Goal: Task Accomplishment & Management: Manage account settings

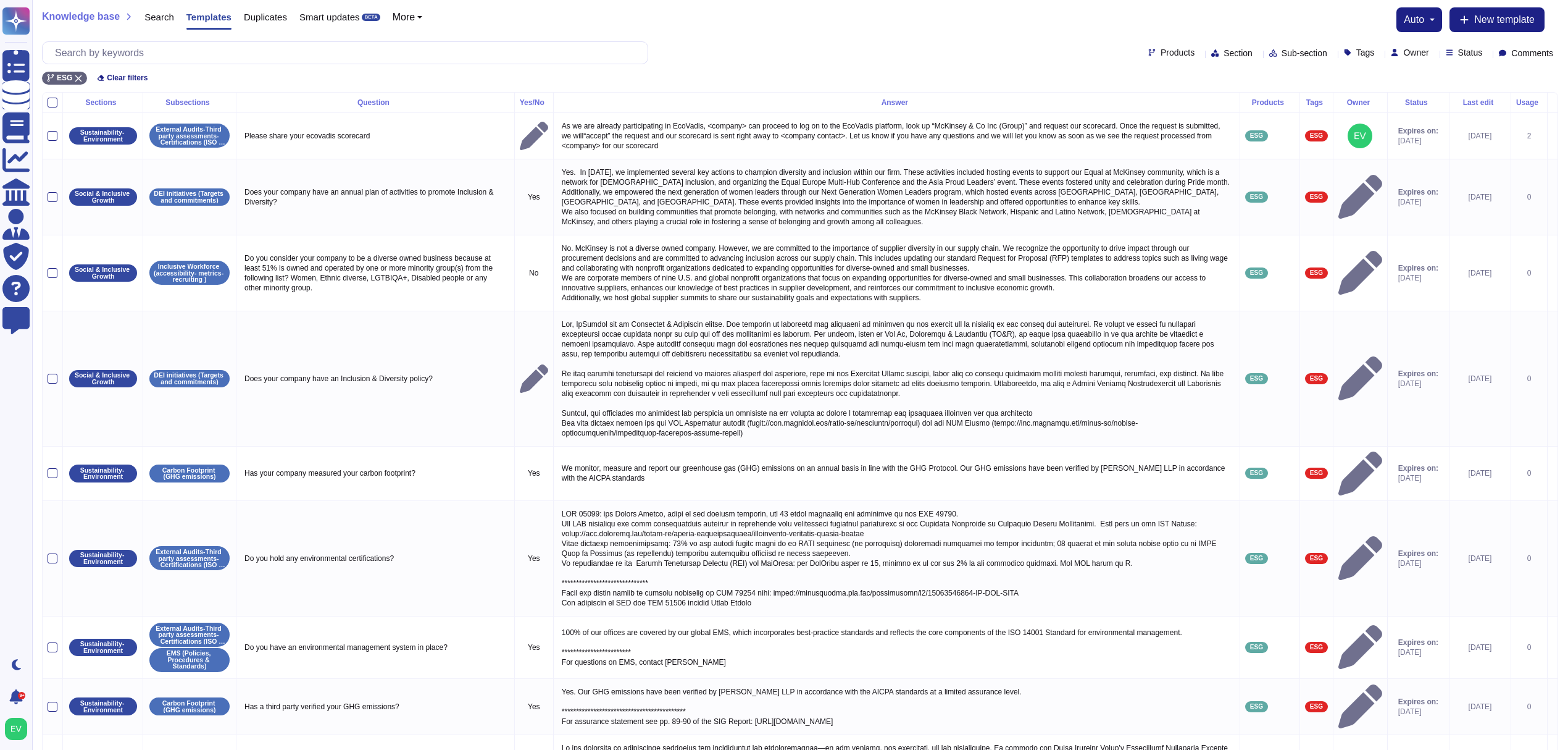
scroll to position [183, 0]
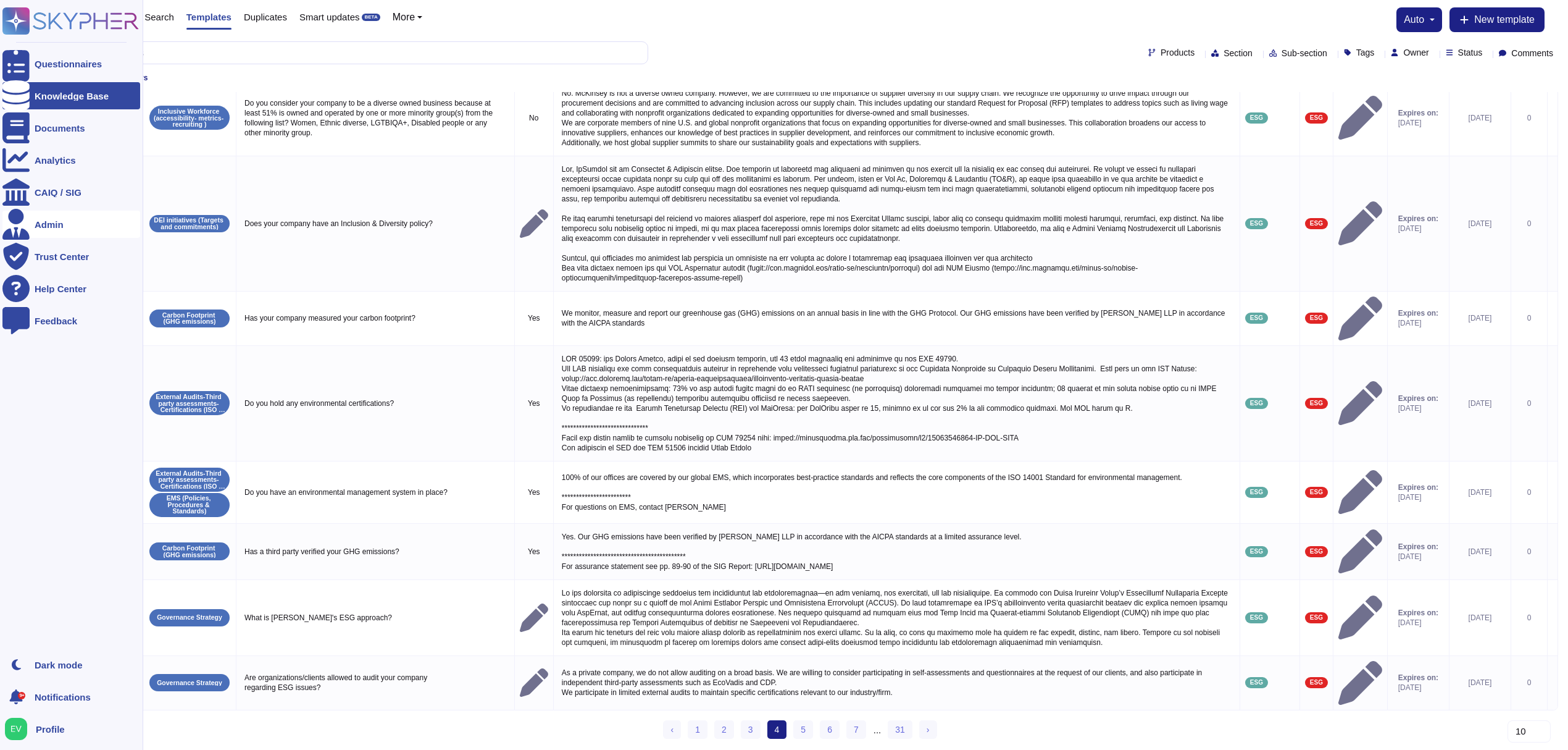
click at [43, 234] on div "Admin" at bounding box center [71, 223] width 137 height 27
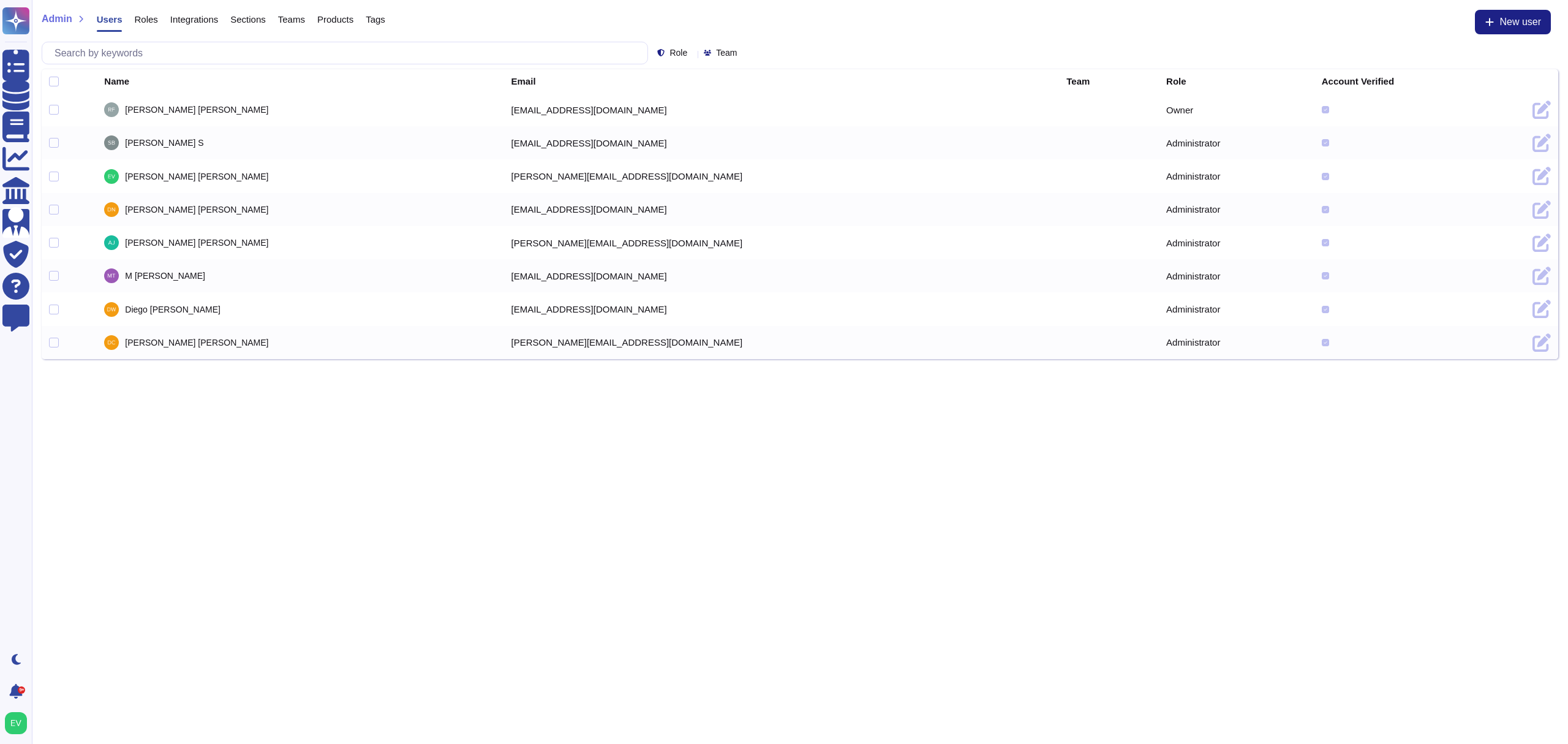
click at [241, 18] on span "Sections" at bounding box center [248, 19] width 35 height 9
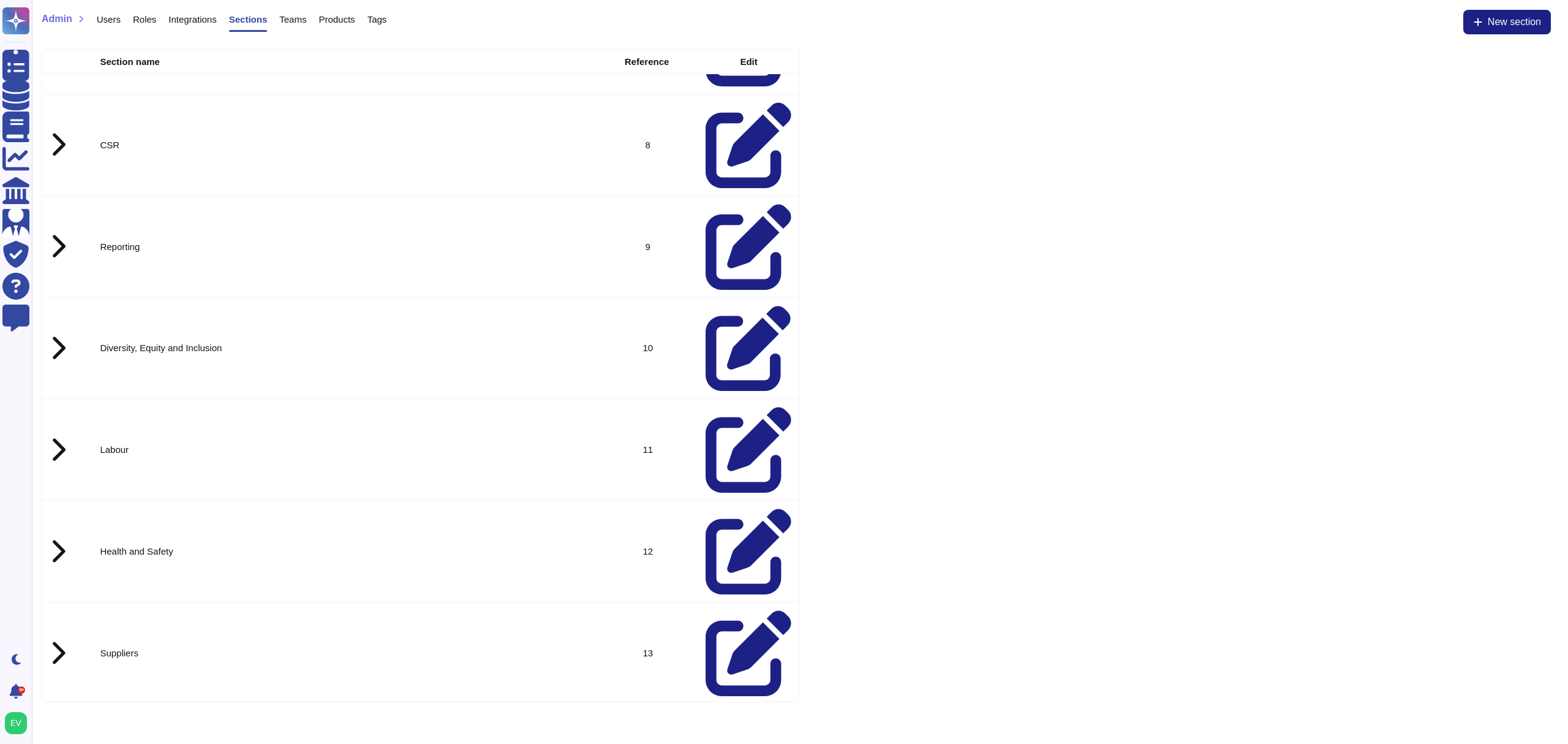
scroll to position [588, 0]
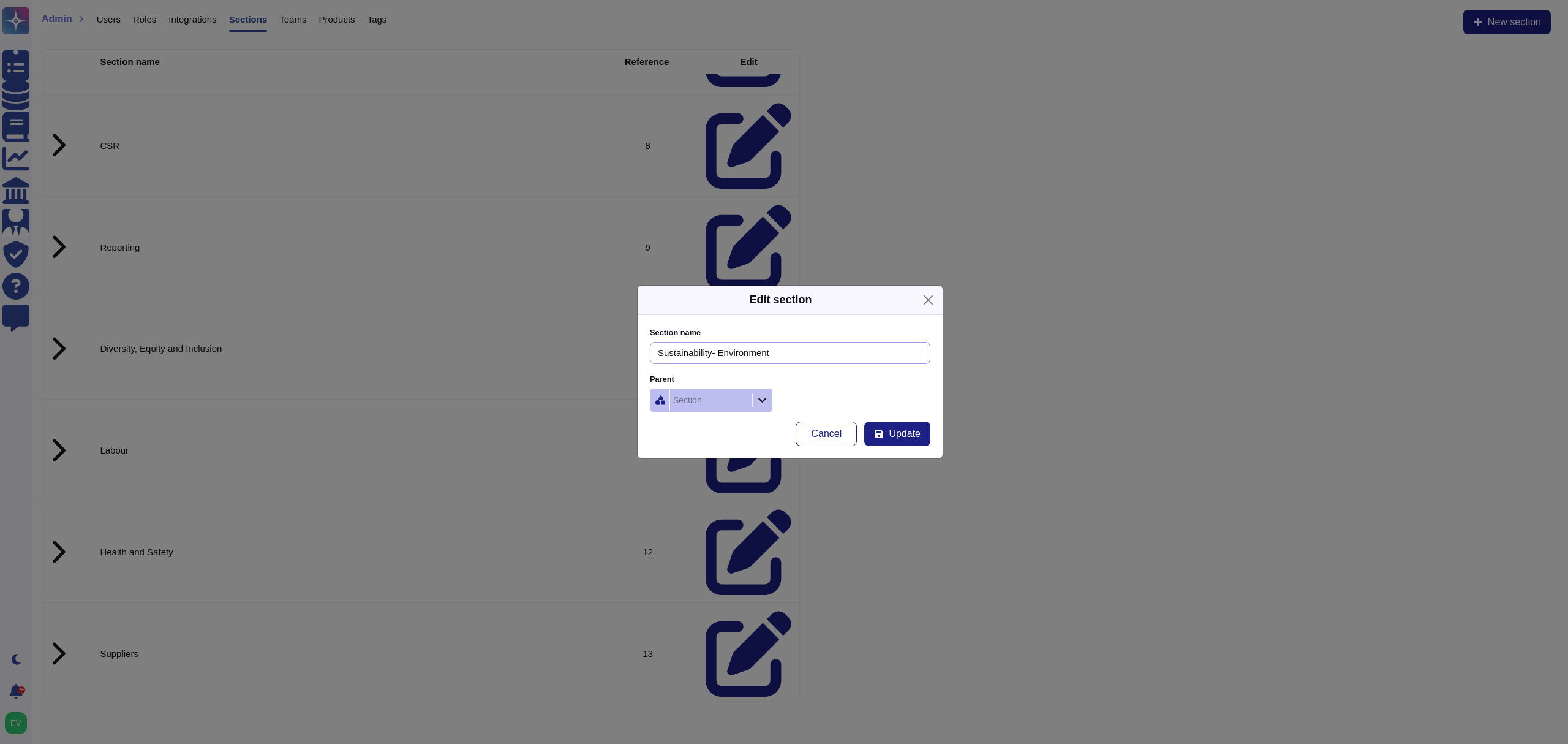
click at [790, 354] on input "Sustainability- Environment" at bounding box center [790, 353] width 281 height 22
type input "Sustainability- Environment (ESG)"
click at [901, 434] on span "Update" at bounding box center [904, 434] width 32 height 10
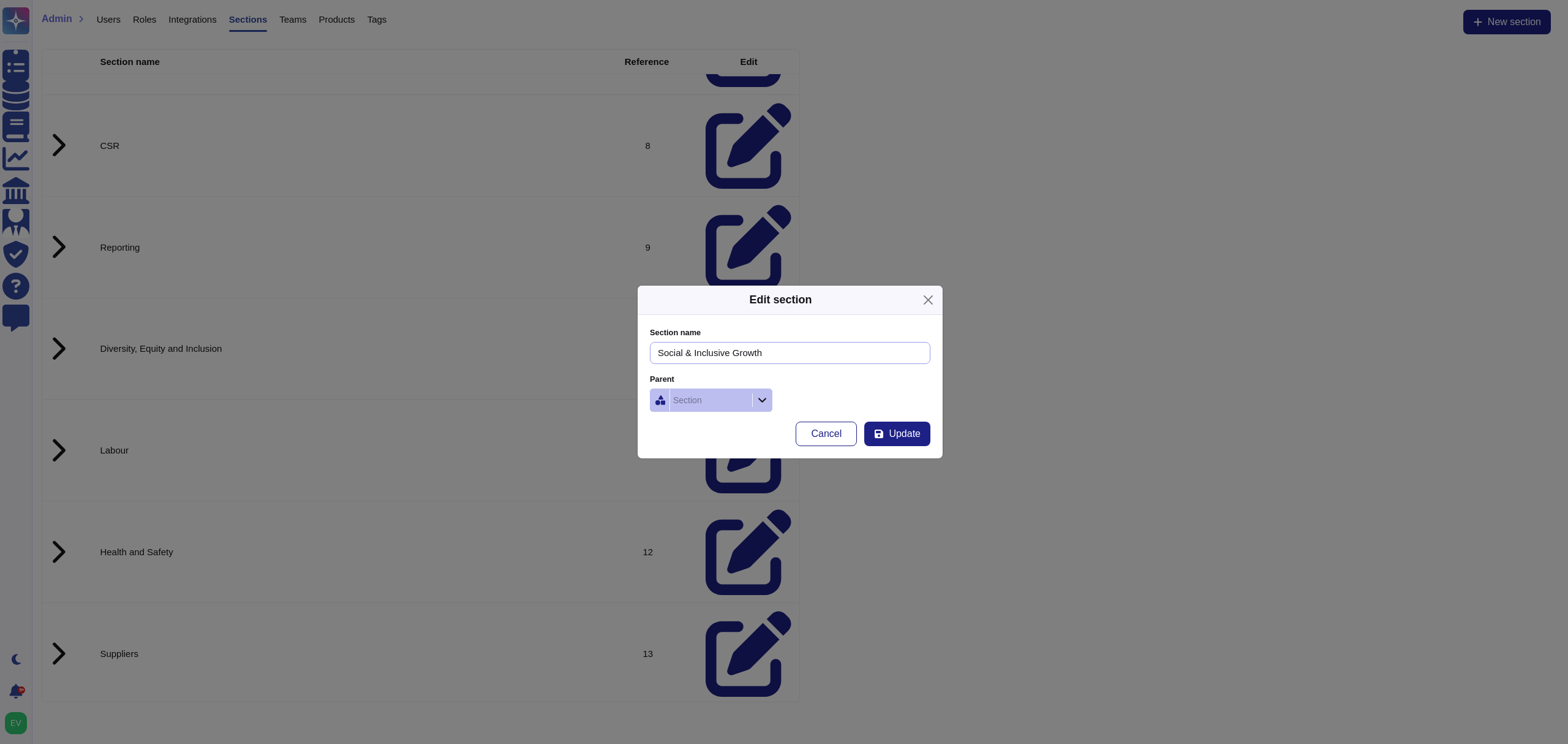
click at [821, 353] on input "Social & Inclusive Growth" at bounding box center [790, 353] width 281 height 22
type input "Social & Inclusive Growth (ESG)"
click at [895, 423] on button "Update" at bounding box center [897, 434] width 66 height 24
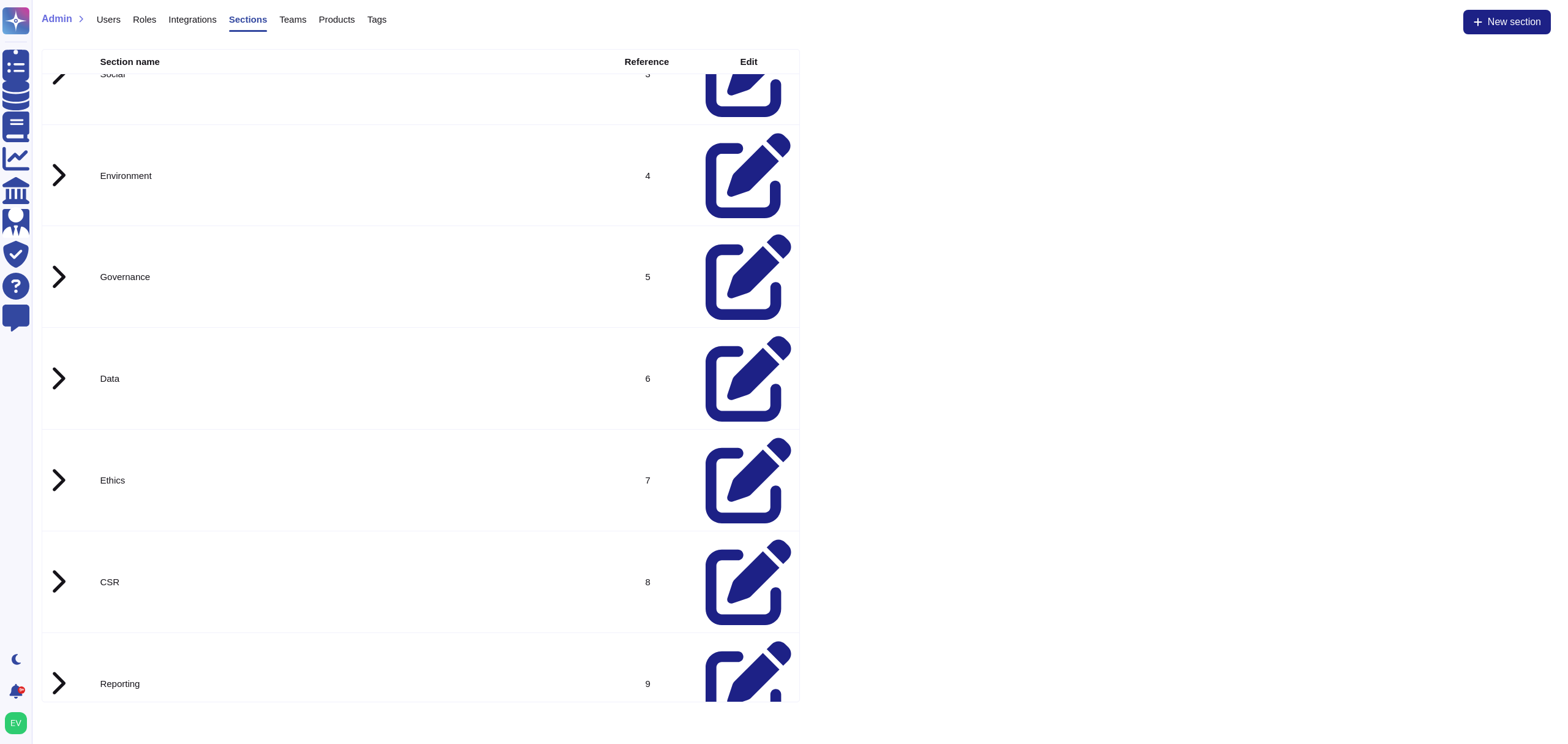
scroll to position [0, 0]
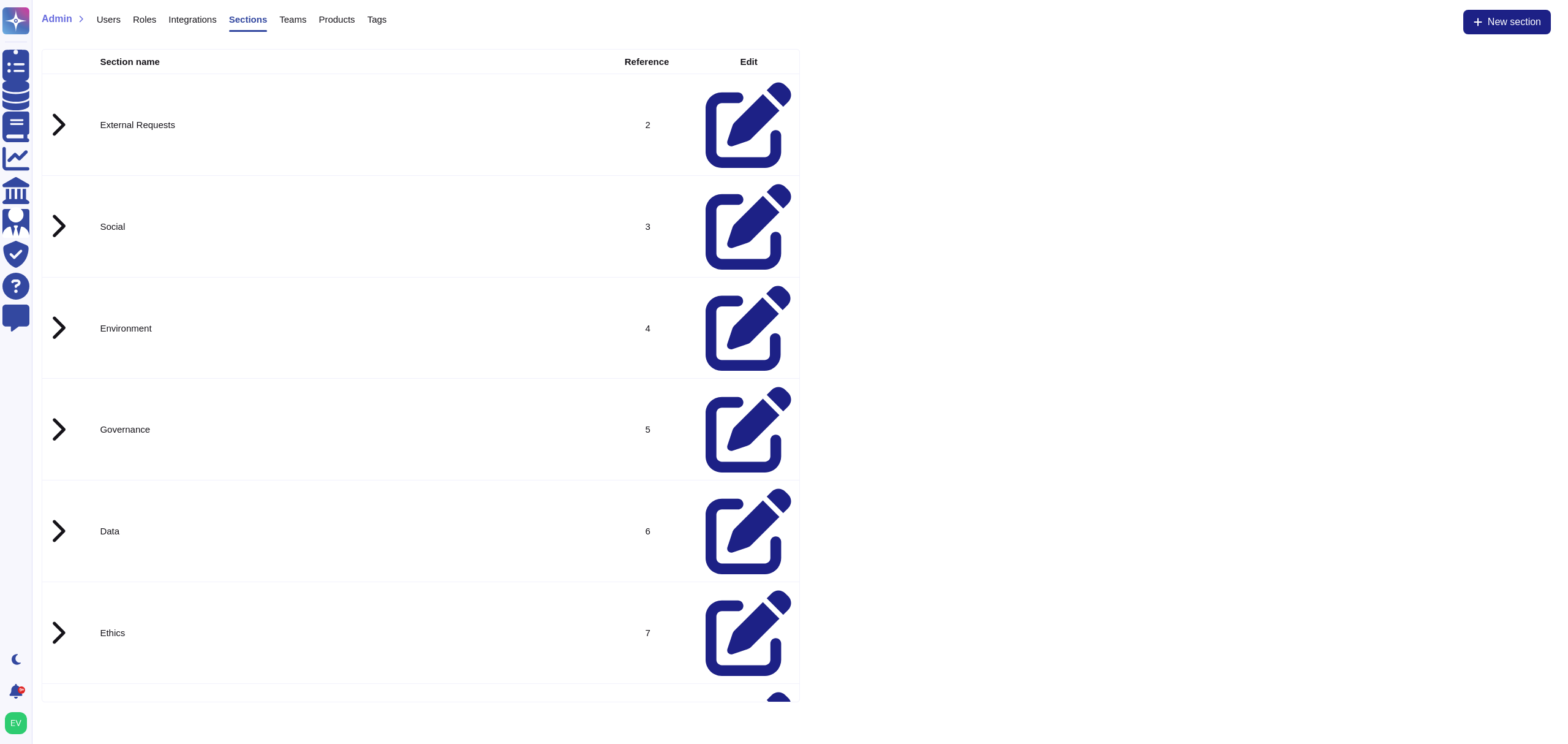
click at [54, 112] on div at bounding box center [57, 125] width 16 height 26
click at [733, 284] on icon at bounding box center [749, 327] width 86 height 86
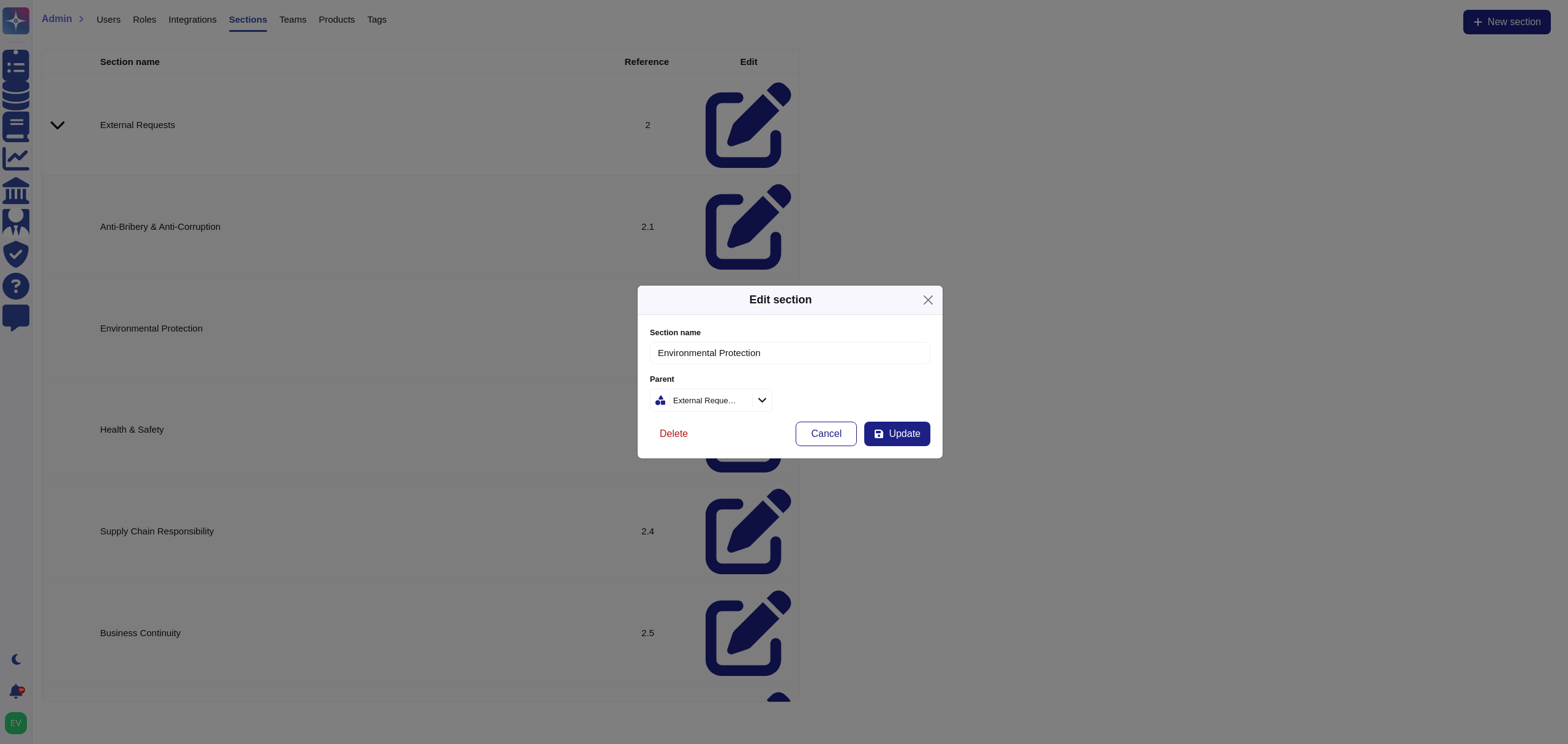
click at [665, 422] on button "Delete" at bounding box center [674, 434] width 48 height 24
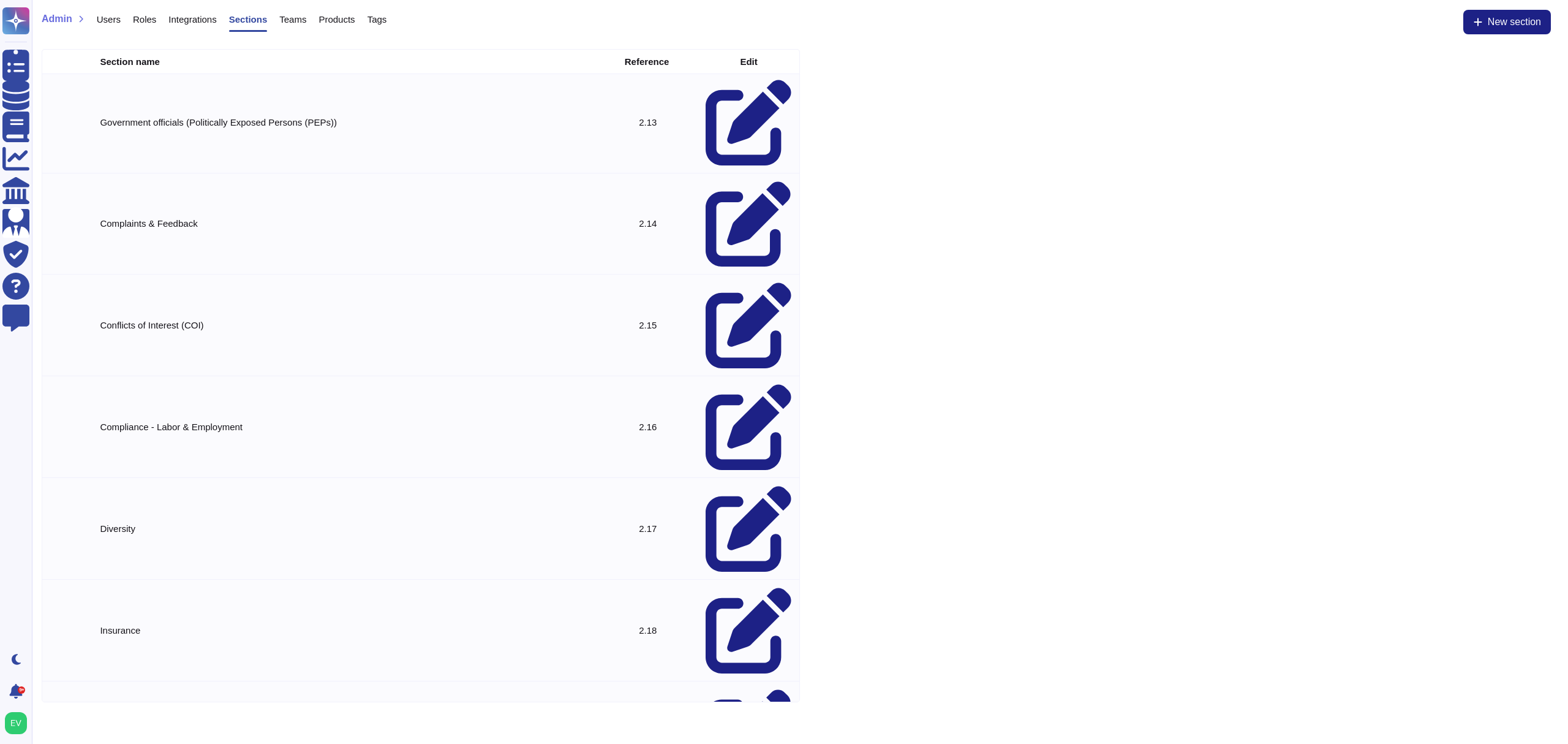
scroll to position [1221, 0]
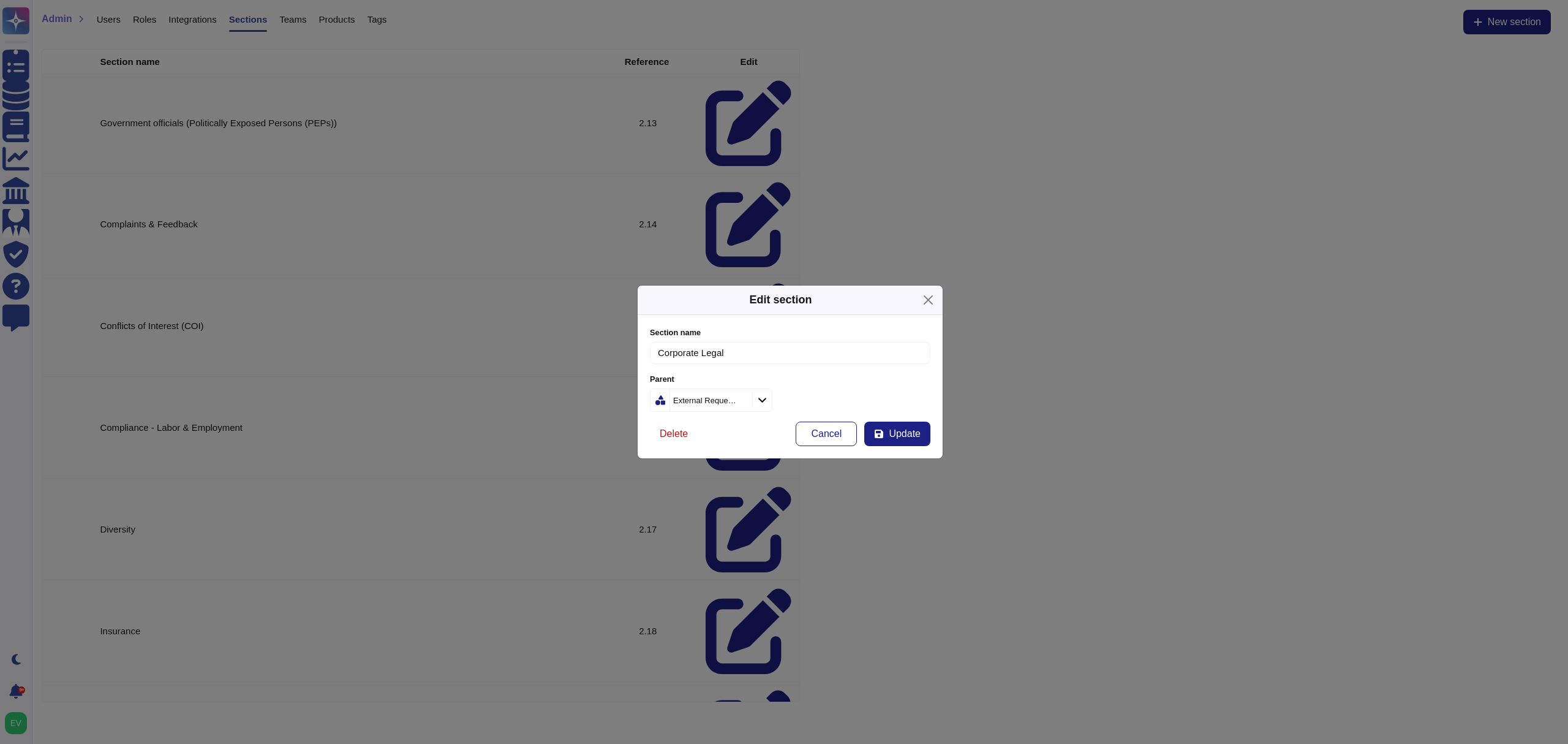
click at [673, 430] on span "Delete" at bounding box center [674, 434] width 28 height 10
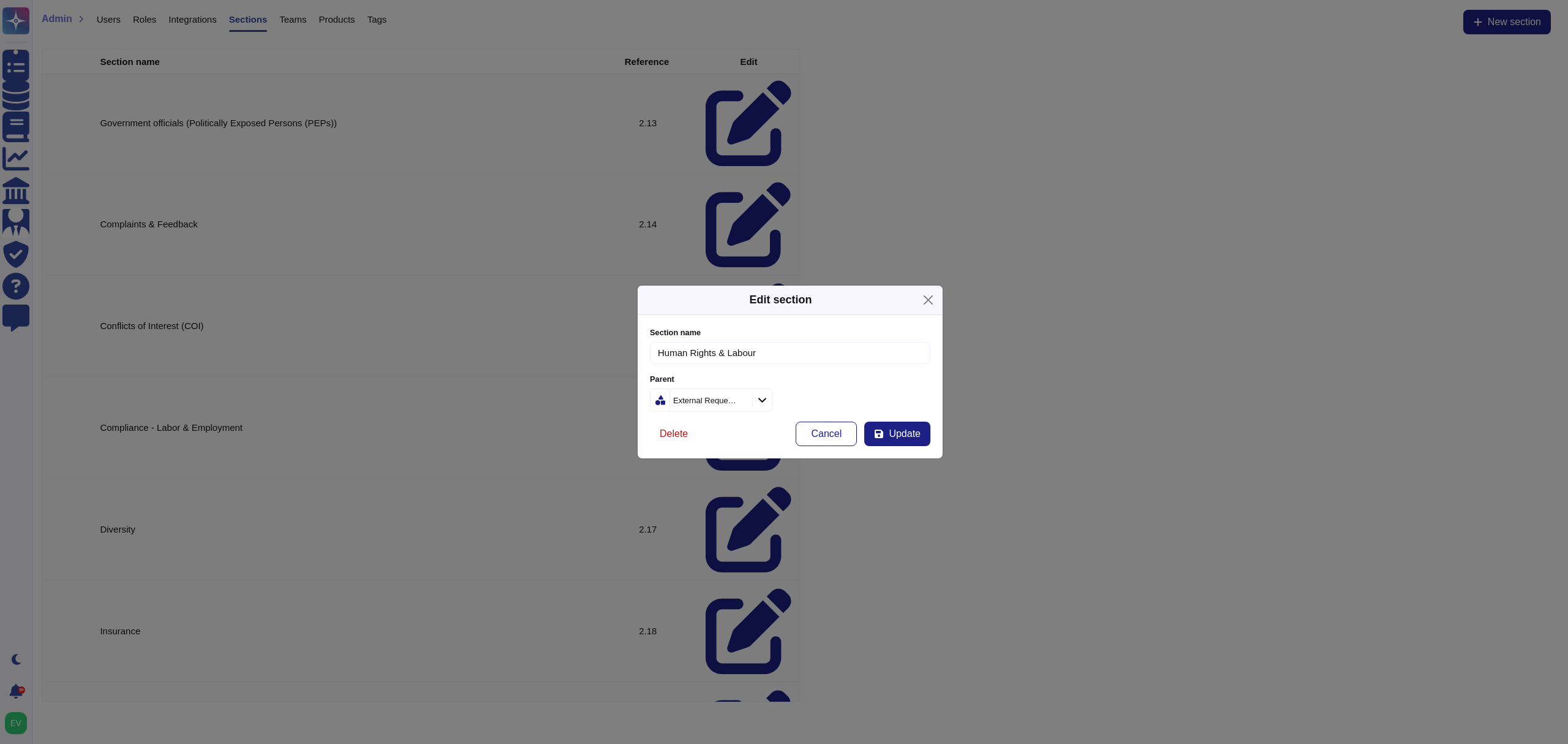
click at [660, 438] on span "Delete" at bounding box center [674, 434] width 28 height 10
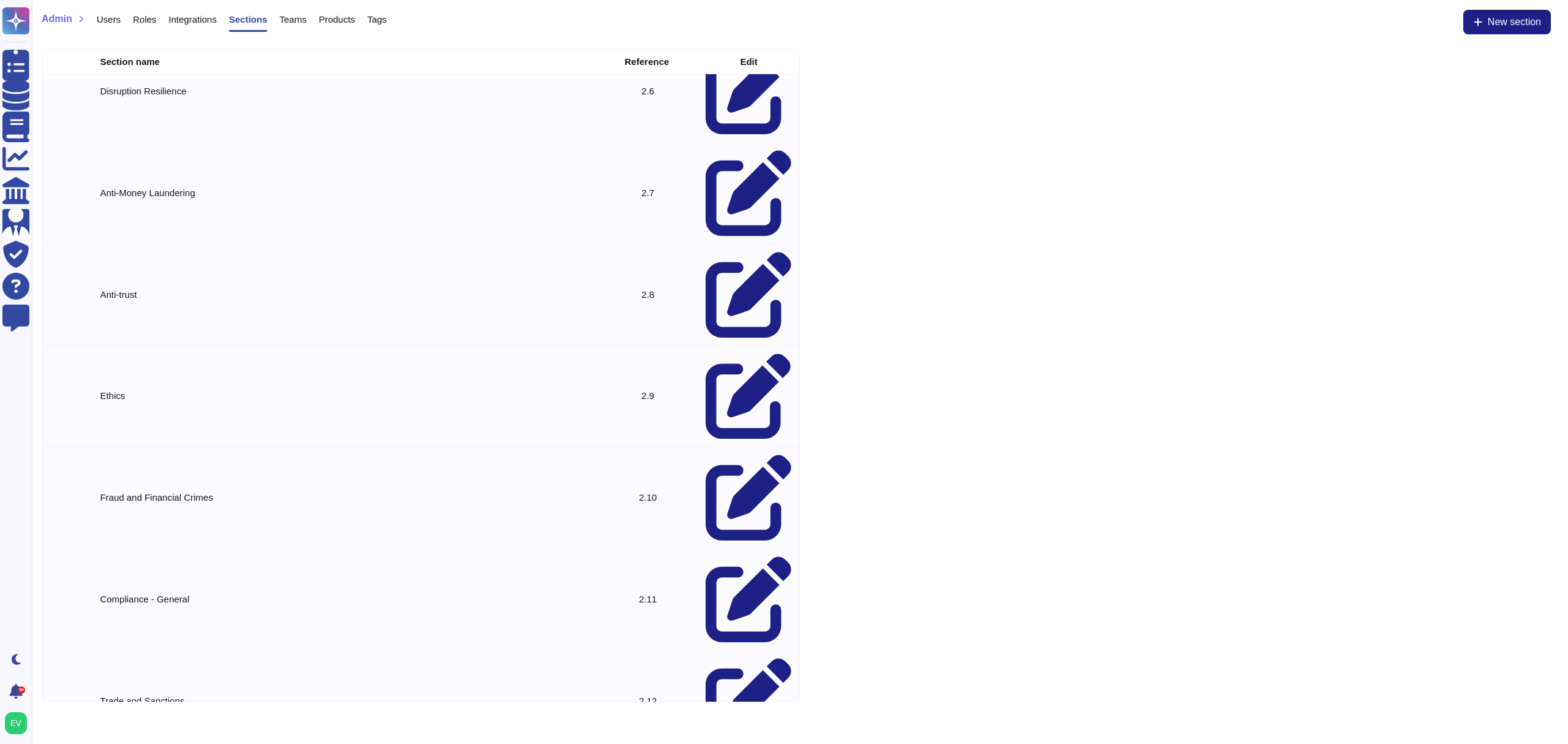
scroll to position [0, 0]
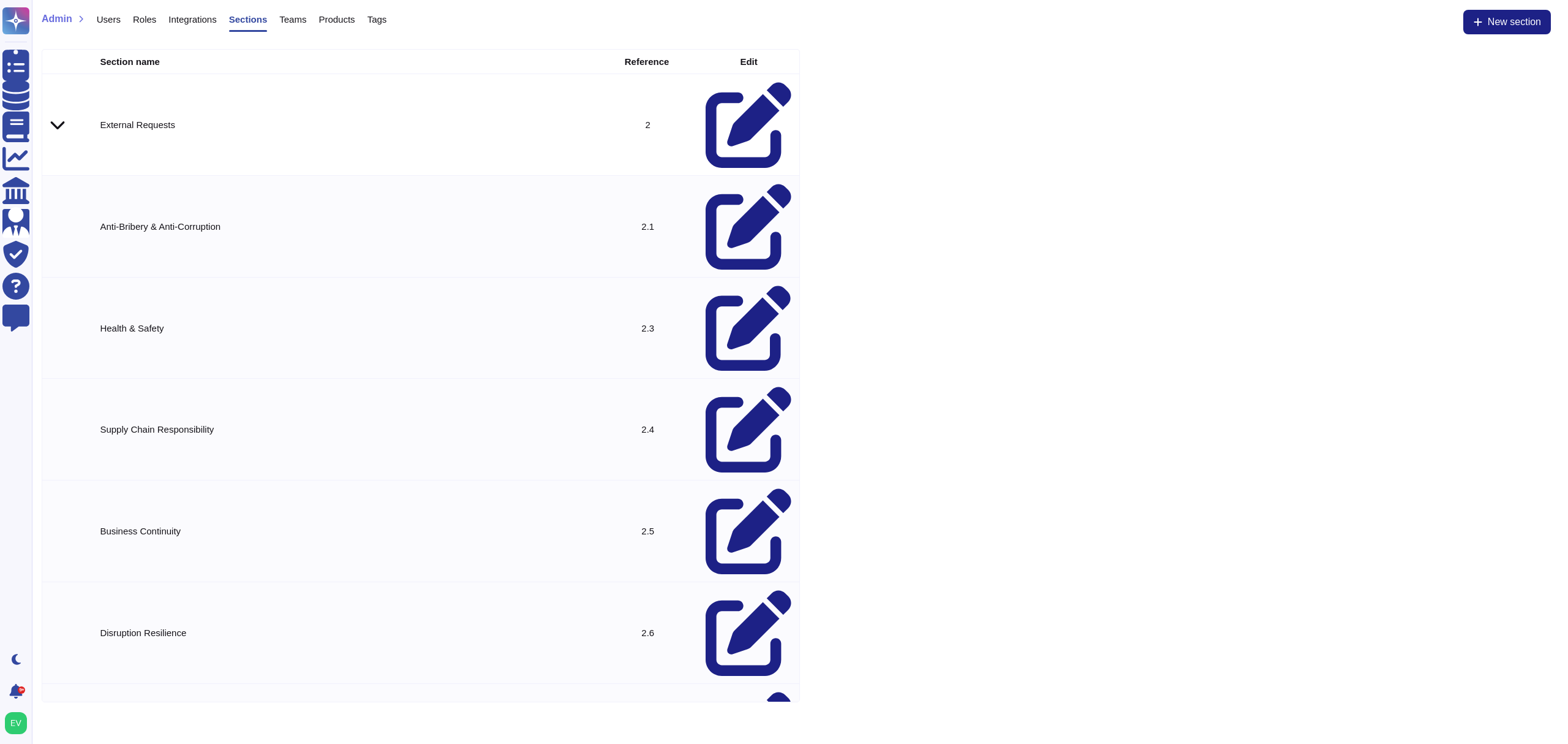
click at [55, 117] on icon at bounding box center [57, 124] width 16 height 16
click at [59, 213] on icon at bounding box center [57, 226] width 16 height 26
click at [59, 218] on icon at bounding box center [57, 225] width 16 height 16
click at [57, 315] on icon at bounding box center [57, 328] width 16 height 26
click at [57, 320] on icon at bounding box center [57, 327] width 16 height 16
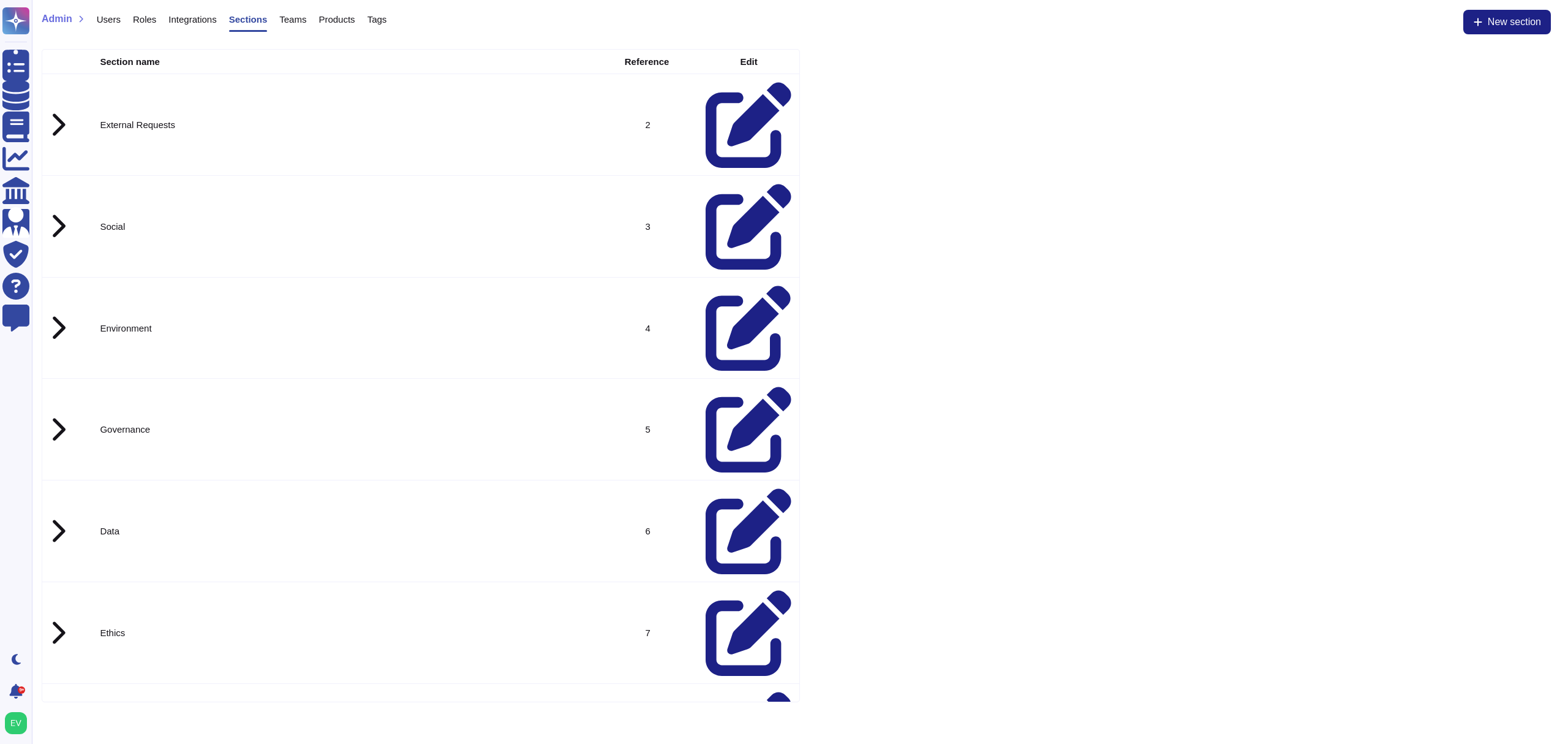
click at [61, 417] on div at bounding box center [57, 430] width 16 height 26
click at [736, 487] on icon at bounding box center [749, 530] width 86 height 86
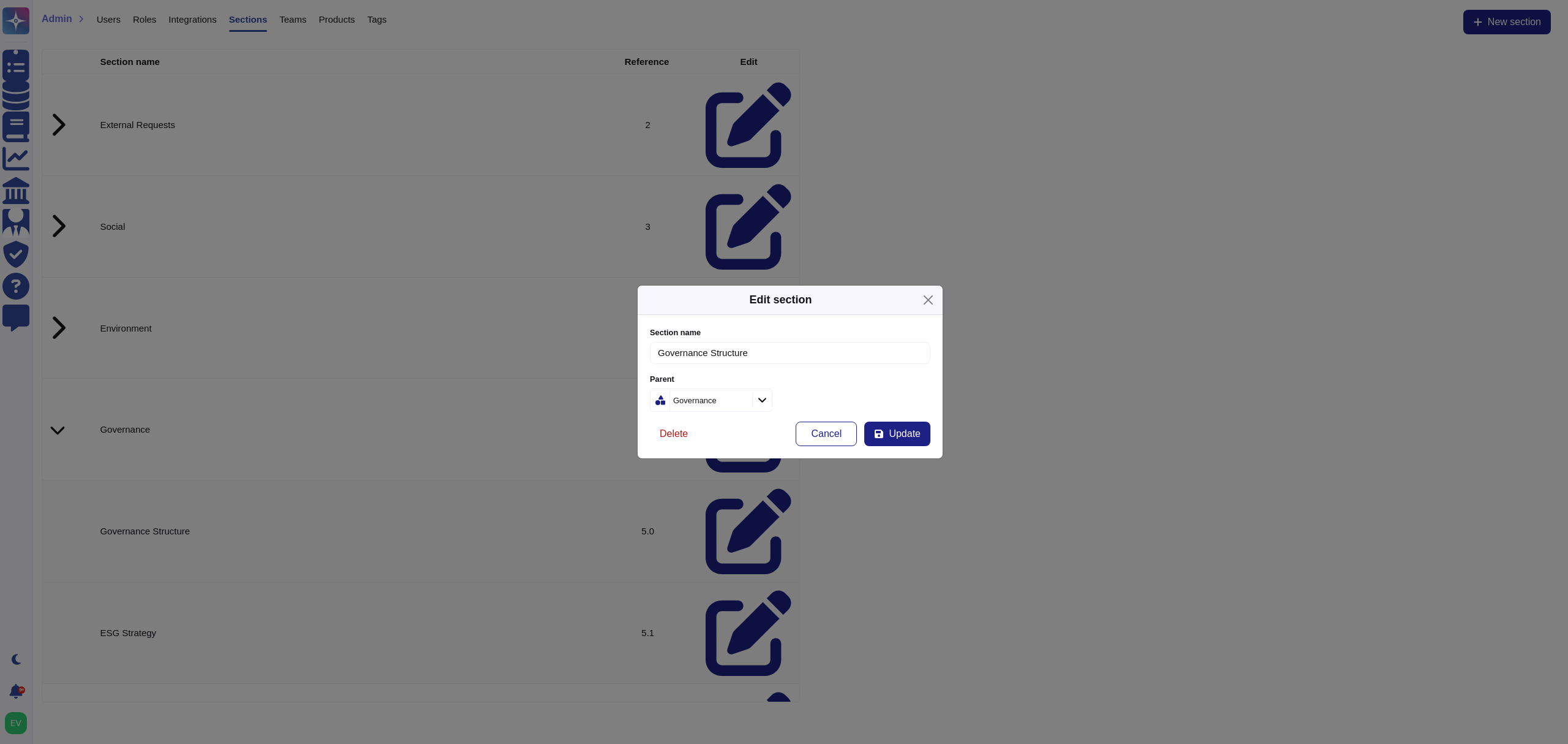
click at [677, 436] on span "Delete" at bounding box center [674, 434] width 28 height 10
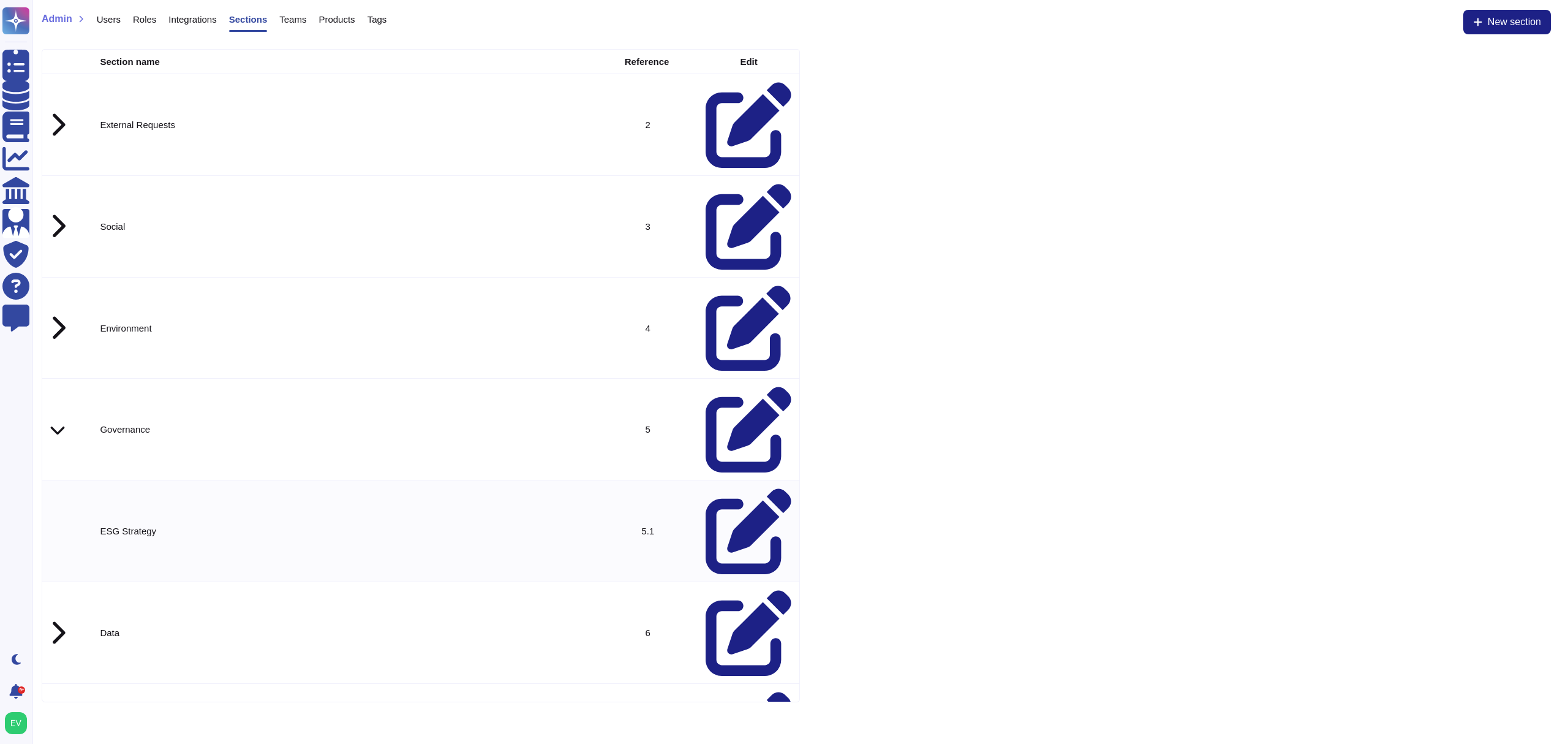
click at [739, 487] on icon at bounding box center [749, 530] width 86 height 86
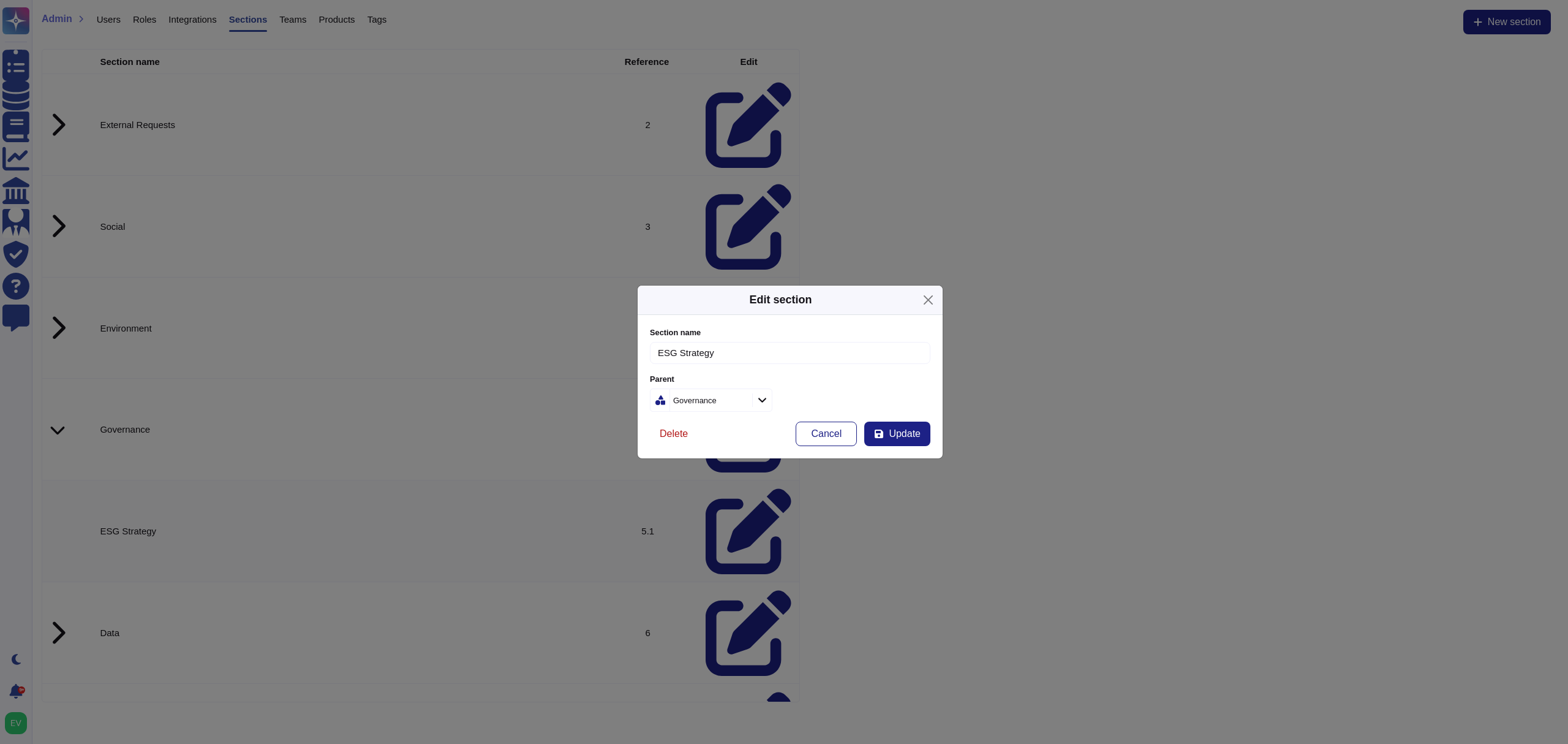
click at [677, 429] on span "Delete" at bounding box center [674, 434] width 28 height 10
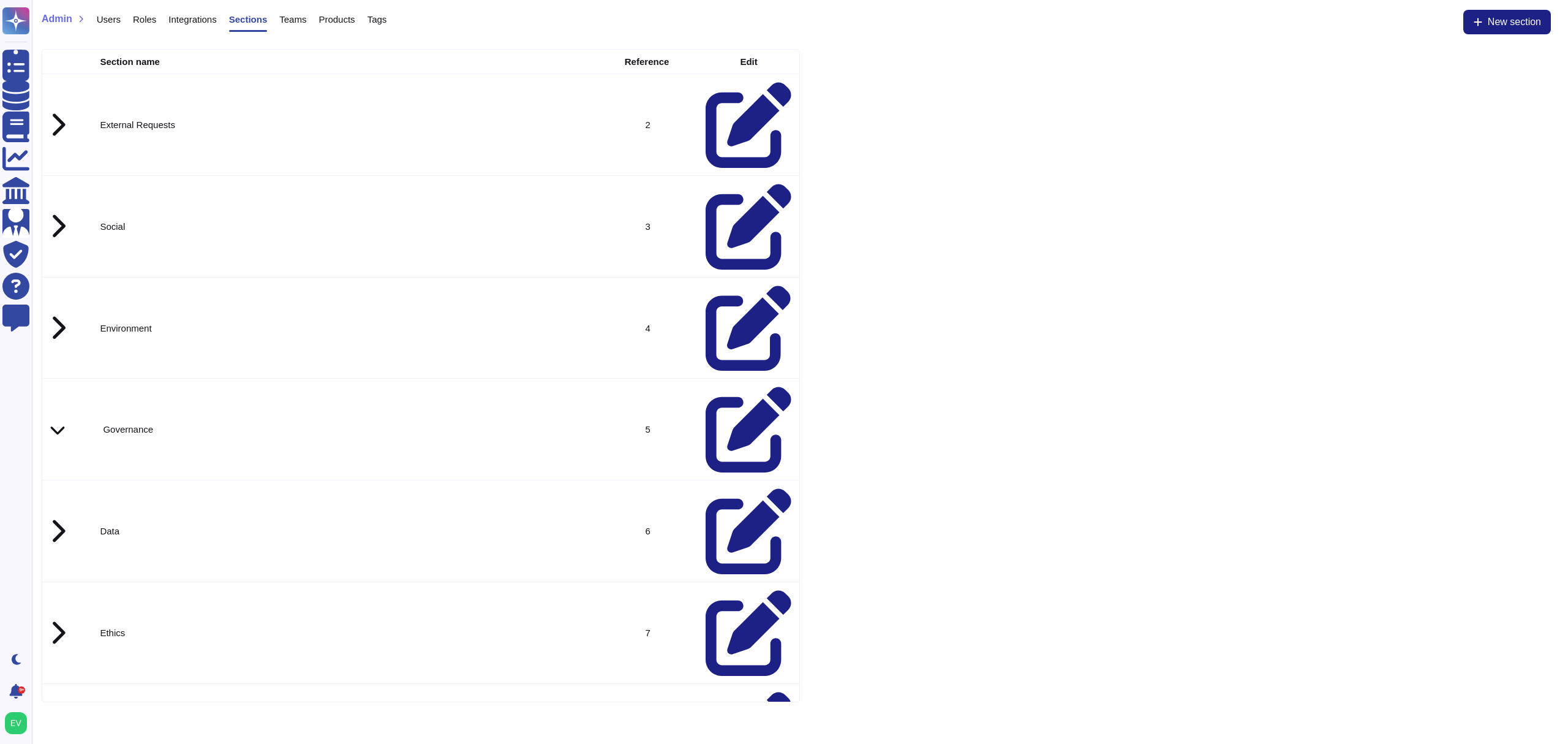
click at [731, 385] on div at bounding box center [749, 428] width 86 height 86
click at [739, 387] on icon at bounding box center [749, 430] width 85 height 85
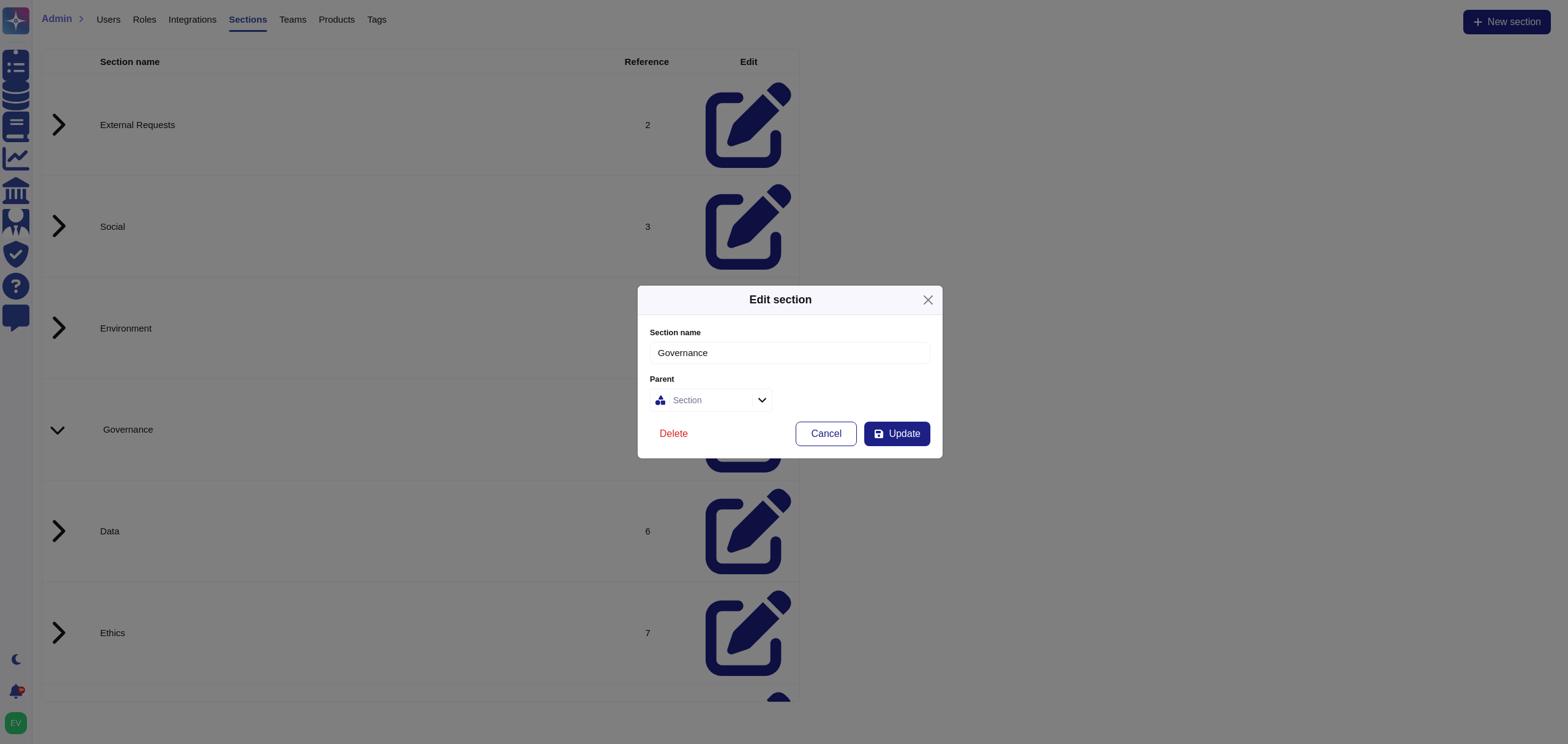
click at [650, 436] on button "Delete" at bounding box center [674, 434] width 48 height 24
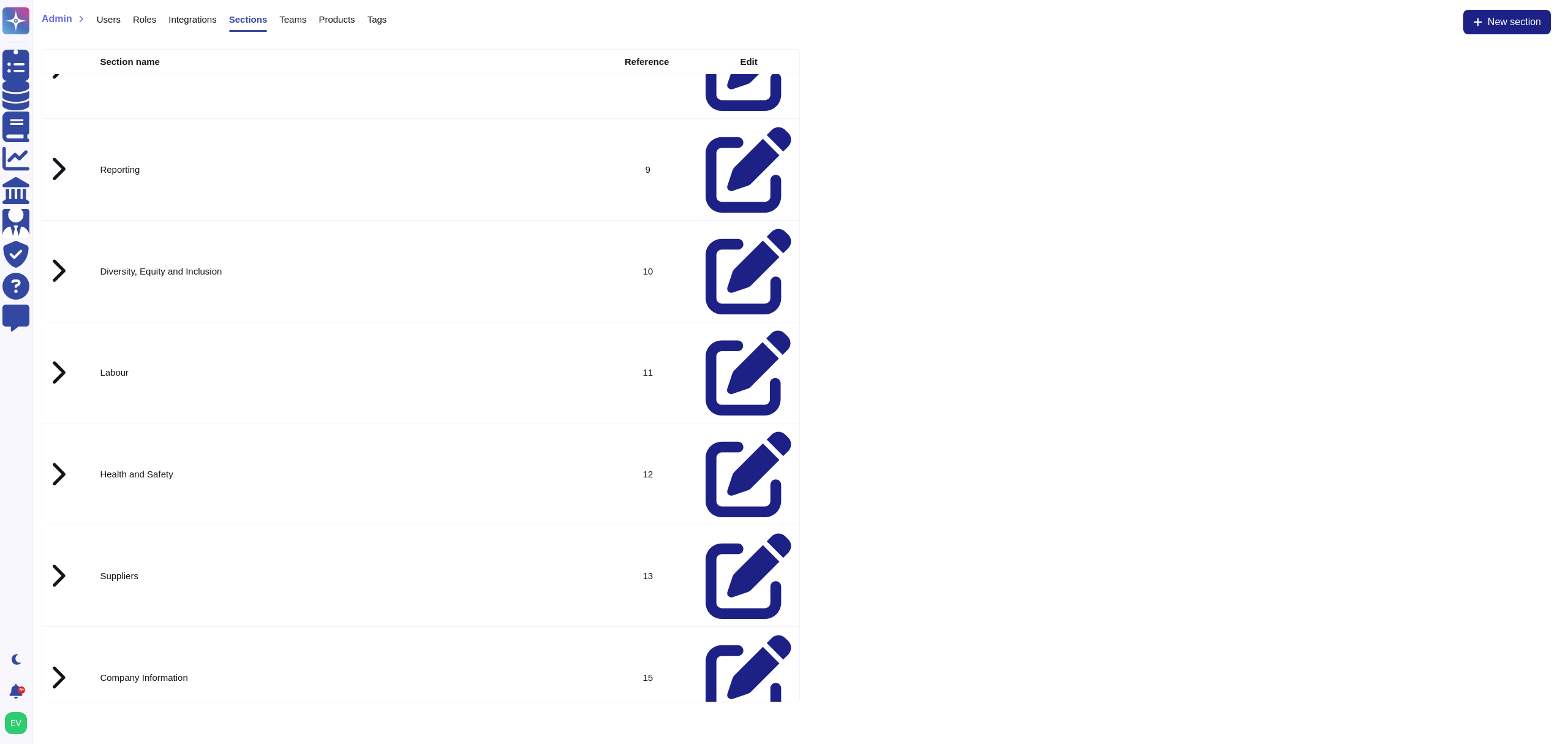
scroll to position [564, 0]
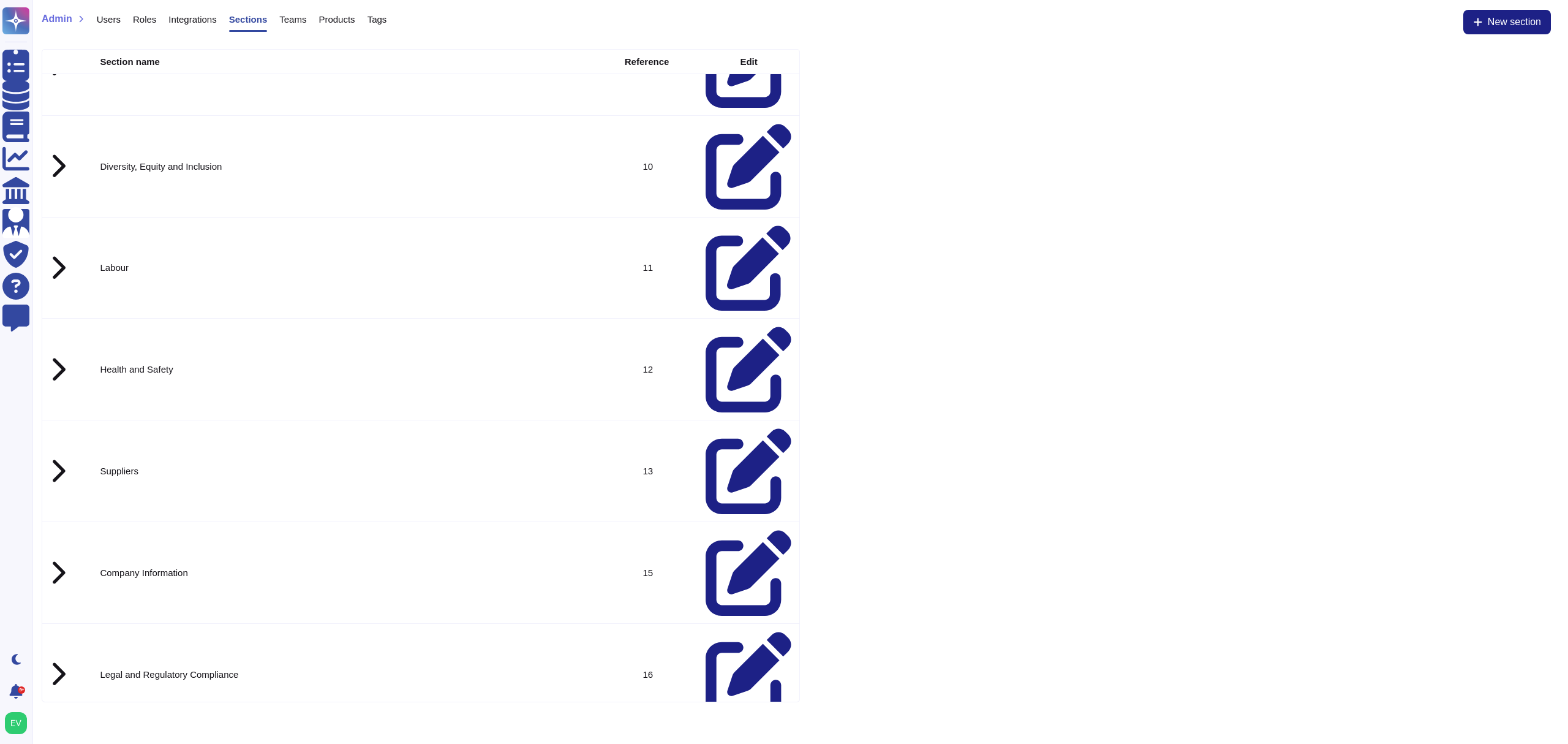
scroll to position [669, 0]
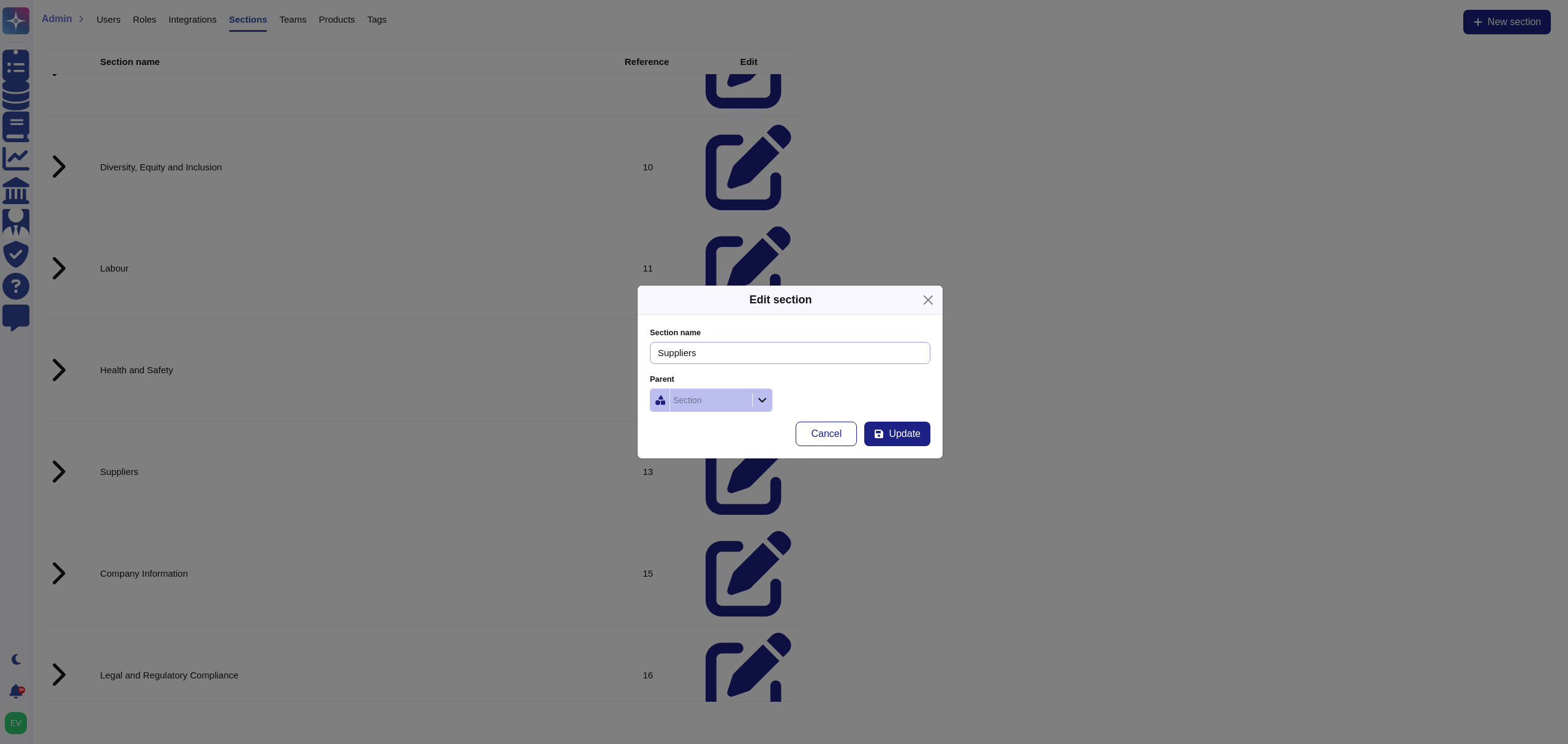
drag, startPoint x: 712, startPoint y: 358, endPoint x: 578, endPoint y: 343, distance: 134.8
click at [578, 343] on div "Edit section Section name Suppliers Parent Section Cancel Update" at bounding box center [784, 372] width 1568 height 744
type input "Third Party Risk (External)"
click at [917, 436] on span "Update" at bounding box center [904, 434] width 32 height 10
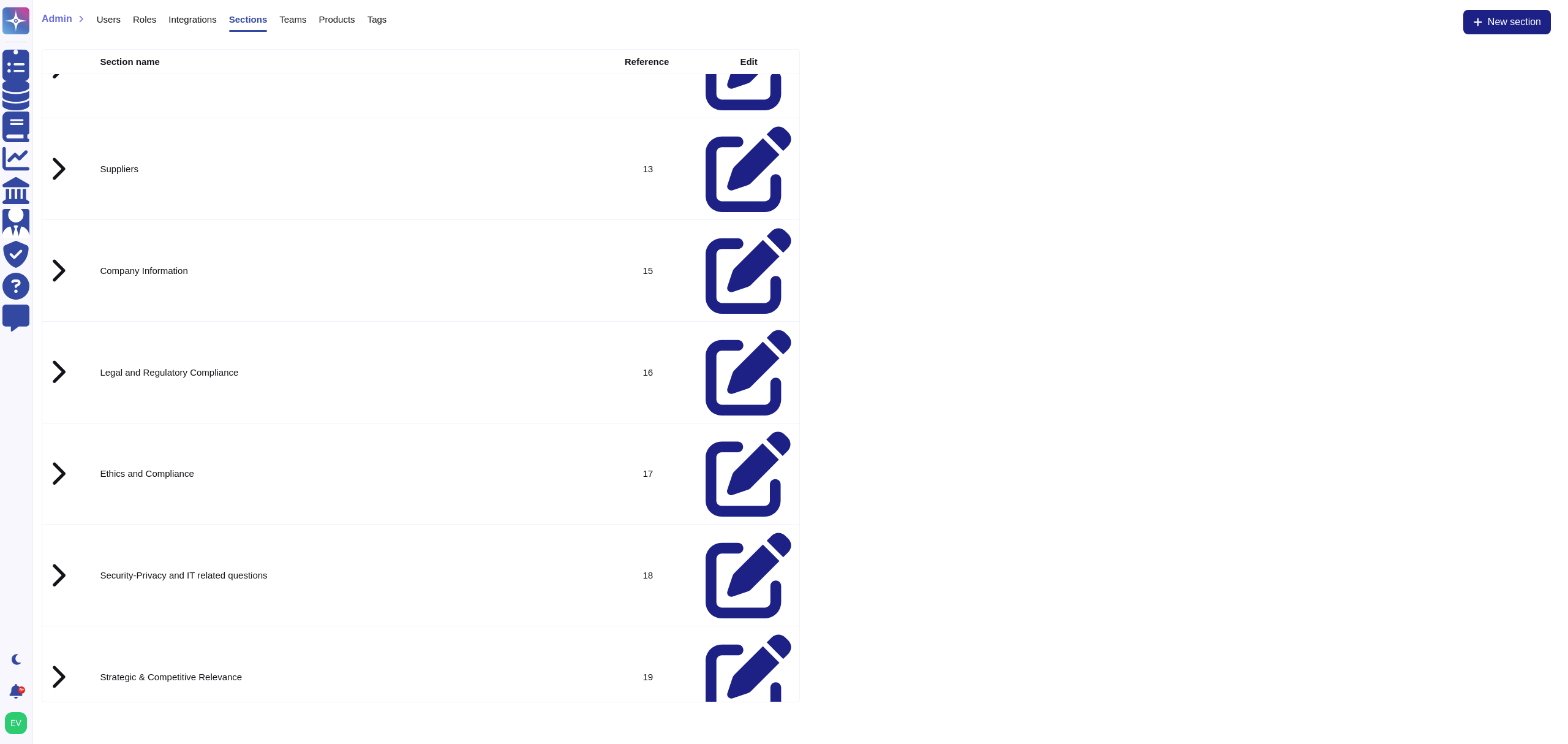
scroll to position [973, 0]
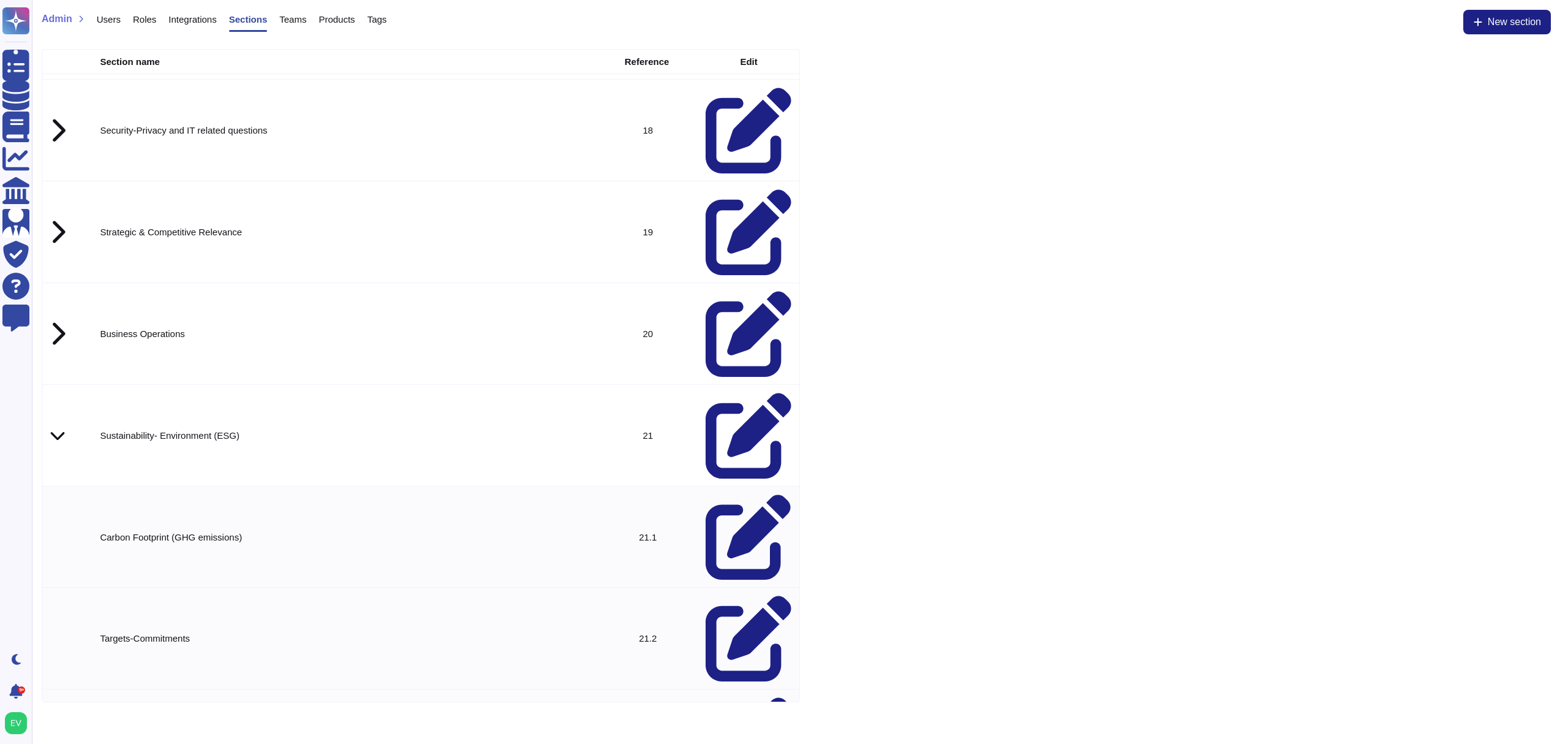
scroll to position [1417, 0]
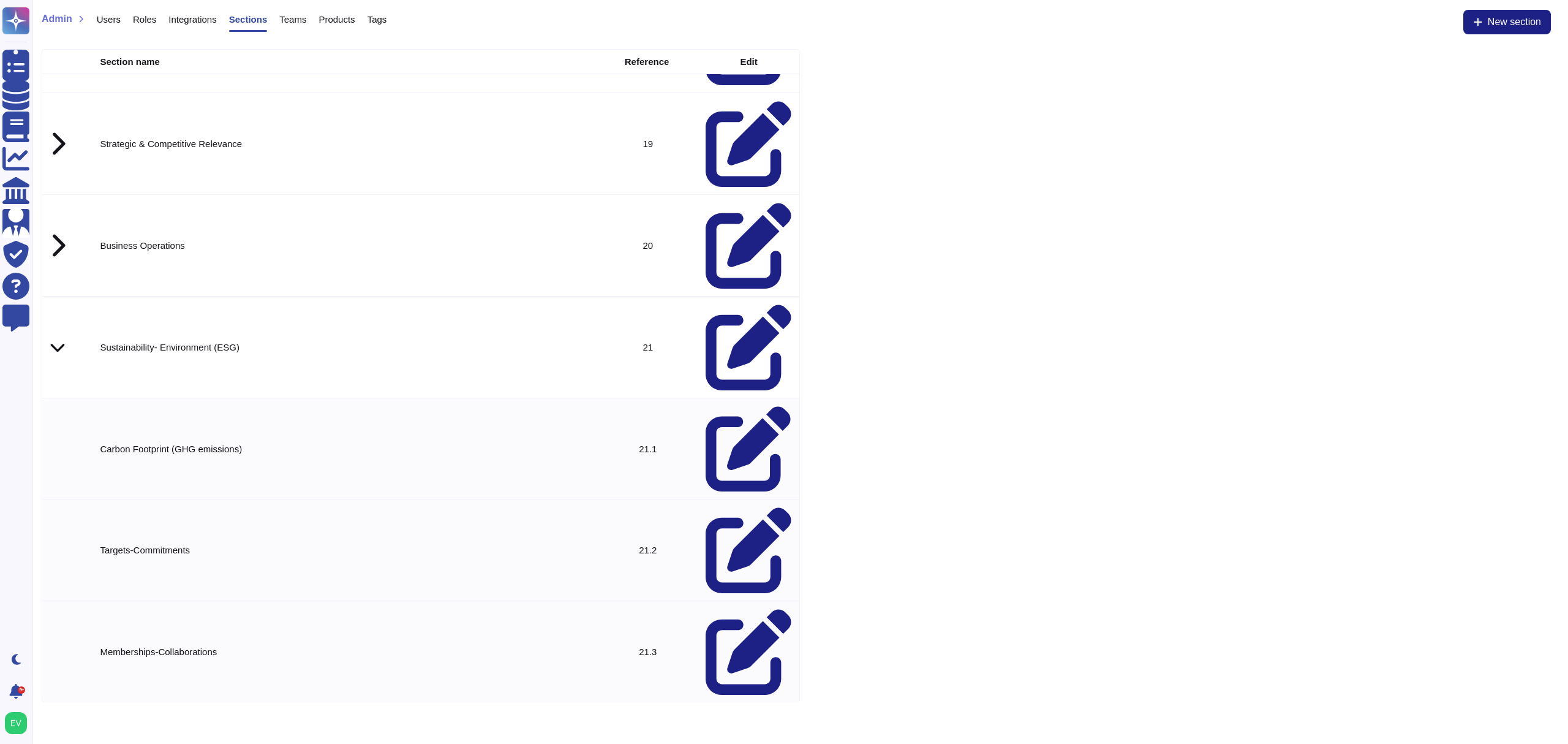
scroll to position [1505, 0]
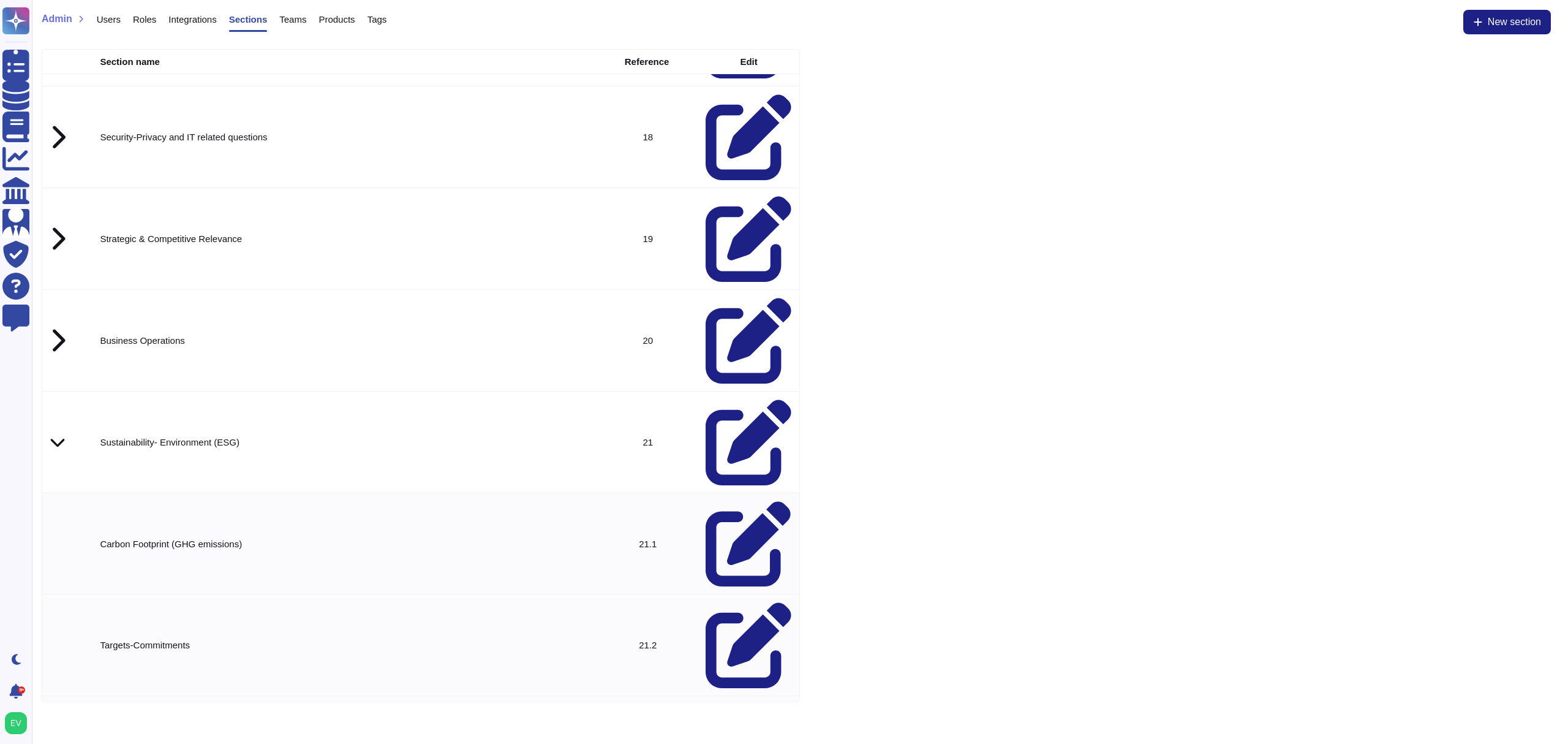
scroll to position [1408, 0]
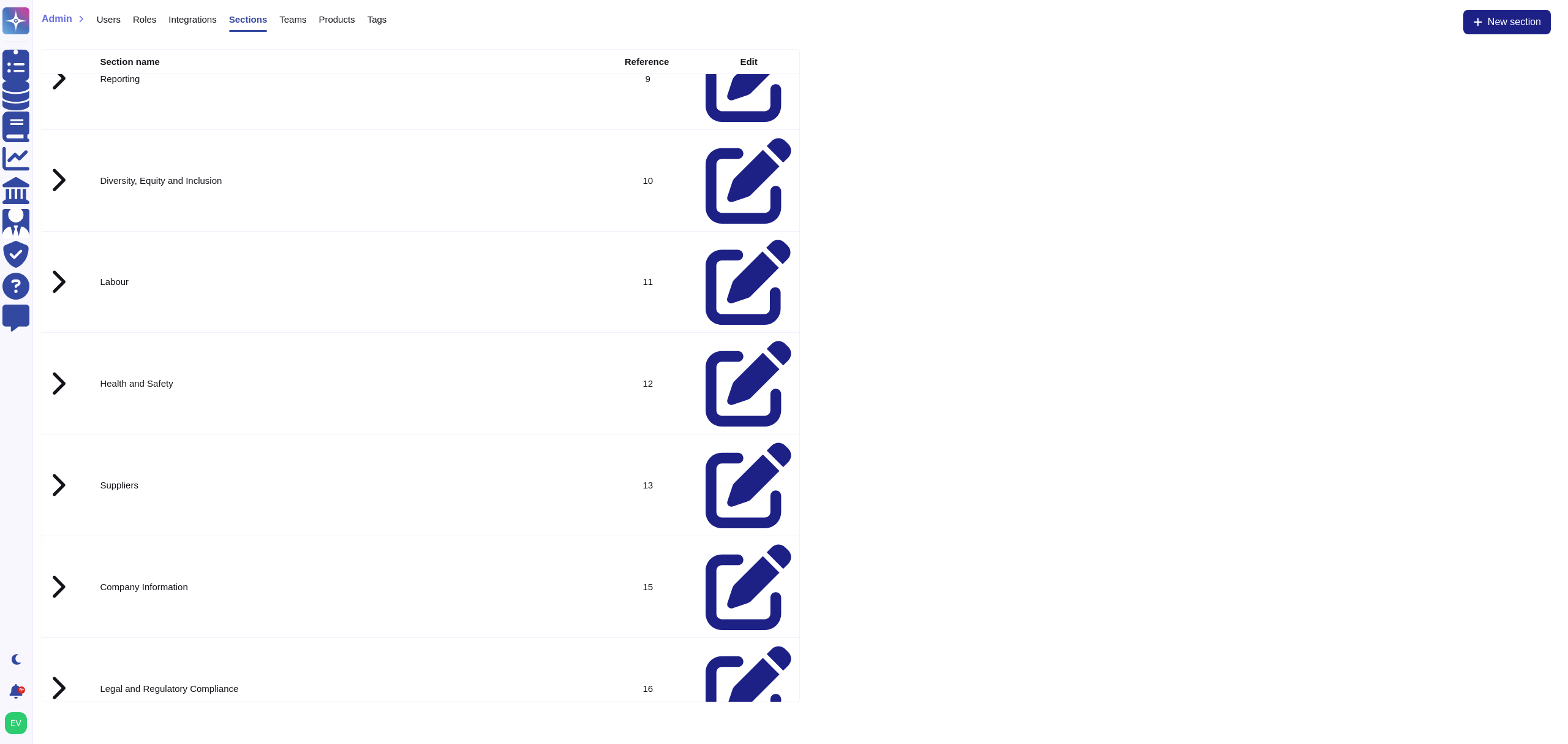
scroll to position [527, 0]
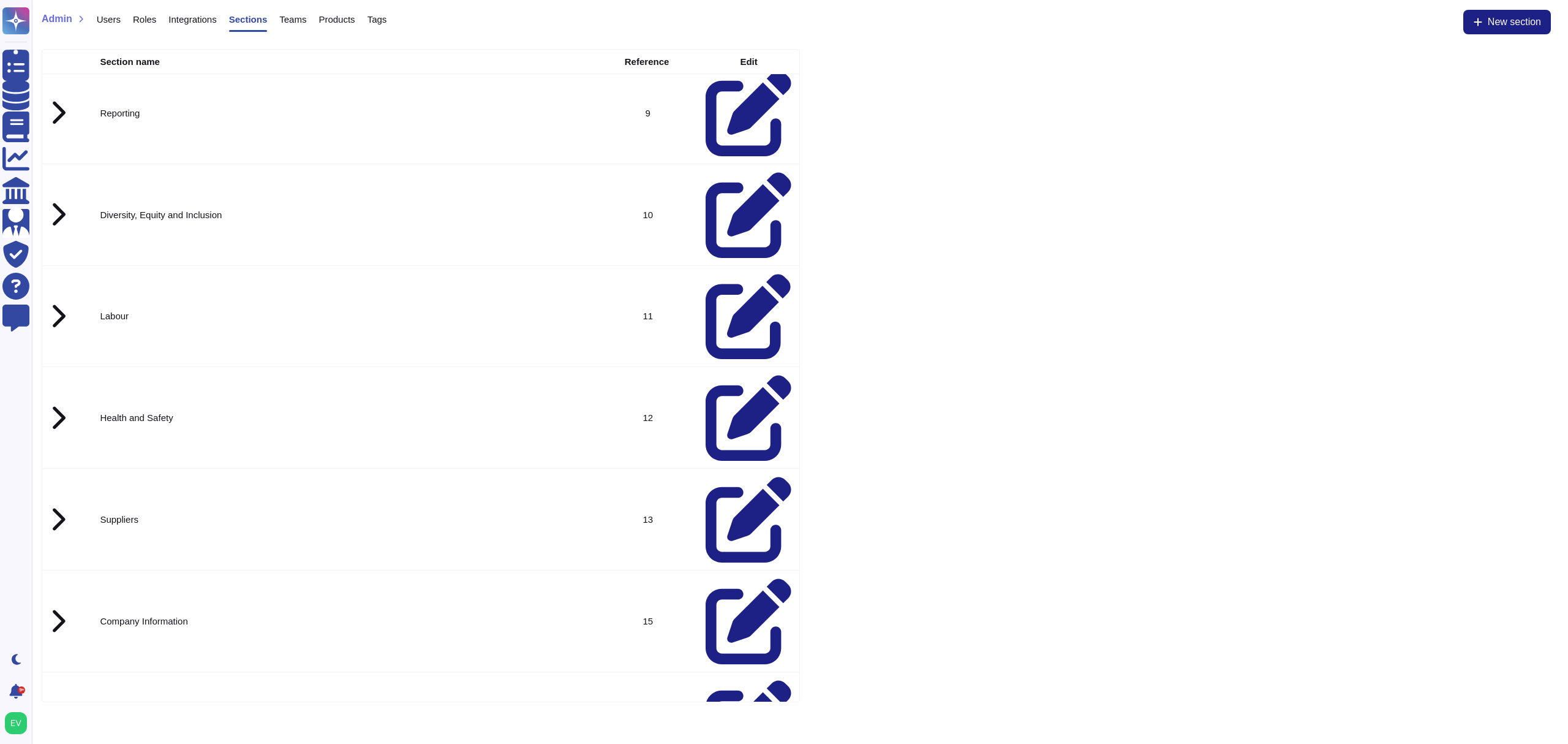
drag, startPoint x: 270, startPoint y: 221, endPoint x: 95, endPoint y: 217, distance: 175.0
copy td "Sustainability- Environment (ESG)"
drag, startPoint x: 99, startPoint y: 254, endPoint x: 266, endPoint y: 256, distance: 167.0
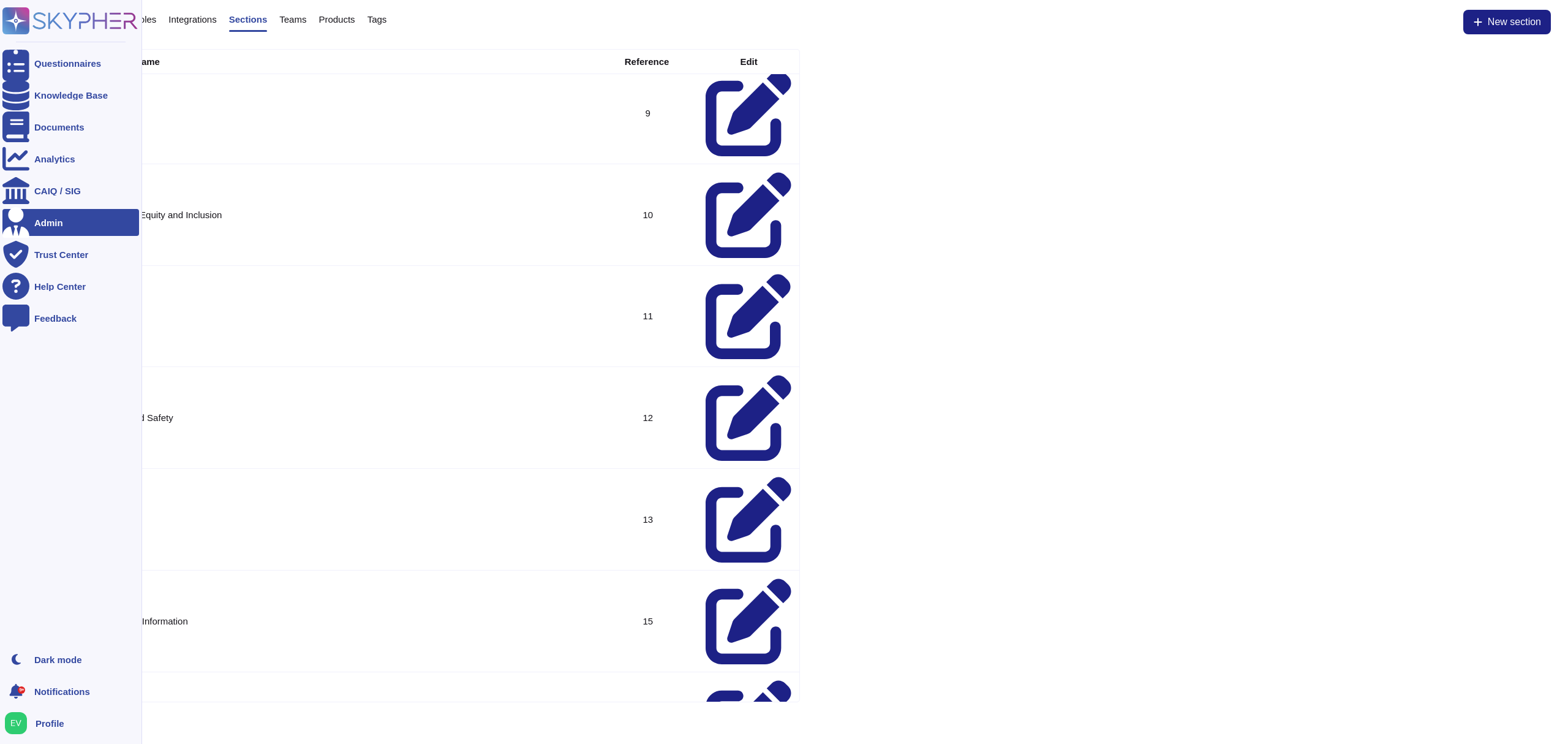
copy td "Carbon Footprint (GHG emissions)"
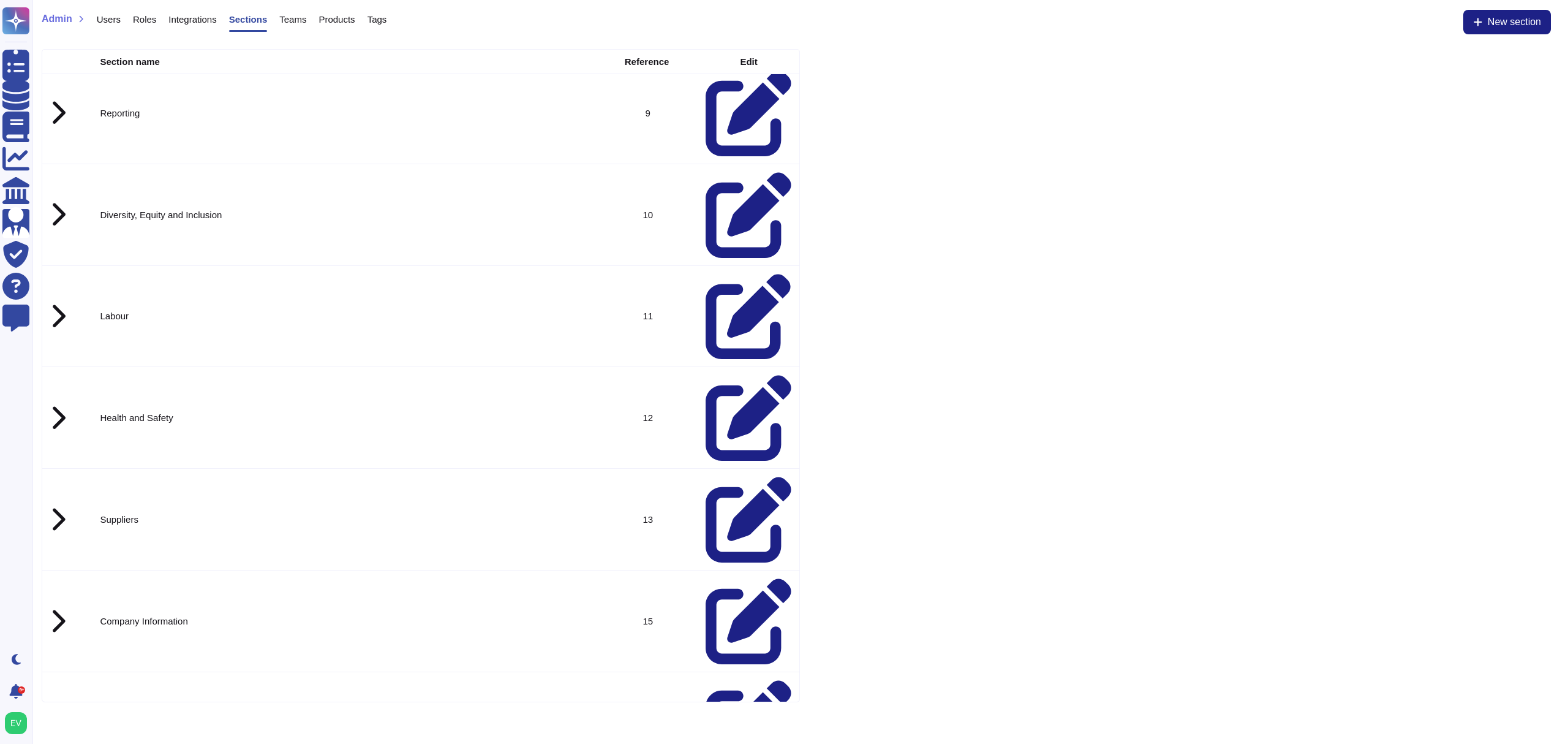
drag, startPoint x: 182, startPoint y: 292, endPoint x: 92, endPoint y: 290, distance: 90.0
drag, startPoint x: 201, startPoint y: 299, endPoint x: 128, endPoint y: 303, distance: 73.1
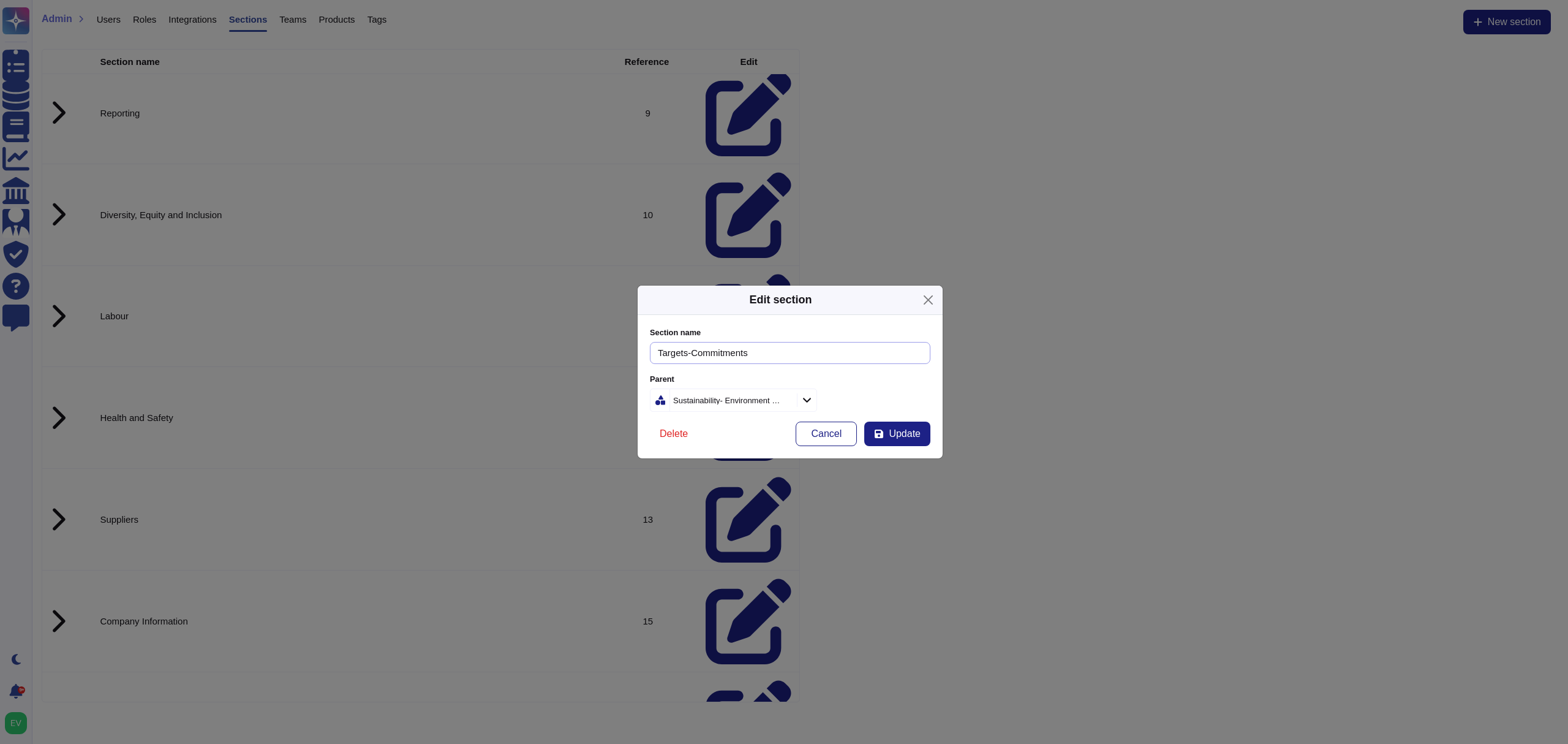
drag, startPoint x: 748, startPoint y: 358, endPoint x: 689, endPoint y: 353, distance: 59.2
click at [689, 353] on input "Targets-Commitments" at bounding box center [790, 353] width 281 height 22
type input "Targets"
click at [903, 438] on span "Update" at bounding box center [904, 434] width 32 height 10
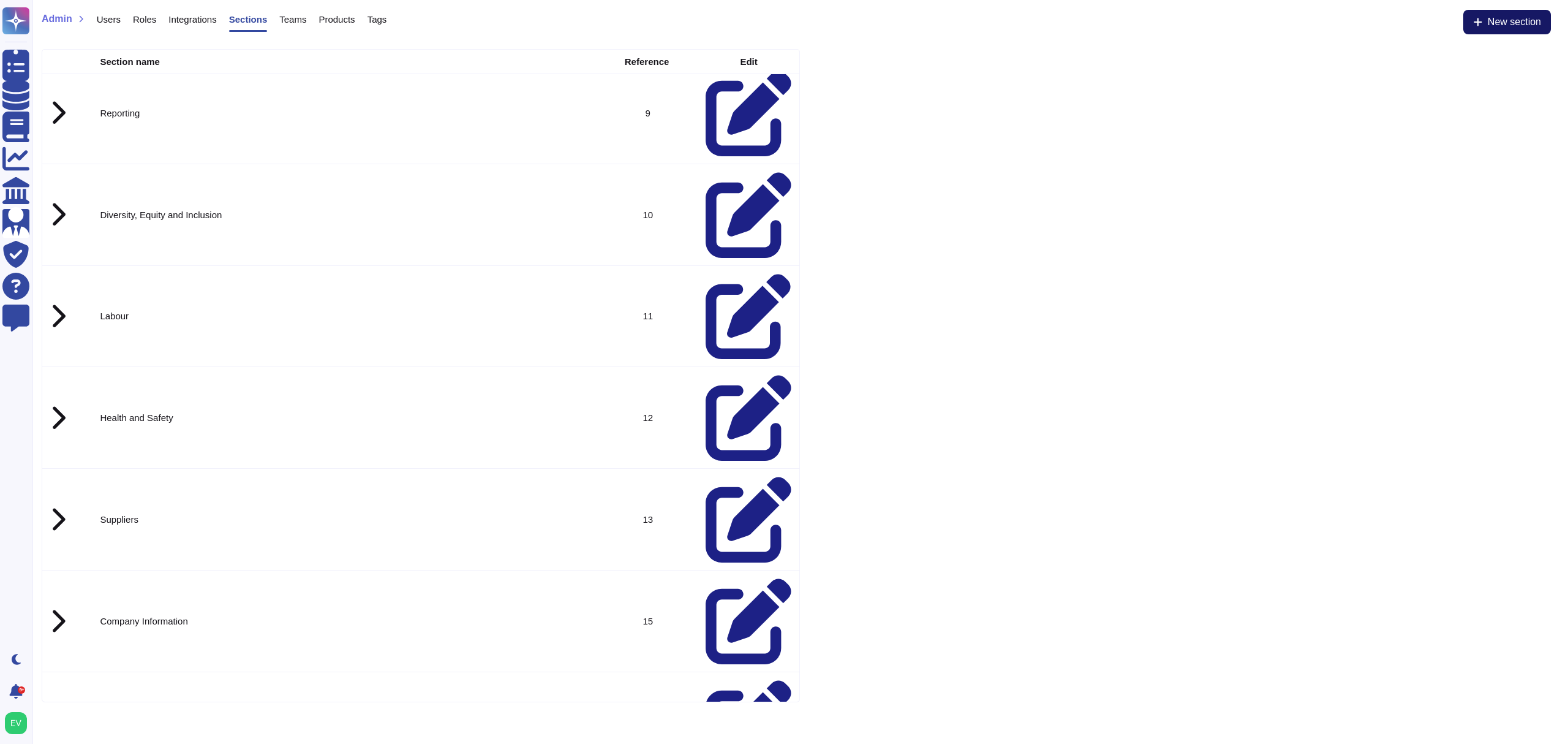
click at [1496, 19] on span "New section" at bounding box center [1515, 22] width 54 height 10
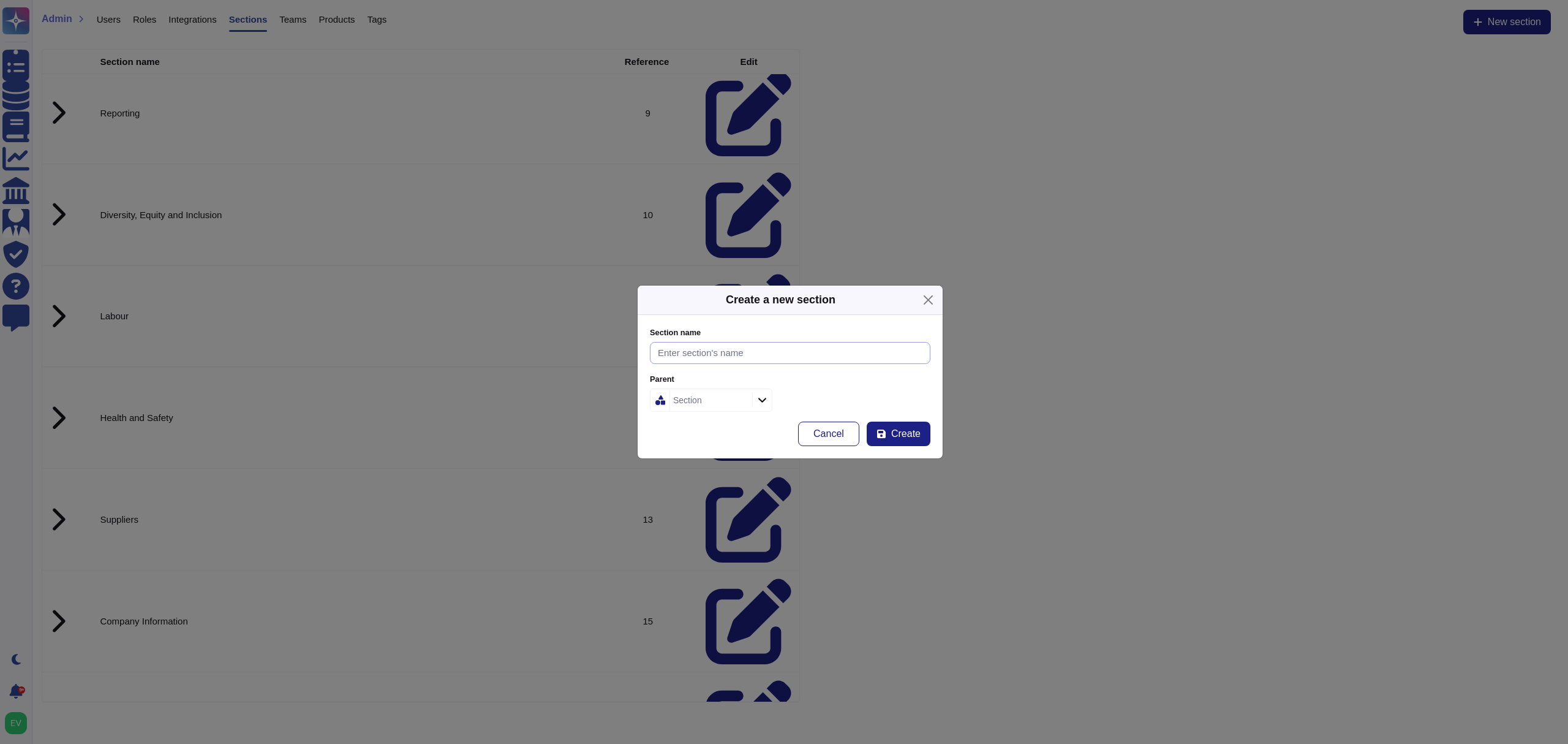
click at [712, 351] on input "Section name" at bounding box center [790, 353] width 281 height 22
type input "Commiments"
click at [699, 393] on div "Section" at bounding box center [709, 400] width 79 height 22
type input "sust"
click at [701, 473] on div "Sustainability- Environment (ESG)" at bounding box center [731, 466] width 149 height 28
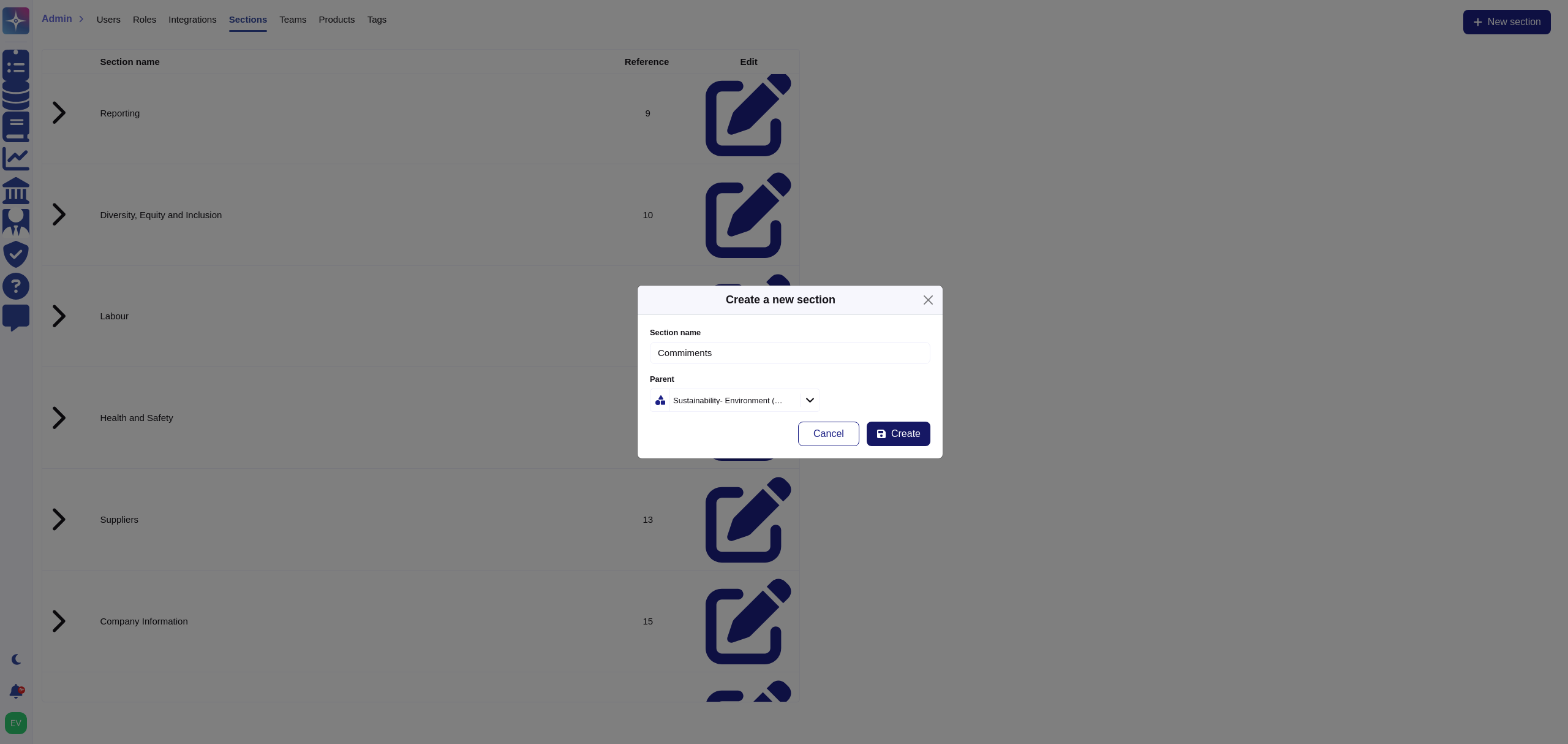
click at [904, 429] on span "Create" at bounding box center [906, 434] width 30 height 10
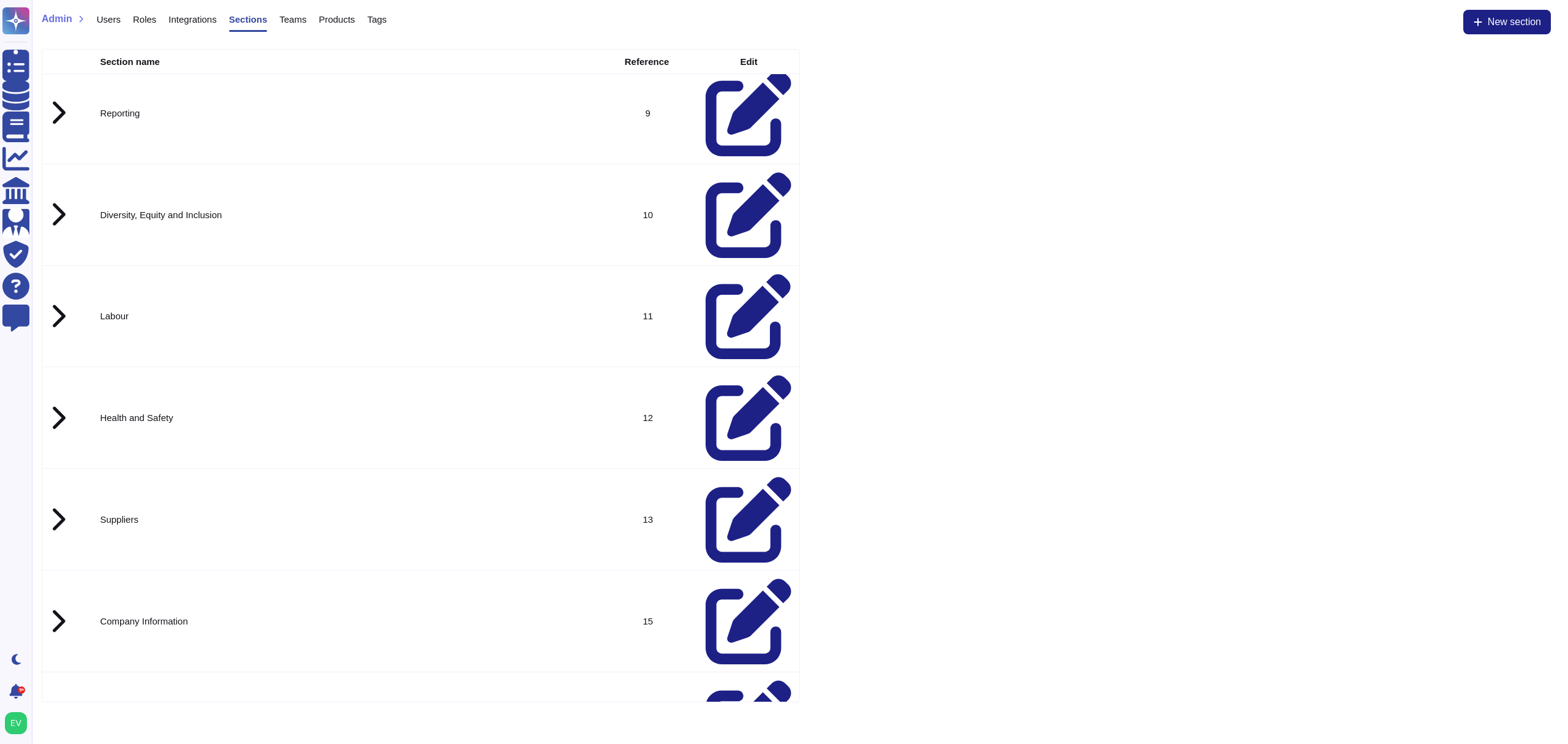
drag, startPoint x: 100, startPoint y: 337, endPoint x: 248, endPoint y: 342, distance: 148.1
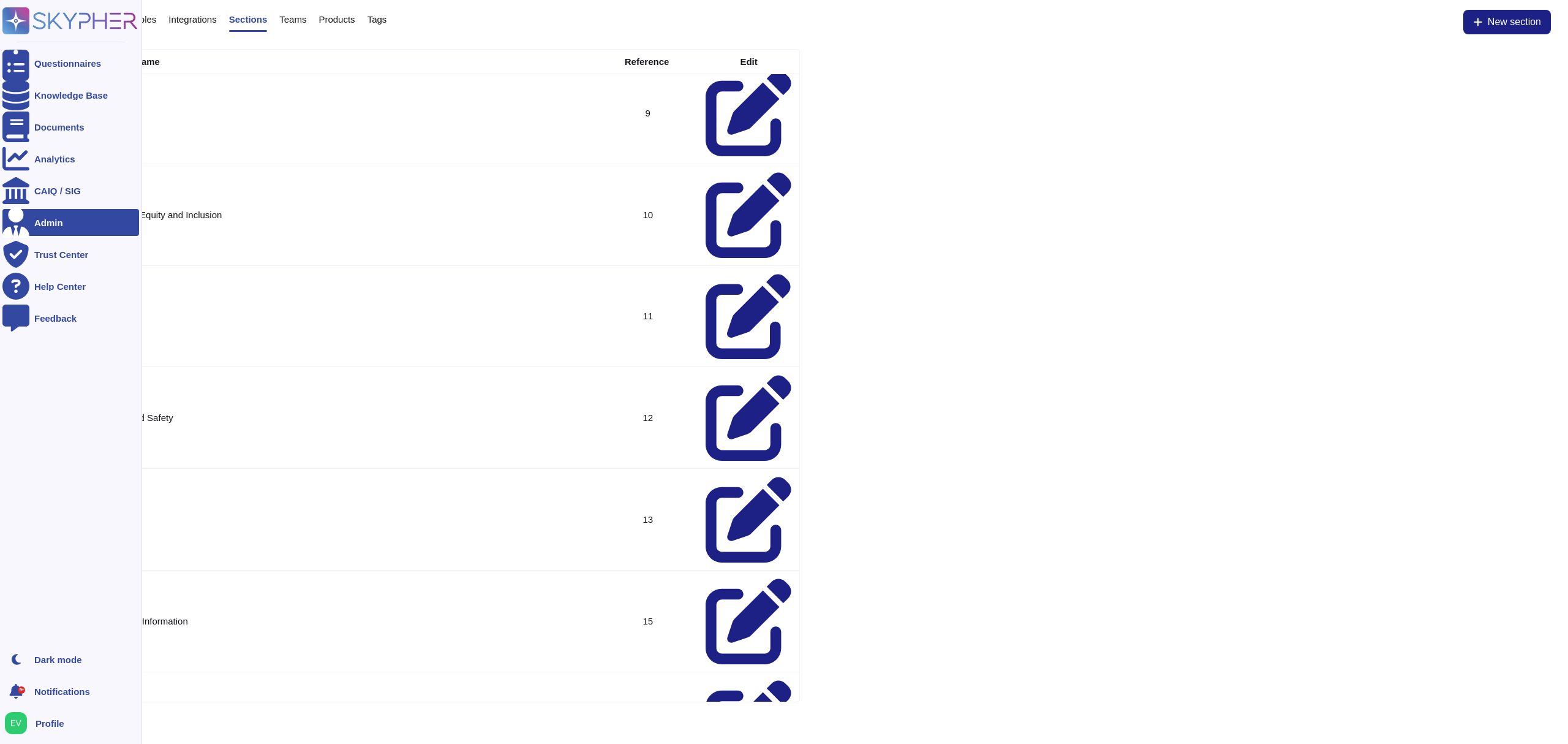
copy td "Memberships-Collaborations"
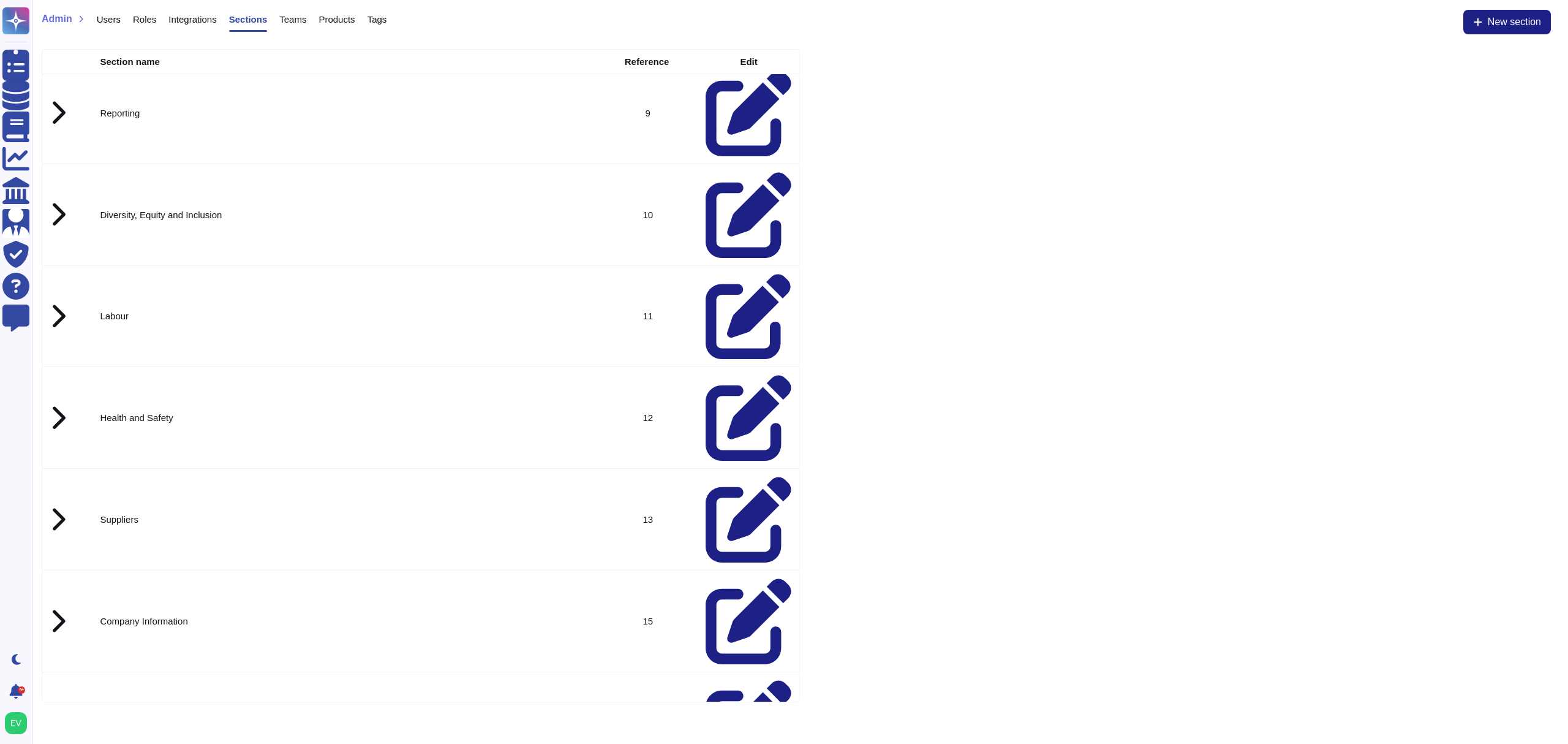
drag, startPoint x: 98, startPoint y: 385, endPoint x: 456, endPoint y: 388, distance: 358.0
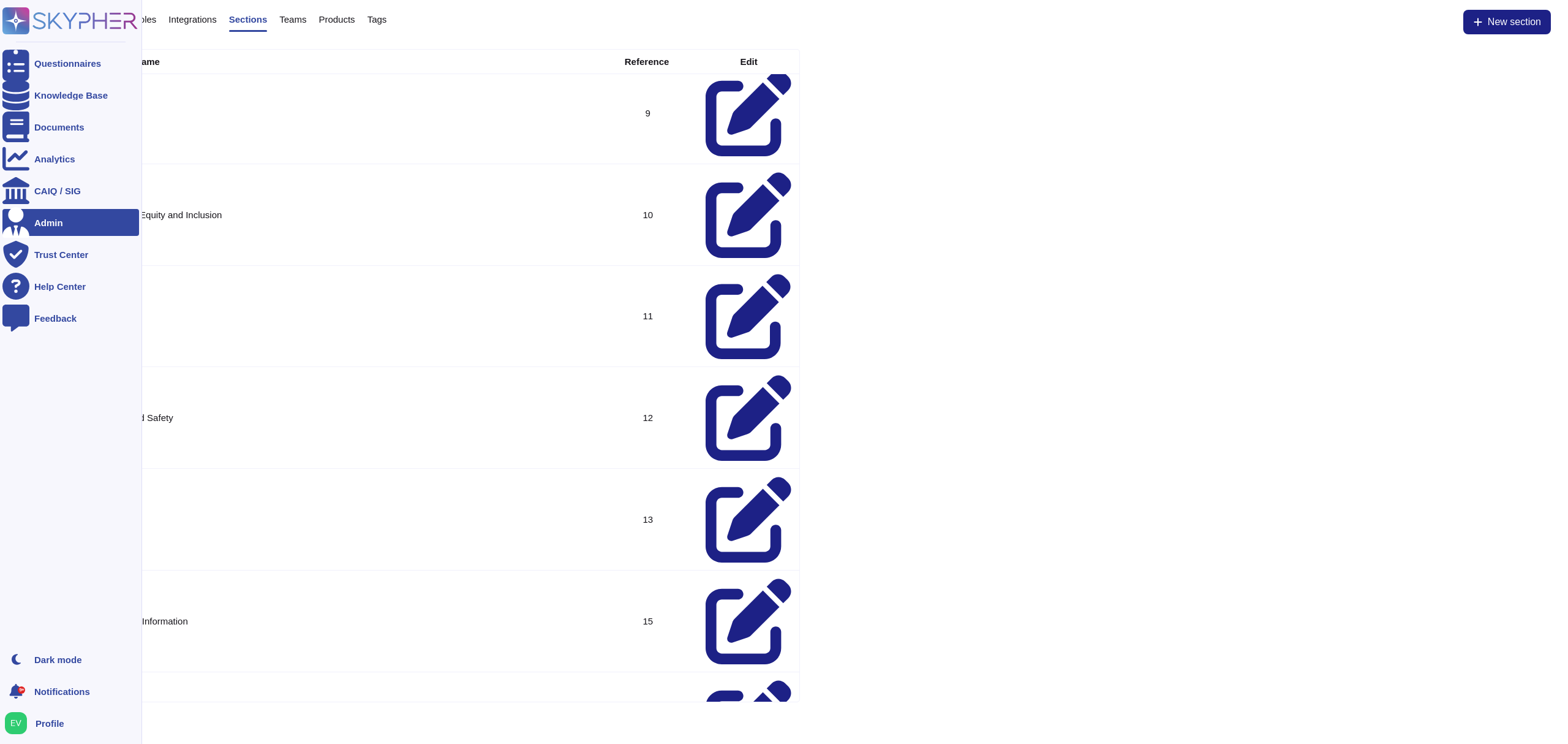
copy td "External Audits-Third party assessments- Certifications (ISO 14001-Ecovadis- CP…"
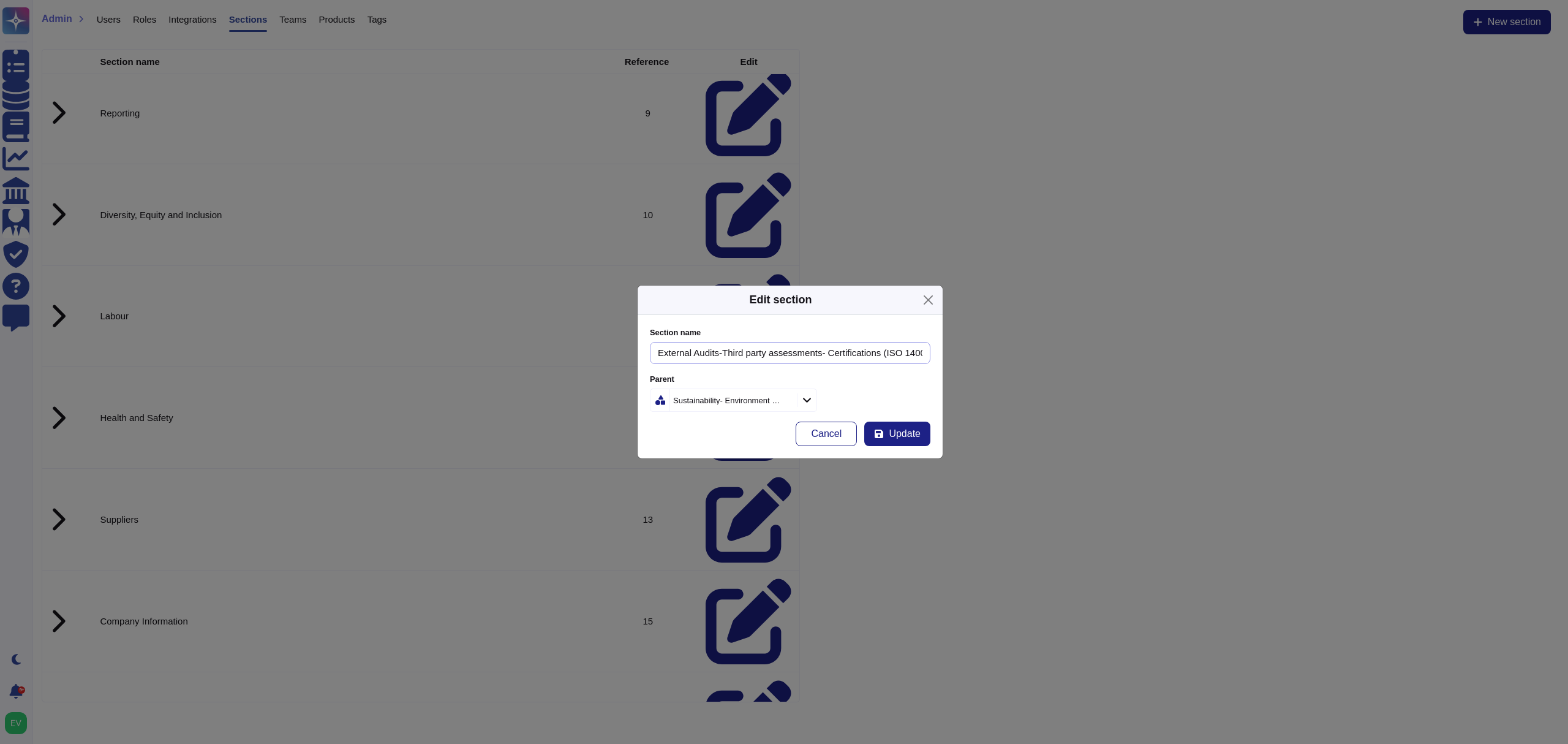
drag, startPoint x: 721, startPoint y: 351, endPoint x: 609, endPoint y: 351, distance: 112.0
click at [609, 351] on div "Edit section Section name External Audits-Third party assessments- Certificatio…" at bounding box center [784, 372] width 1568 height 744
type input "Third party assessments- Certifications (ISO 14001-Ecovadis- CPD)"
click at [916, 440] on button "Update" at bounding box center [897, 434] width 66 height 24
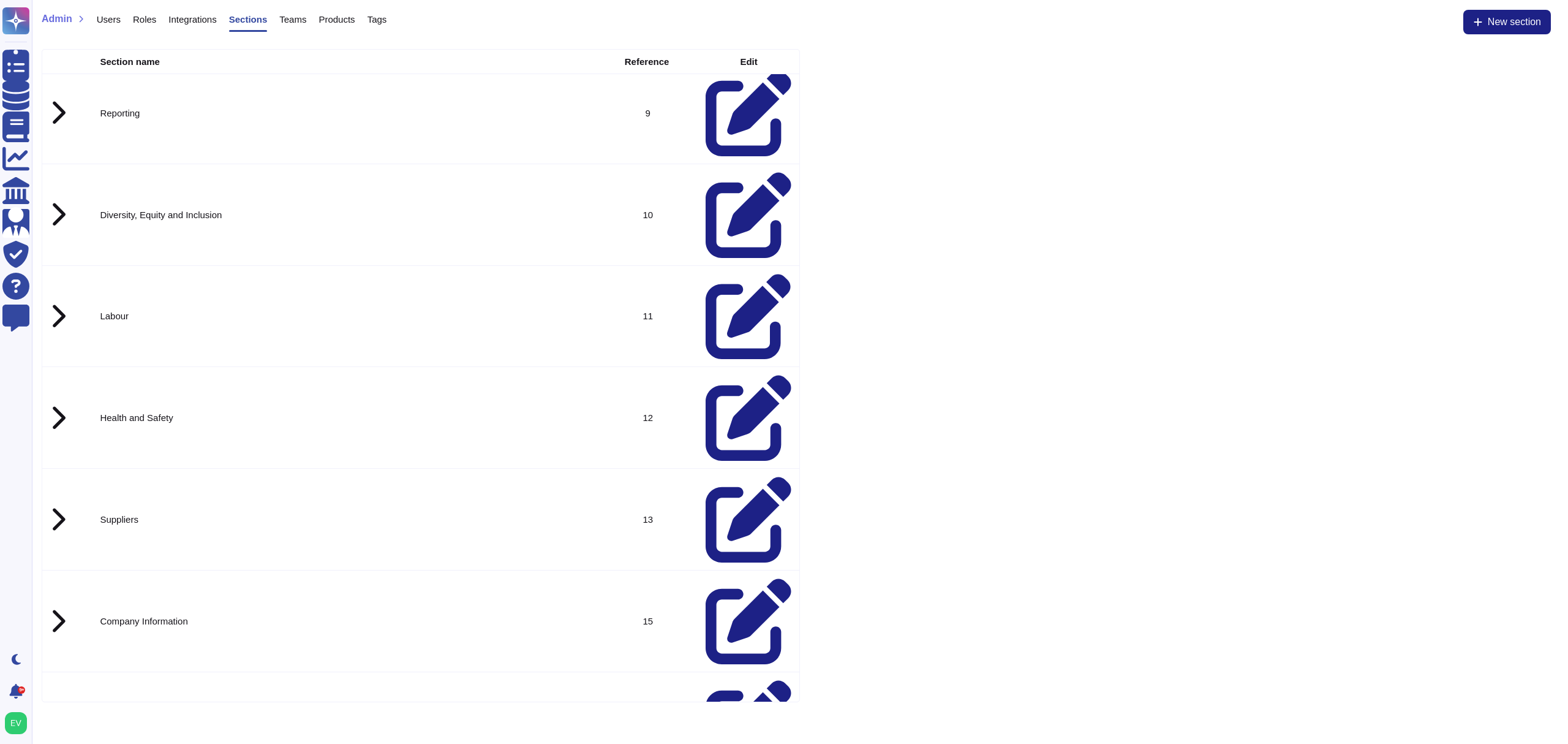
drag, startPoint x: 322, startPoint y: 422, endPoint x: 84, endPoint y: 427, distance: 238.1
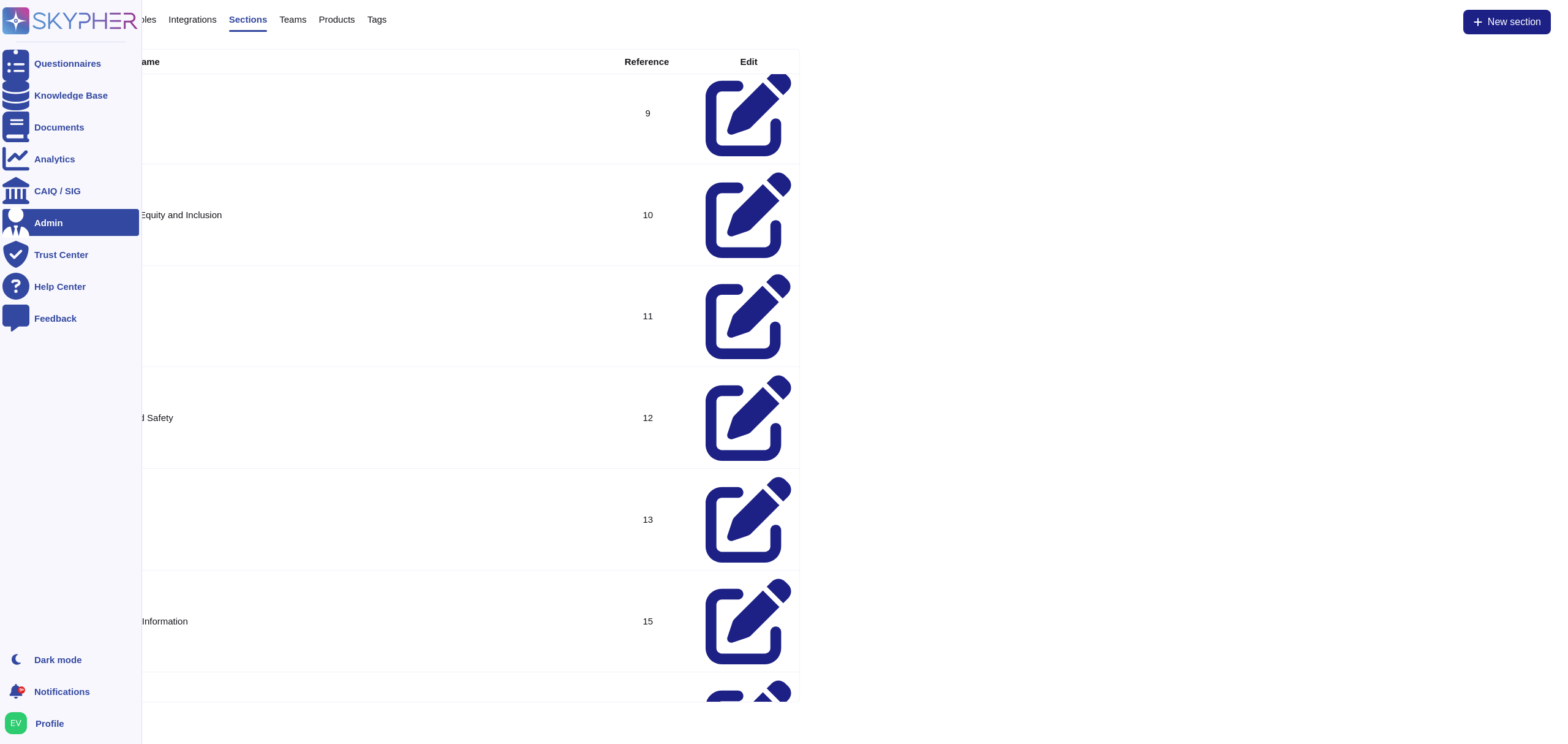
copy tr "EMS (Policies, Procedures & Standards)"
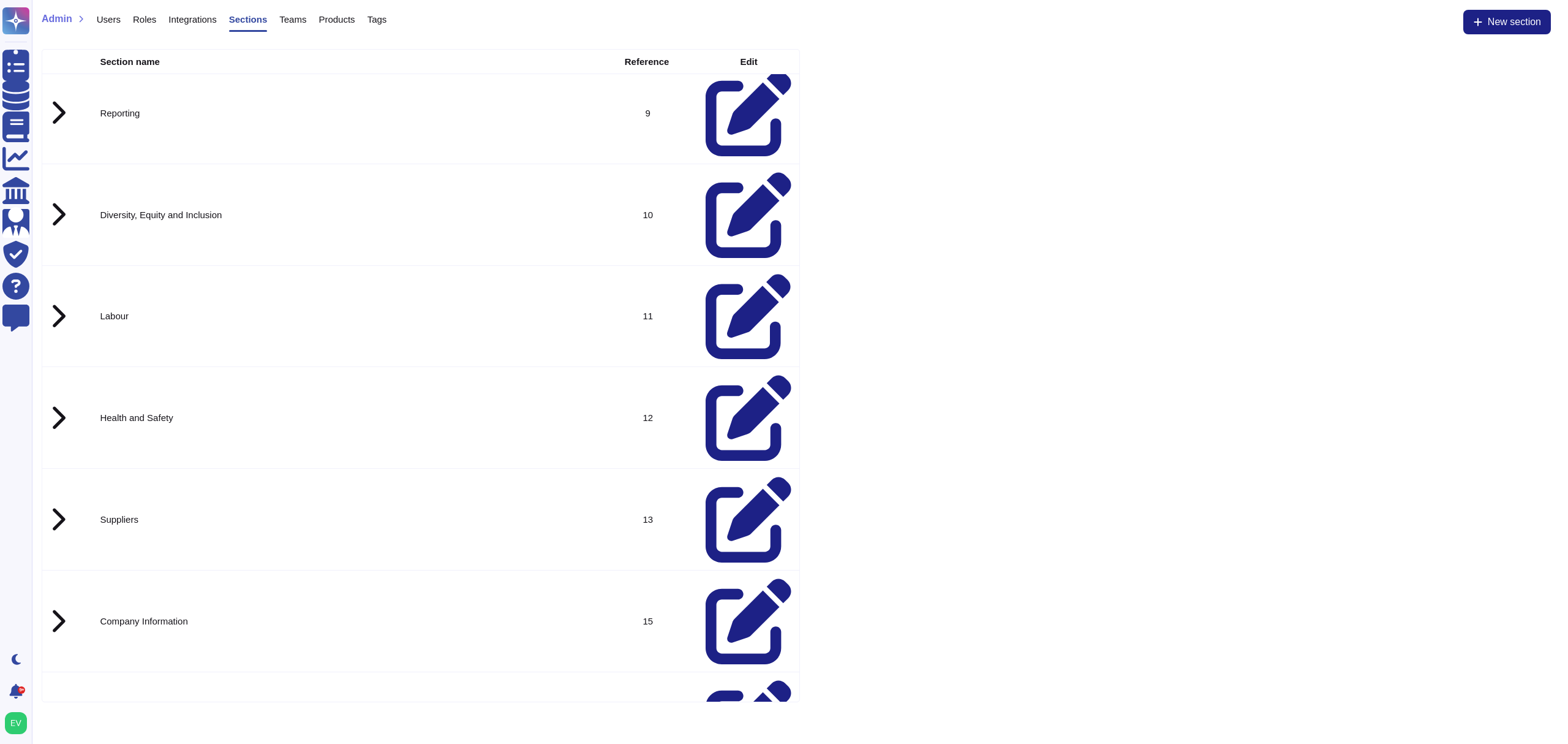
drag, startPoint x: 152, startPoint y: 471, endPoint x: 64, endPoint y: 475, distance: 88.1
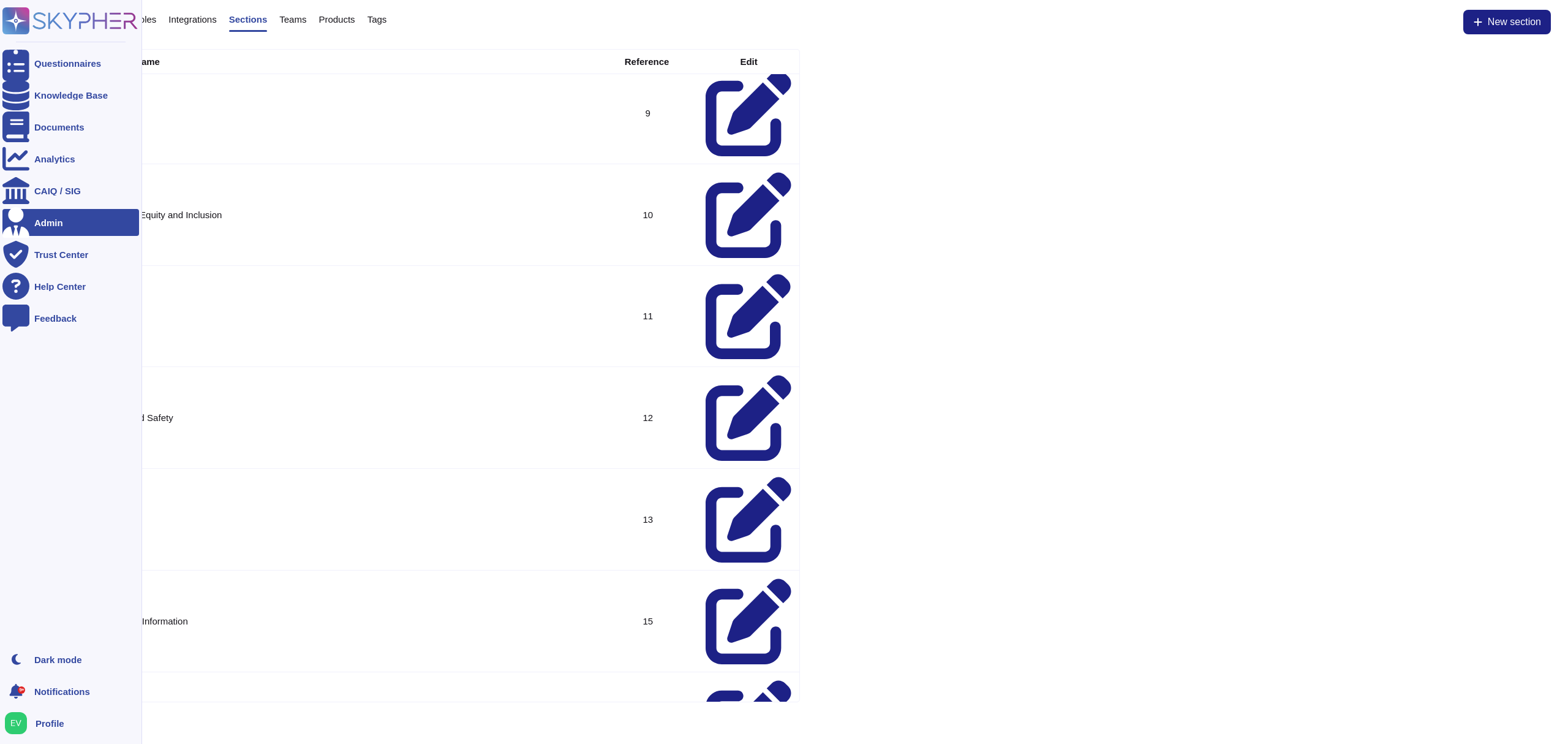
copy td "Biodiversity"
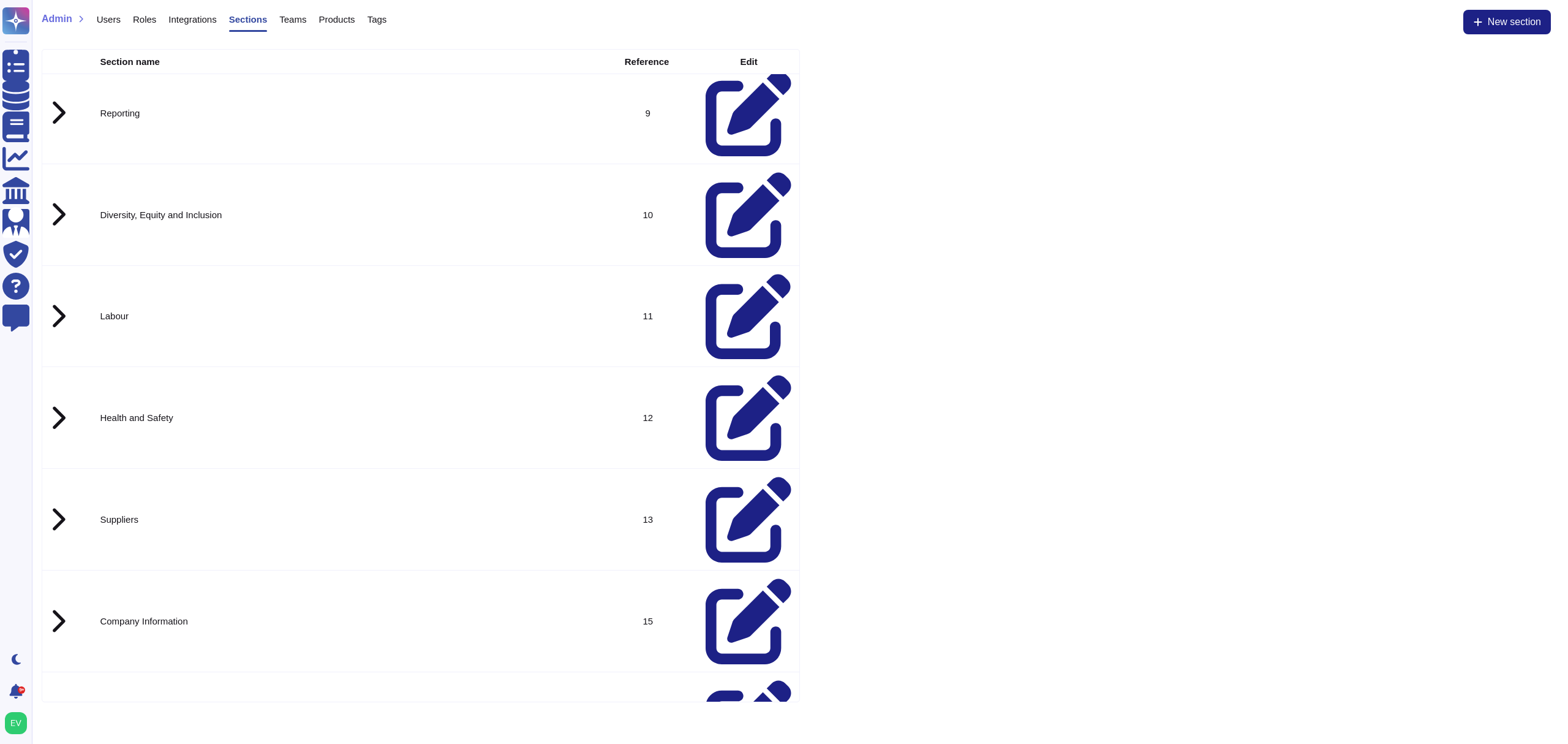
drag, startPoint x: 209, startPoint y: 518, endPoint x: 96, endPoint y: 525, distance: 113.2
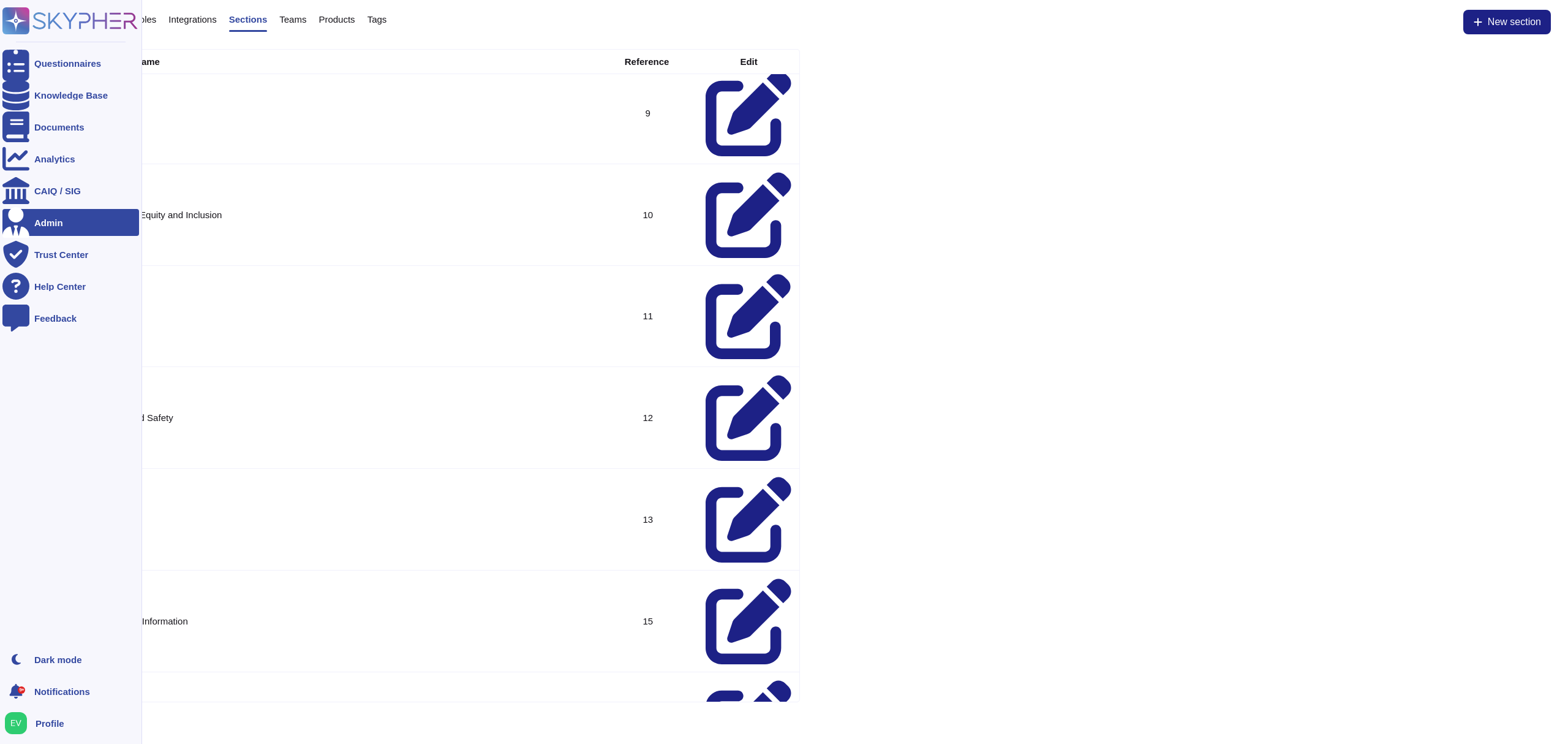
copy td "Hazardous Substances"
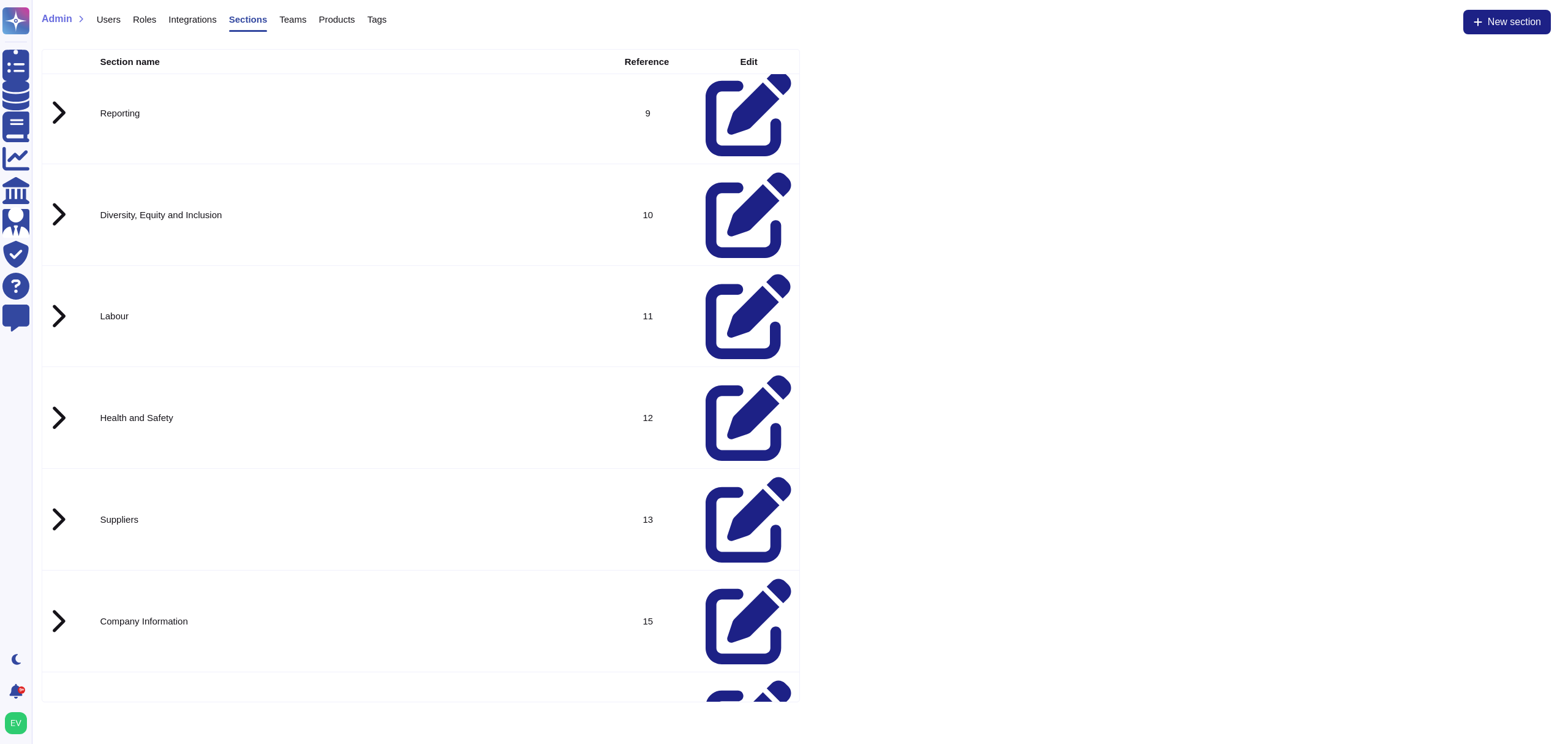
drag, startPoint x: 267, startPoint y: 560, endPoint x: 44, endPoint y: 554, distance: 223.1
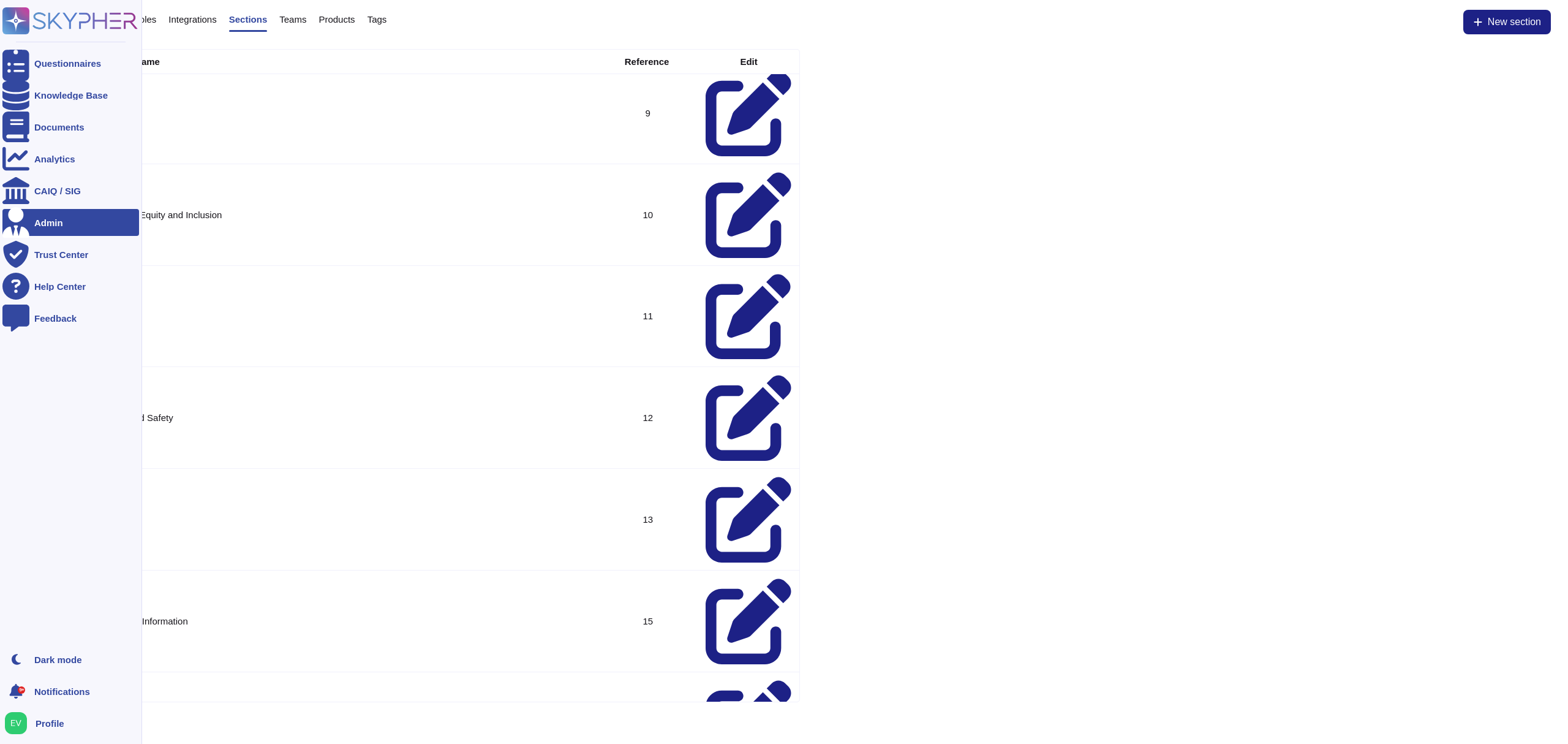
copy tr "Environmental Laws, Regulations, L&I"
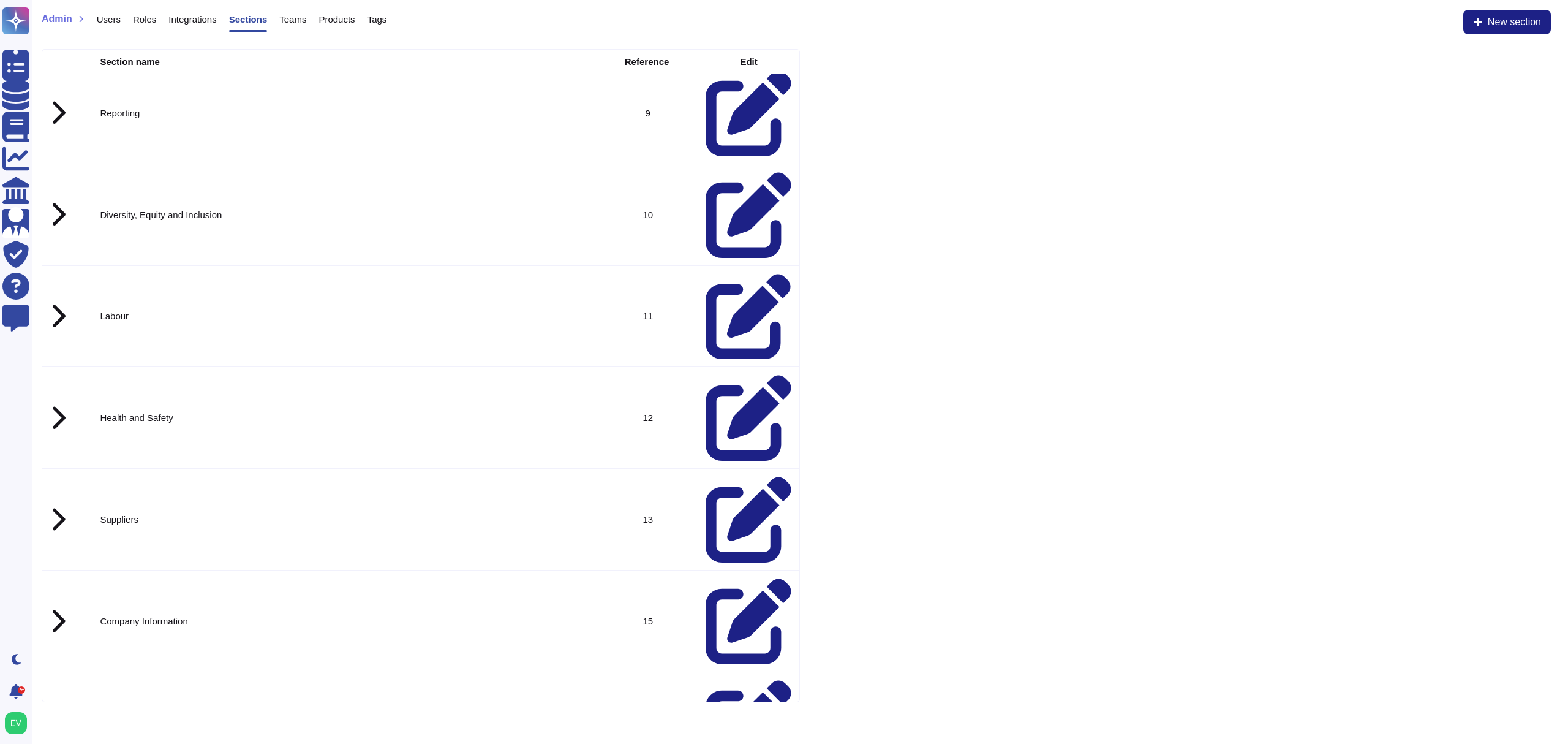
drag, startPoint x: 396, startPoint y: 602, endPoint x: 95, endPoint y: 606, distance: 301.0
copy td "Environmental Risk (Climate transition and physical climate risk )"
drag, startPoint x: 164, startPoint y: 640, endPoint x: 233, endPoint y: 649, distance: 69.6
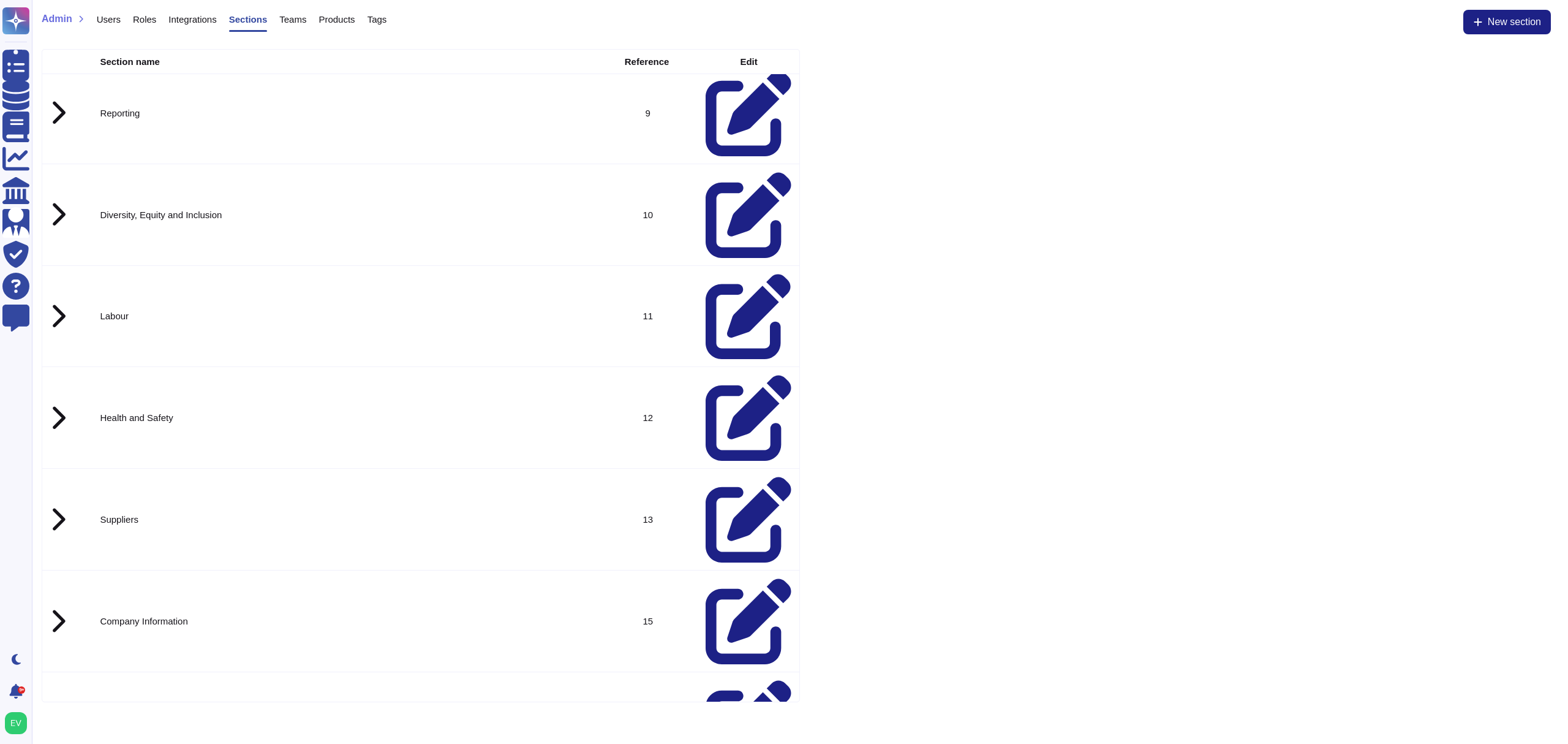
drag, startPoint x: 211, startPoint y: 644, endPoint x: 87, endPoint y: 644, distance: 124.0
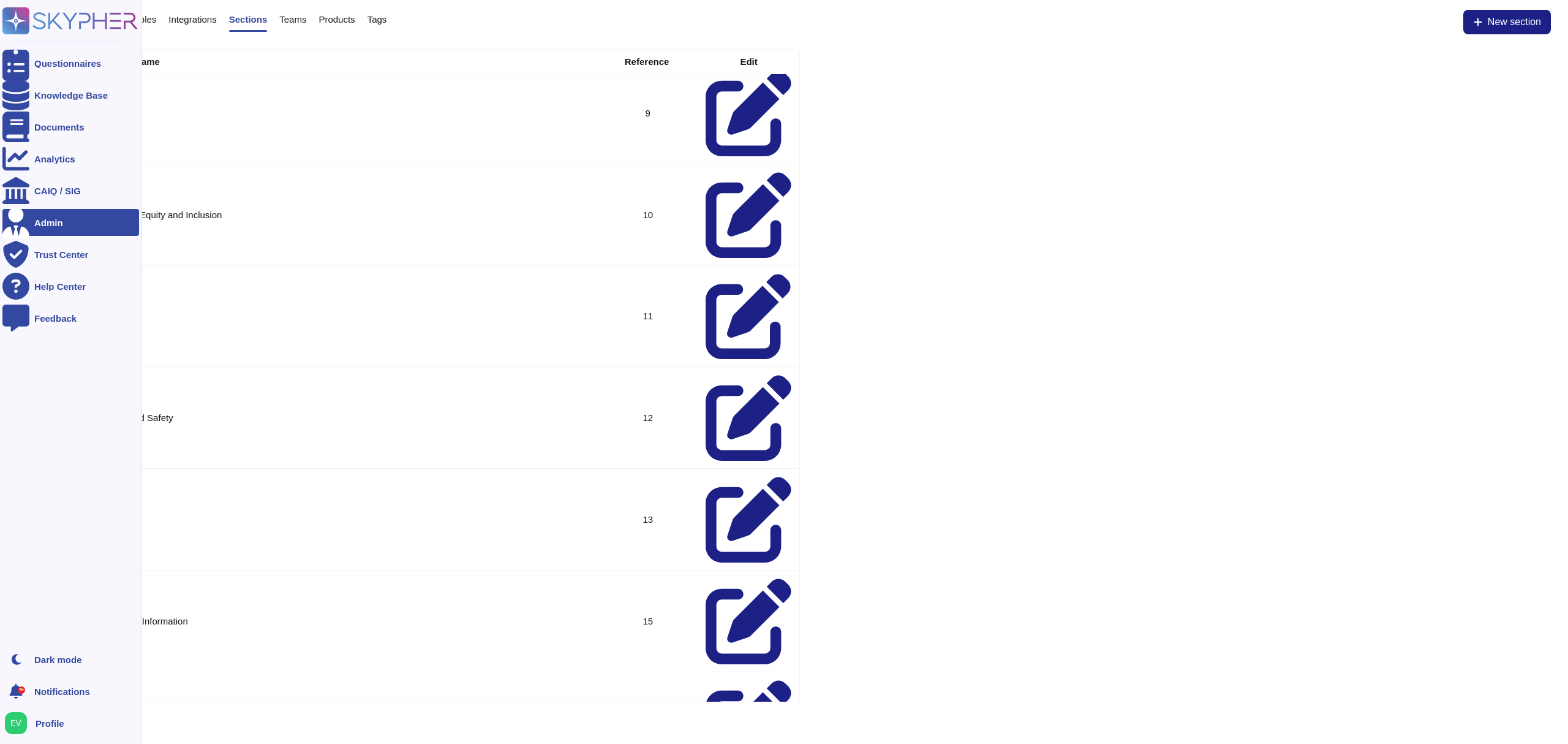
copy tr "Carbon Credits"
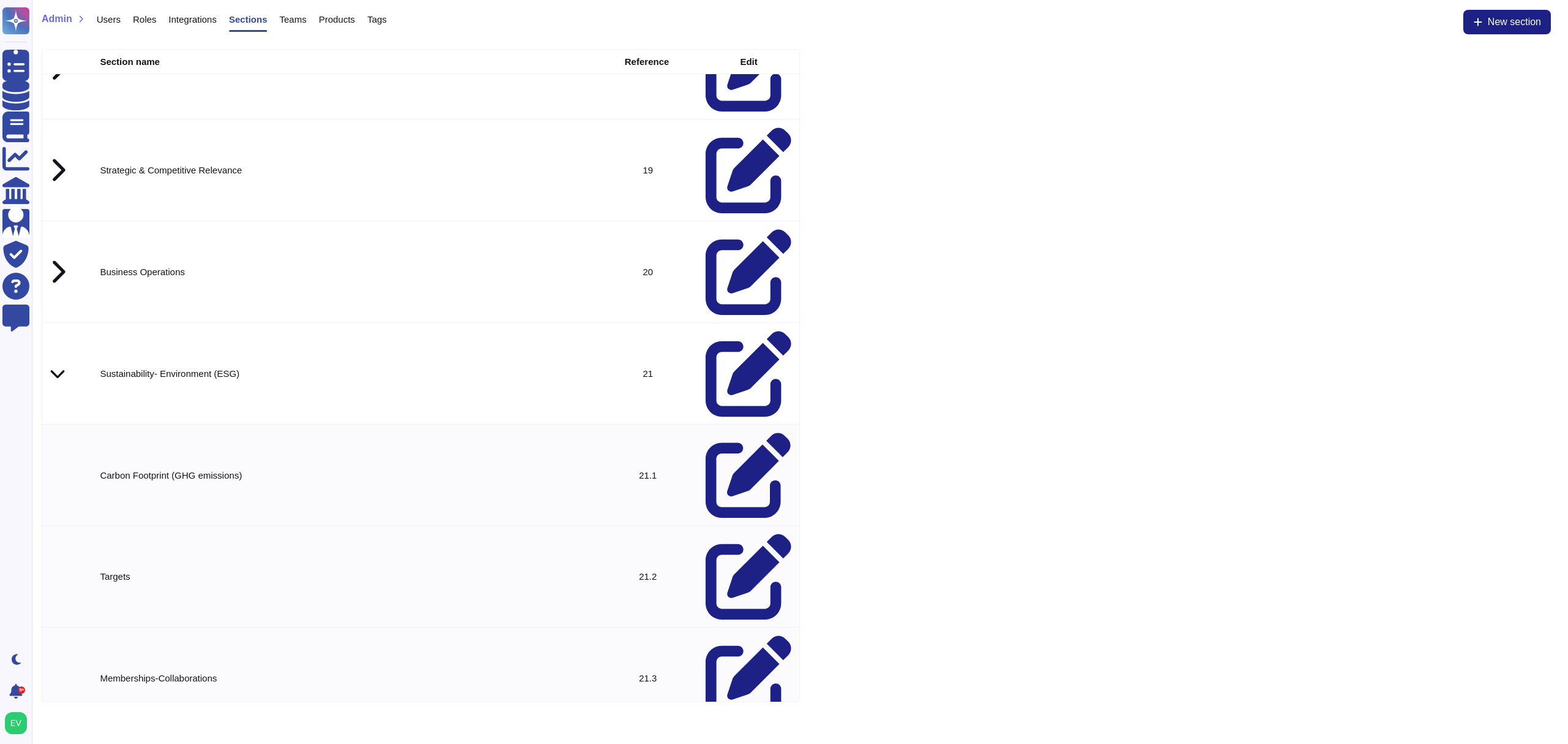
scroll to position [1477, 0]
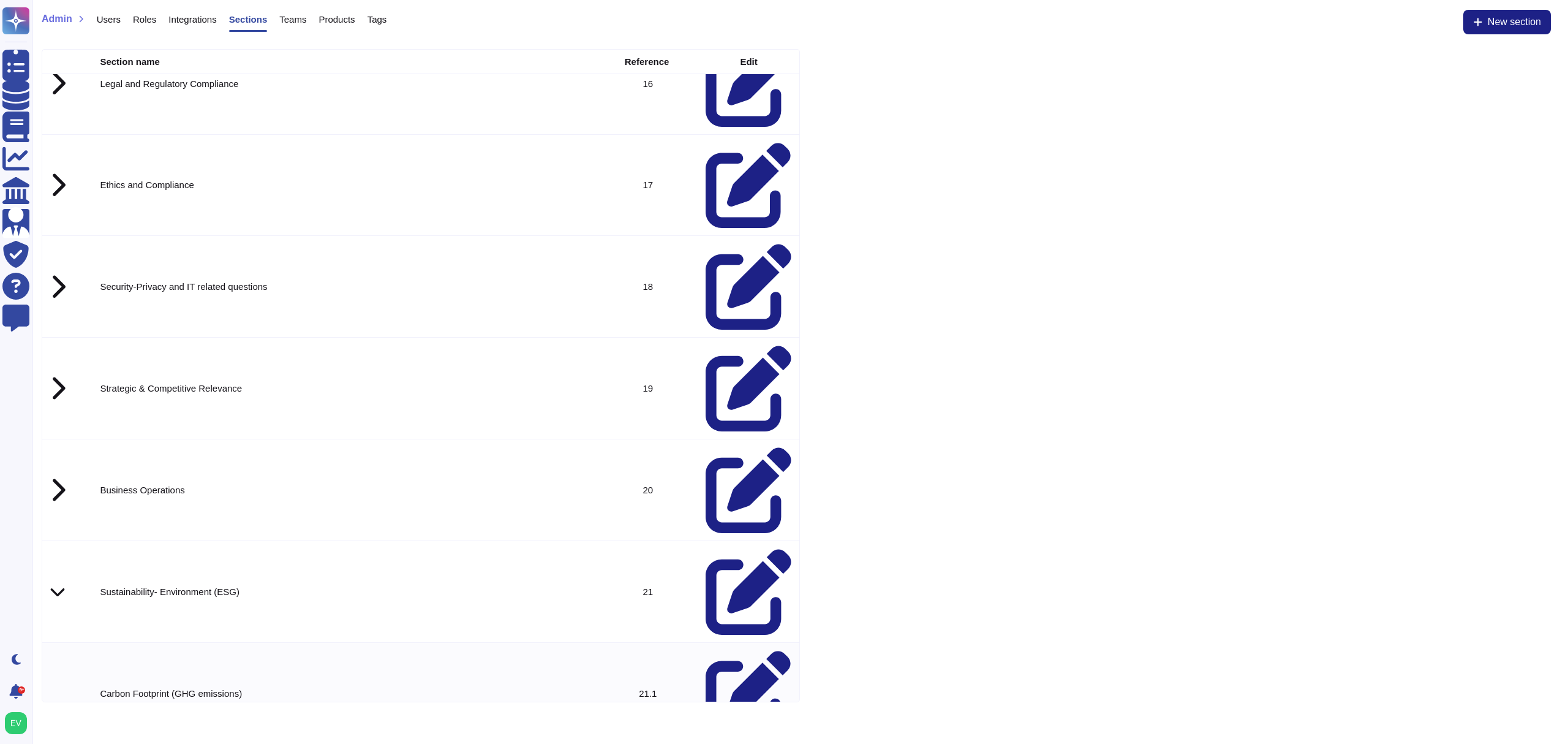
scroll to position [1259, 0]
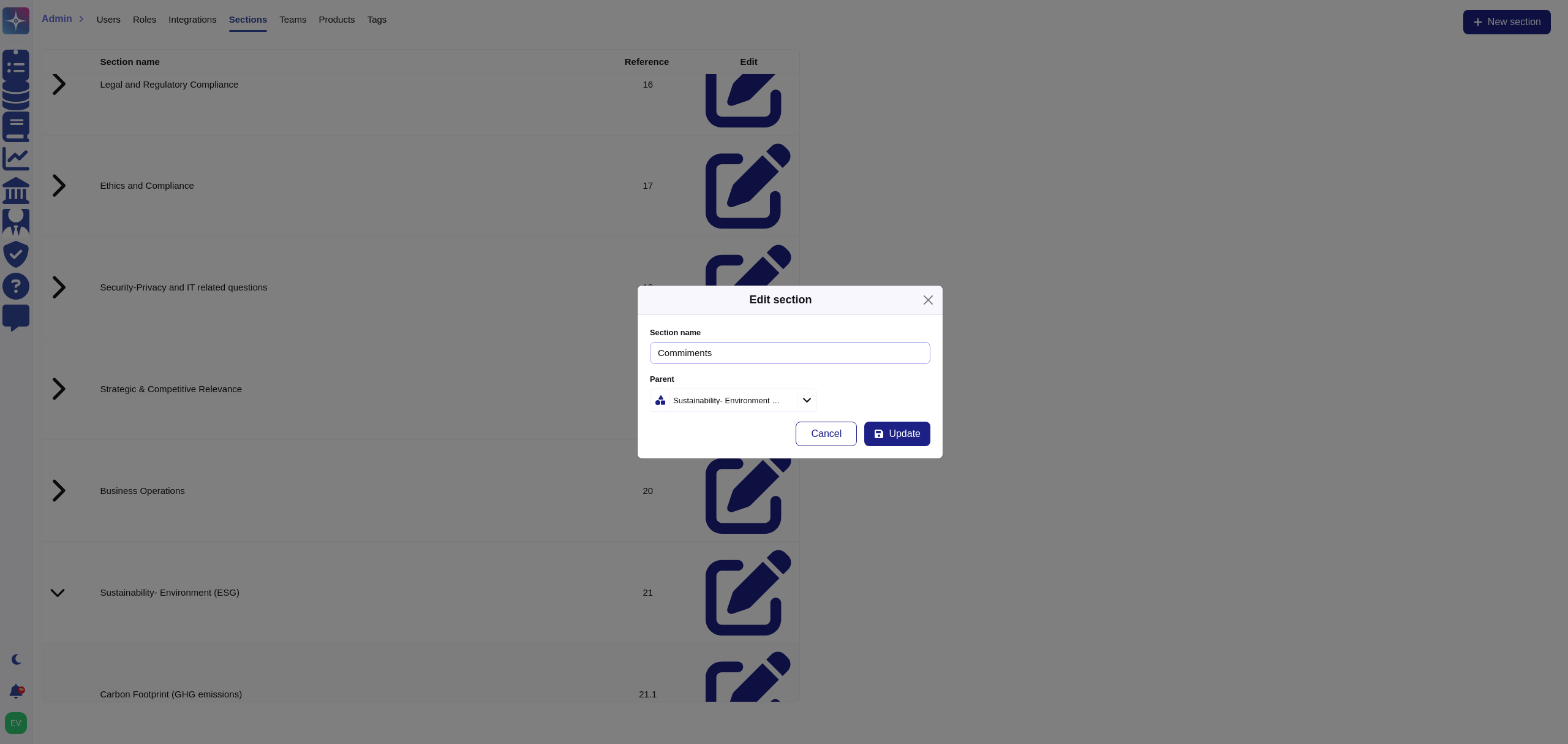
click at [658, 347] on input "Commiments" at bounding box center [790, 353] width 281 height 22
type input "Commiments"
click at [933, 305] on button "Close" at bounding box center [929, 299] width 19 height 19
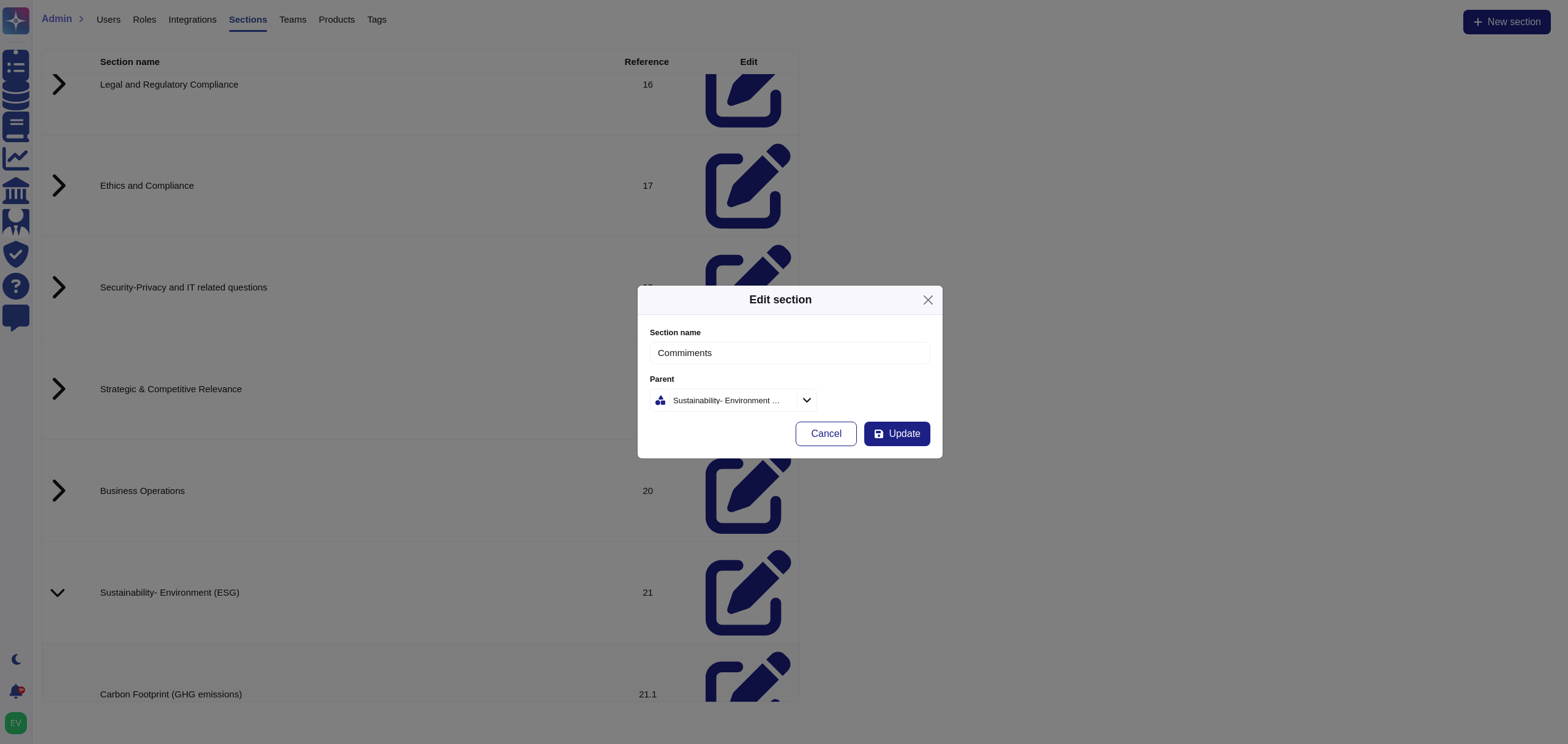
click at [121, 228] on div "Edit section Section name Commiments Parent Sustainability- Environment (ESG) C…" at bounding box center [784, 372] width 1568 height 744
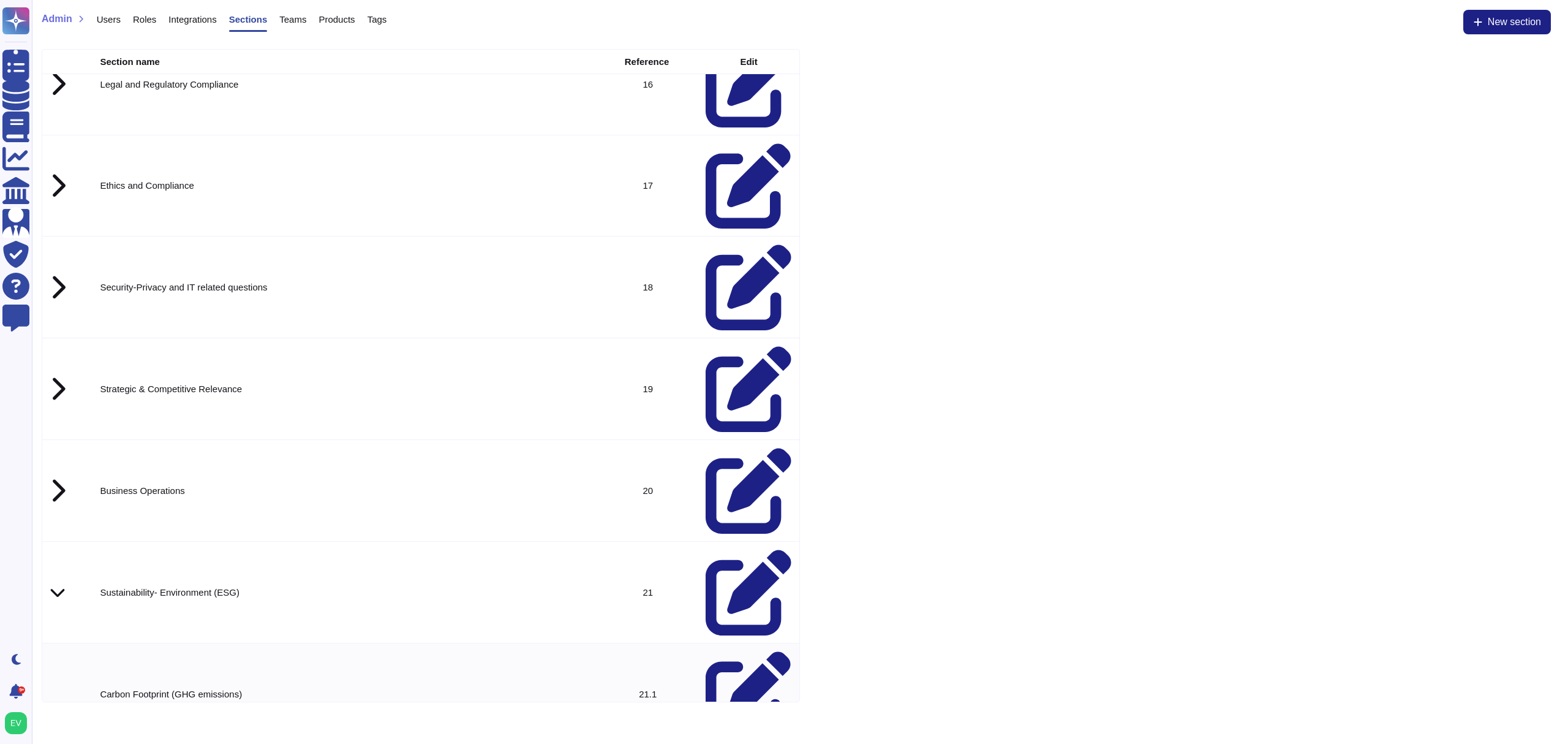
drag, startPoint x: 171, startPoint y: 226, endPoint x: 83, endPoint y: 237, distance: 88.7
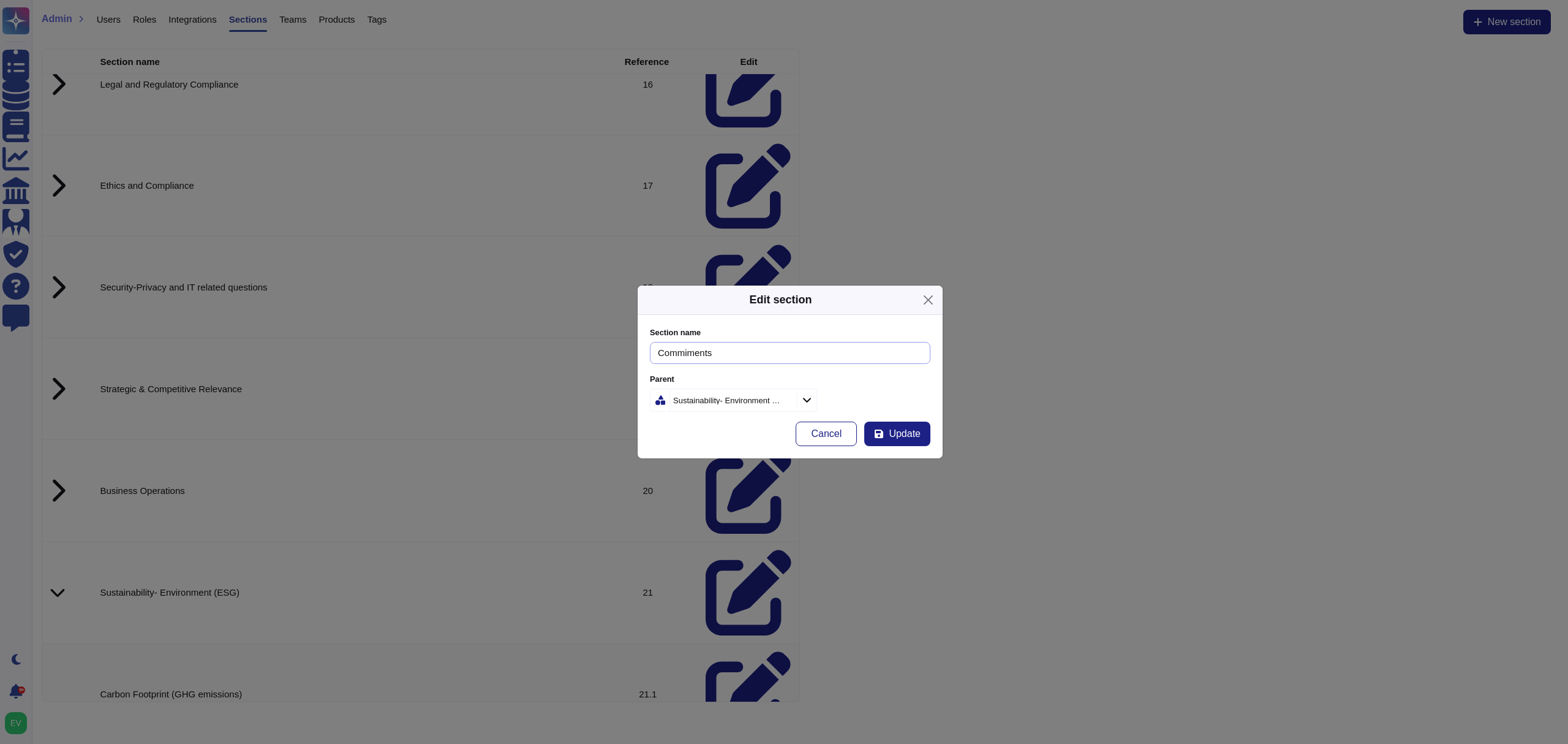
click at [655, 347] on input "Commiments" at bounding box center [790, 353] width 281 height 22
type input "Targets & Environmental Commiments"
click at [893, 433] on span "Update" at bounding box center [904, 434] width 32 height 10
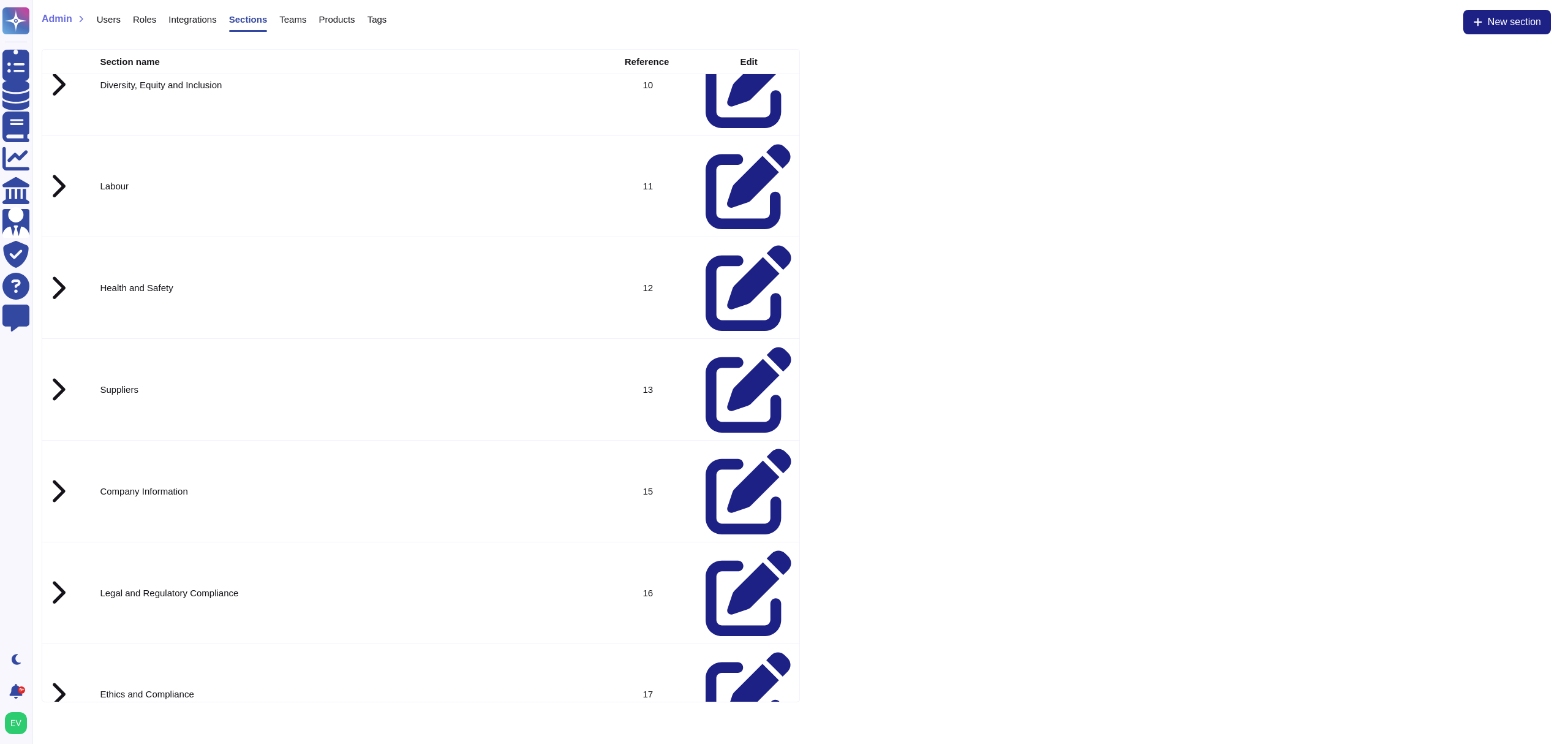
scroll to position [750, 0]
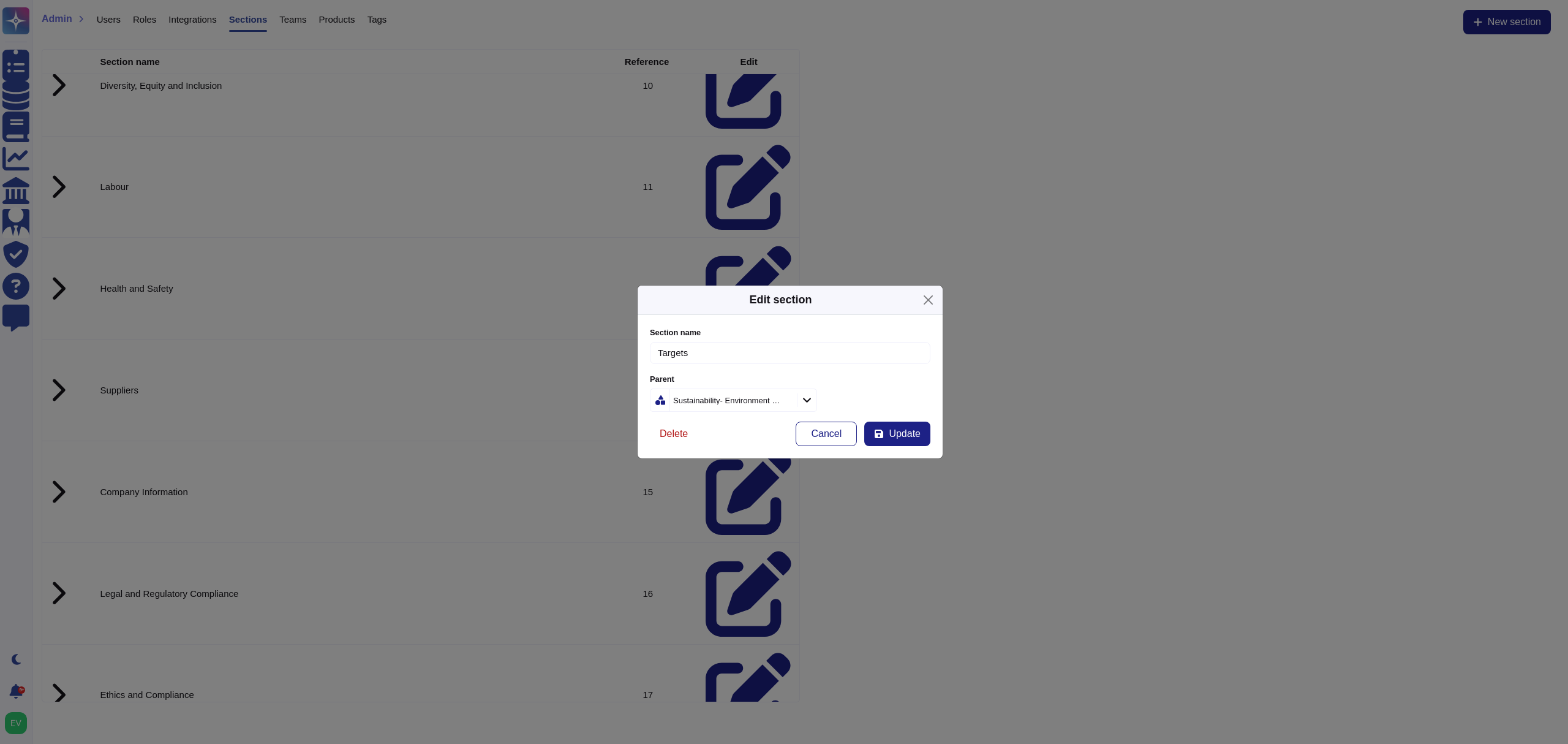
click at [669, 430] on span "Delete" at bounding box center [674, 434] width 28 height 10
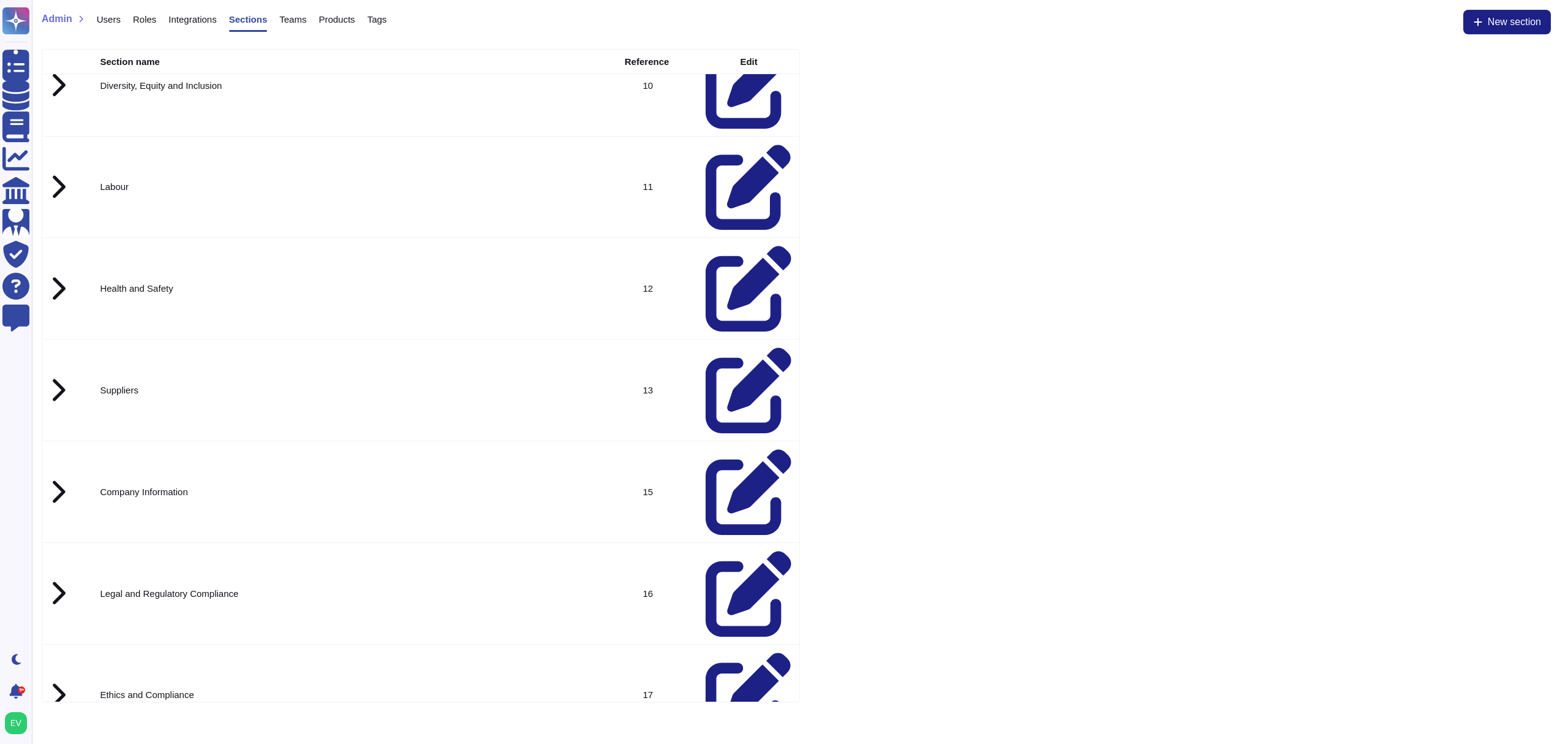
drag, startPoint x: 128, startPoint y: 121, endPoint x: 93, endPoint y: 120, distance: 35.0
drag, startPoint x: 211, startPoint y: 171, endPoint x: 94, endPoint y: 170, distance: 117.0
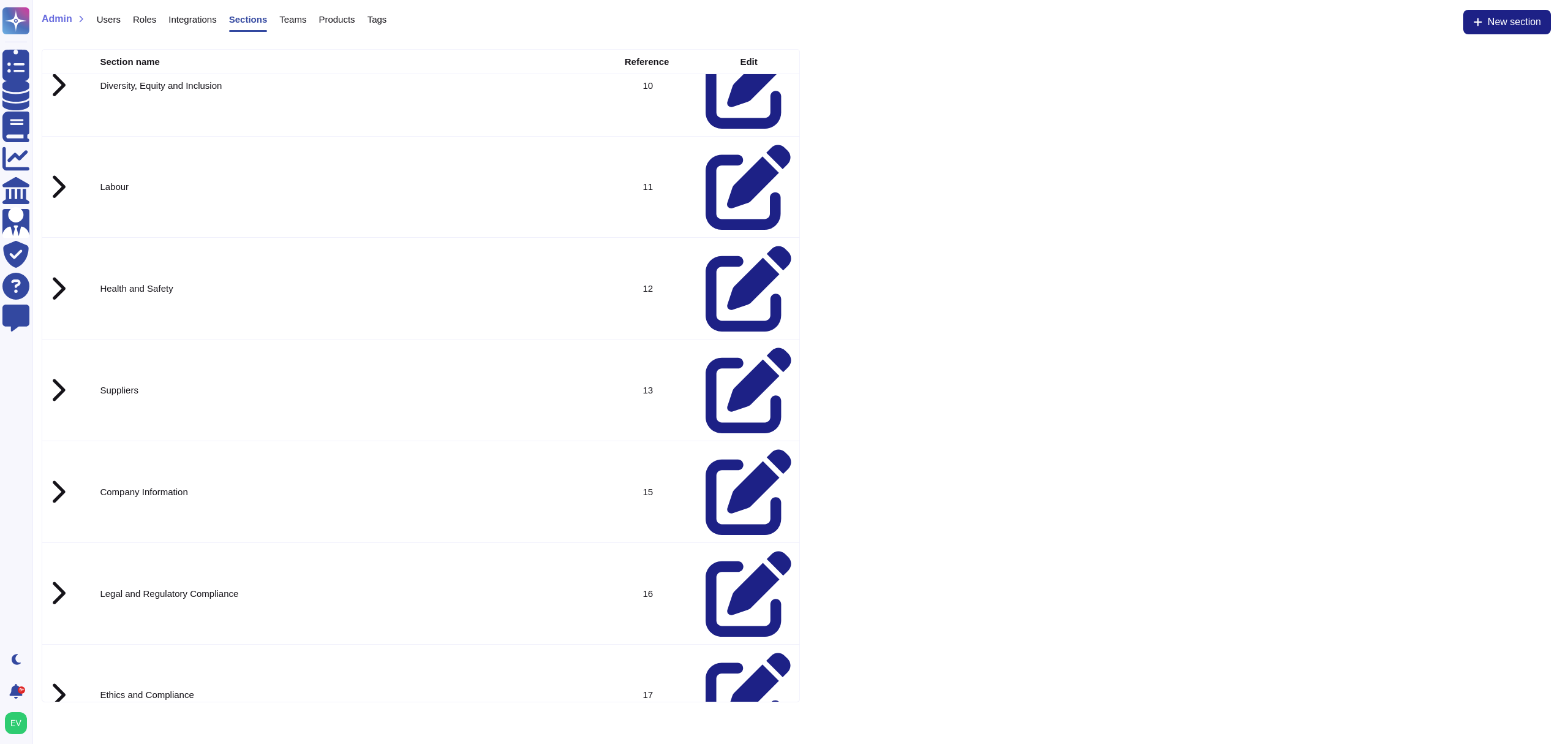
drag, startPoint x: 297, startPoint y: 218, endPoint x: 95, endPoint y: 220, distance: 202.0
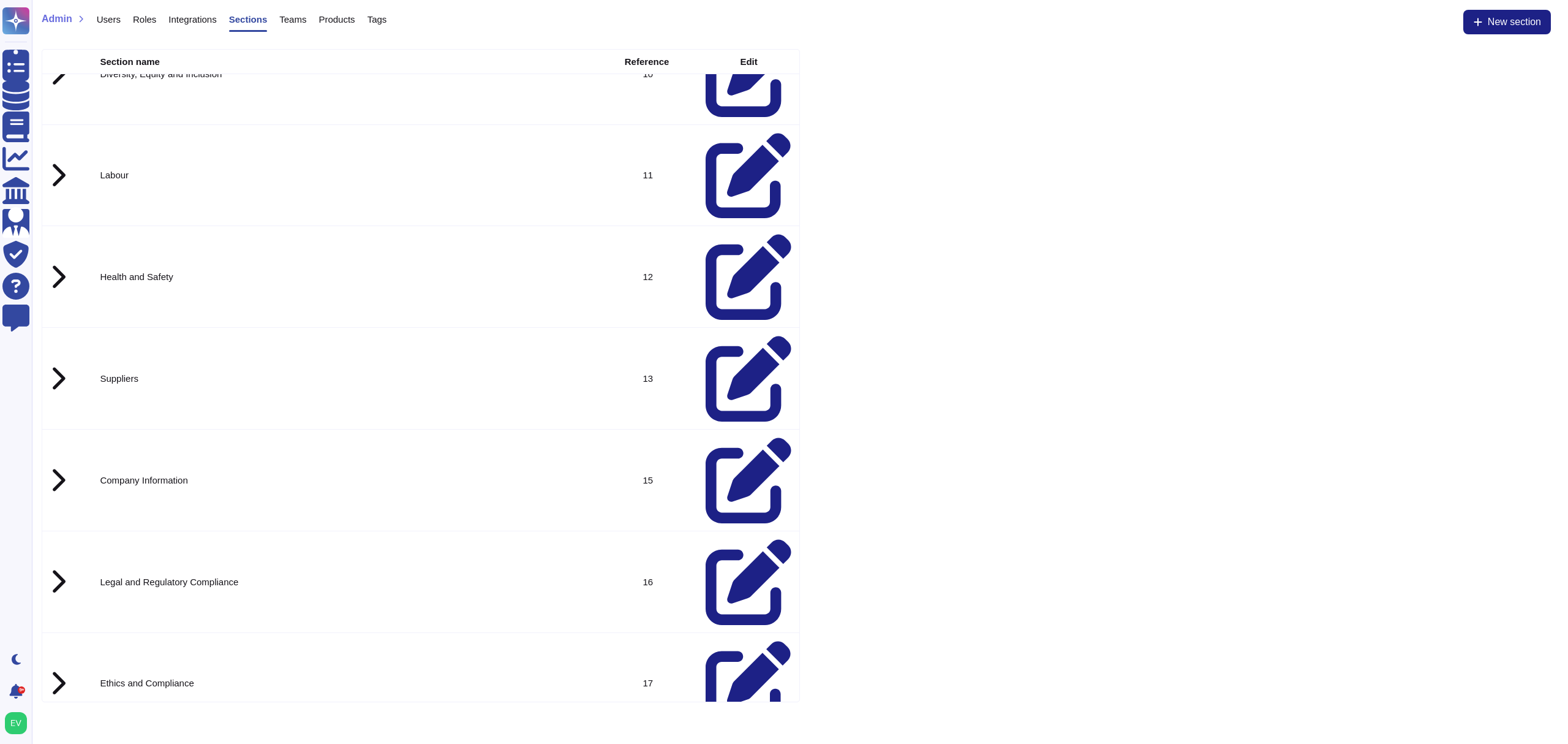
drag, startPoint x: 86, startPoint y: 245, endPoint x: 334, endPoint y: 244, distance: 248.0
drag, startPoint x: 177, startPoint y: 289, endPoint x: 58, endPoint y: 293, distance: 119.1
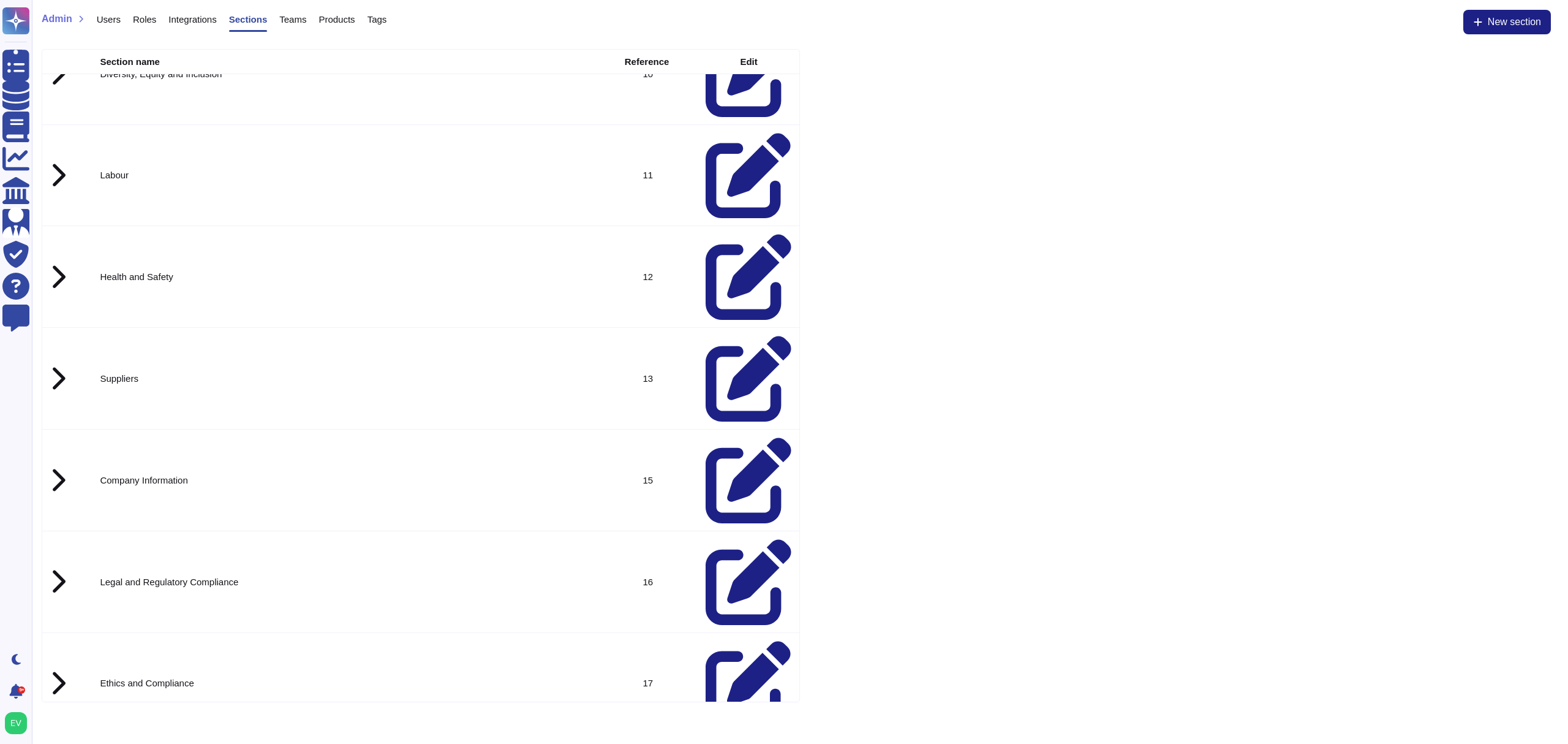
drag, startPoint x: 266, startPoint y: 339, endPoint x: 94, endPoint y: 332, distance: 172.1
drag, startPoint x: 182, startPoint y: 375, endPoint x: 89, endPoint y: 378, distance: 93.0
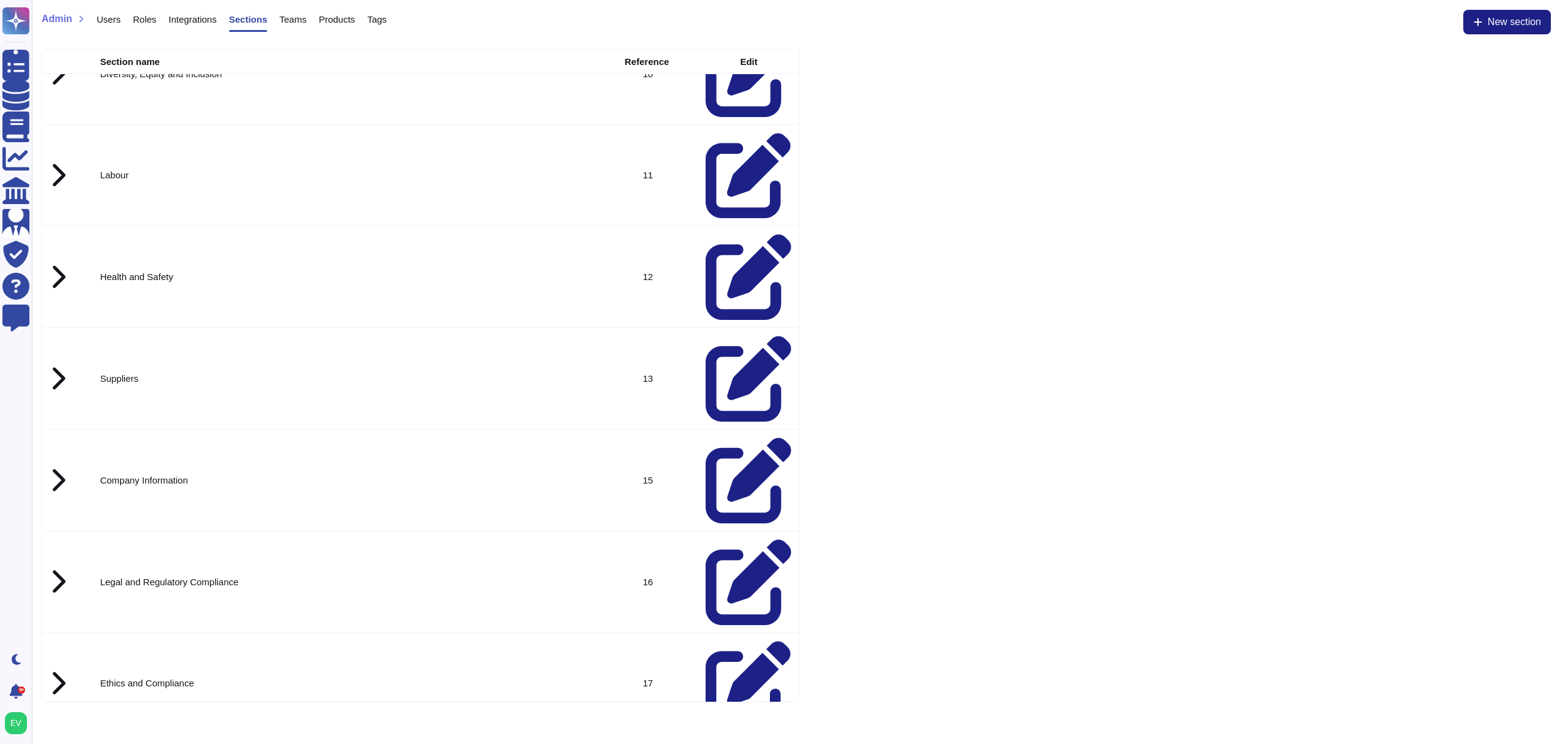
drag, startPoint x: 96, startPoint y: 410, endPoint x: 219, endPoint y: 422, distance: 123.6
drag, startPoint x: 172, startPoint y: 463, endPoint x: 81, endPoint y: 461, distance: 91.0
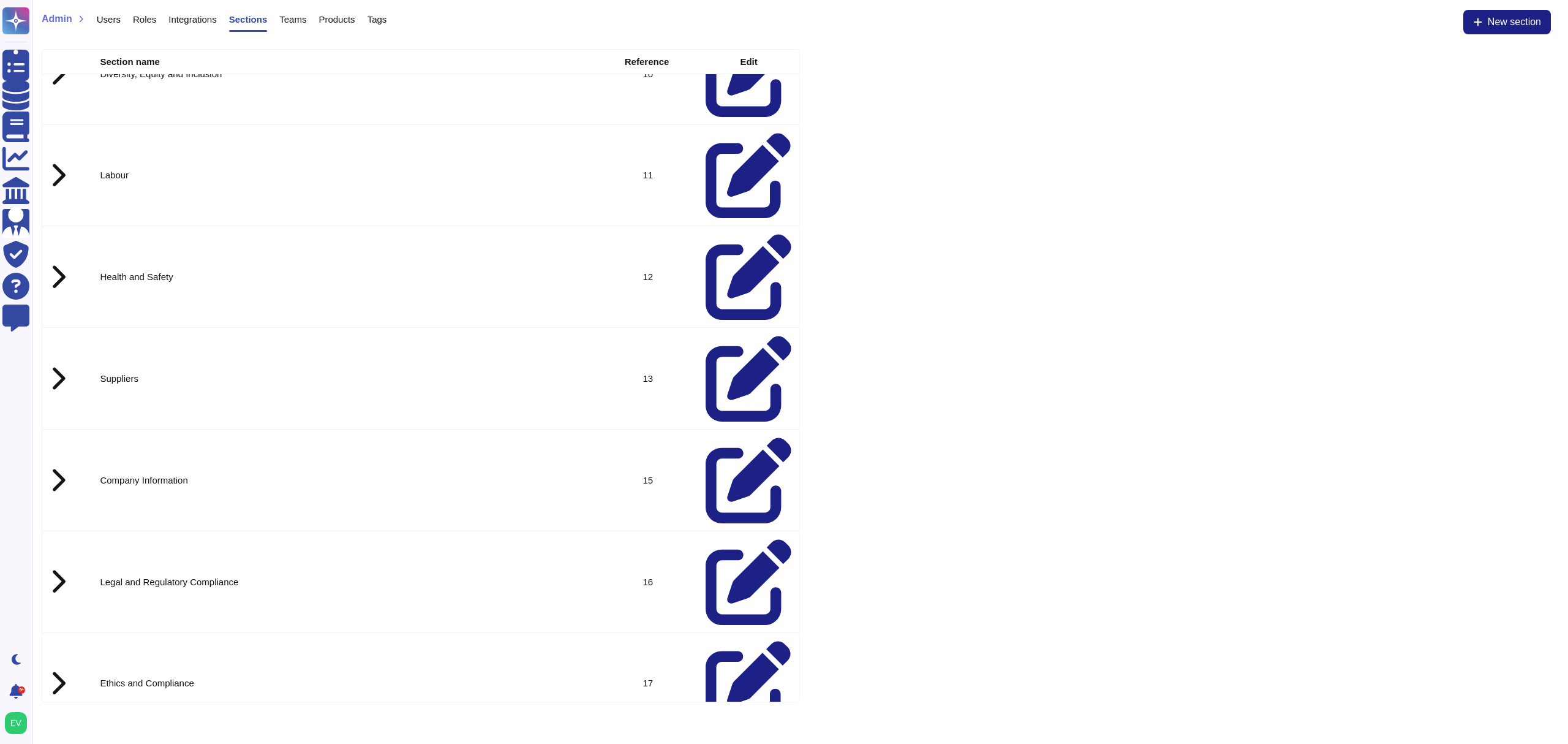
drag, startPoint x: 167, startPoint y: 508, endPoint x: 87, endPoint y: 507, distance: 80.0
drag, startPoint x: 195, startPoint y: 547, endPoint x: 71, endPoint y: 539, distance: 124.3
click at [1511, 20] on span "New section" at bounding box center [1515, 22] width 54 height 10
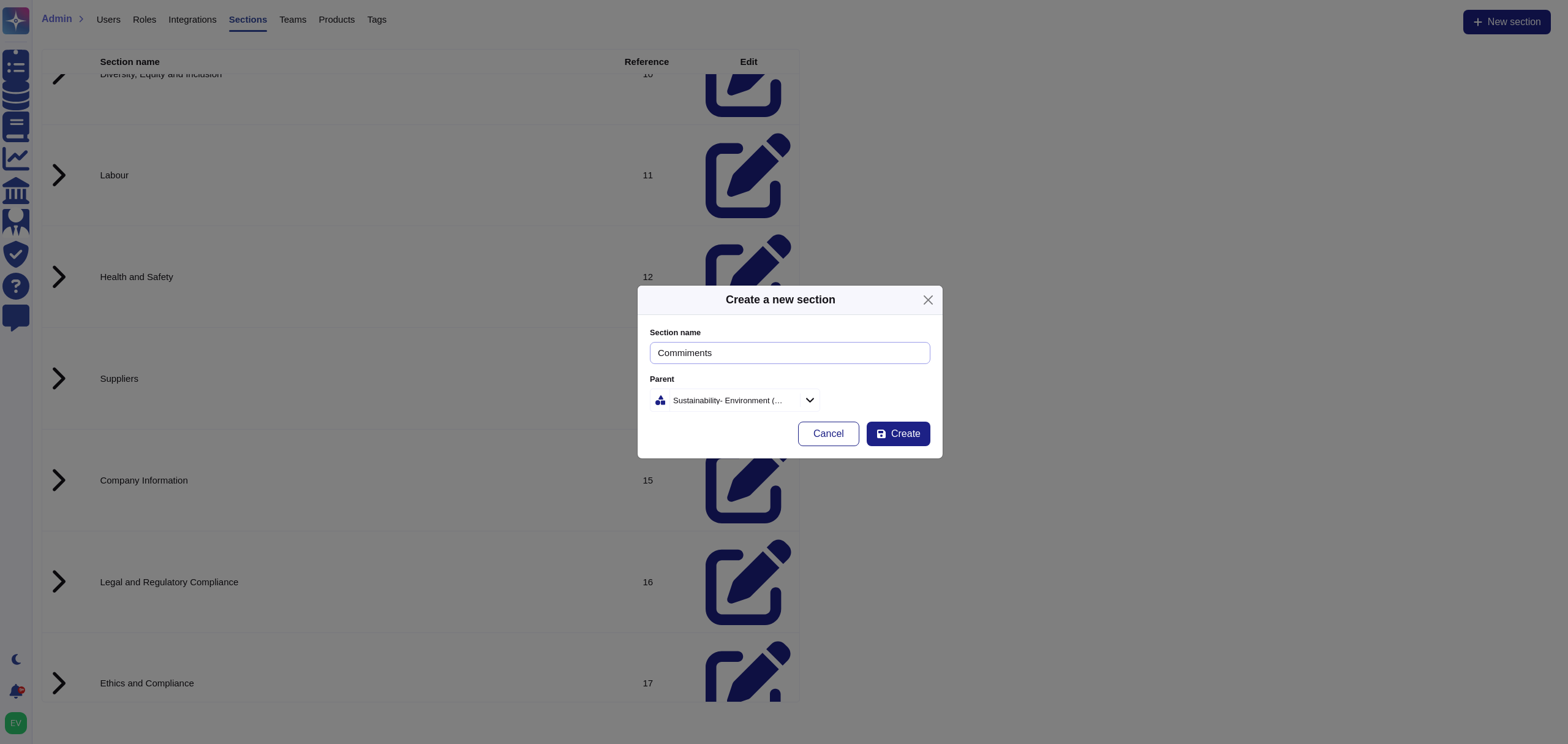
drag, startPoint x: 724, startPoint y: 353, endPoint x: 626, endPoint y: 347, distance: 98.2
click at [626, 347] on div "Create a new section Section name Commiments Parent Sustainability- Environment…" at bounding box center [784, 372] width 1568 height 744
type input "Working Conditions"
click at [701, 410] on div "Sustainability- Environment (ESG)" at bounding box center [733, 400] width 127 height 22
type input "gov"
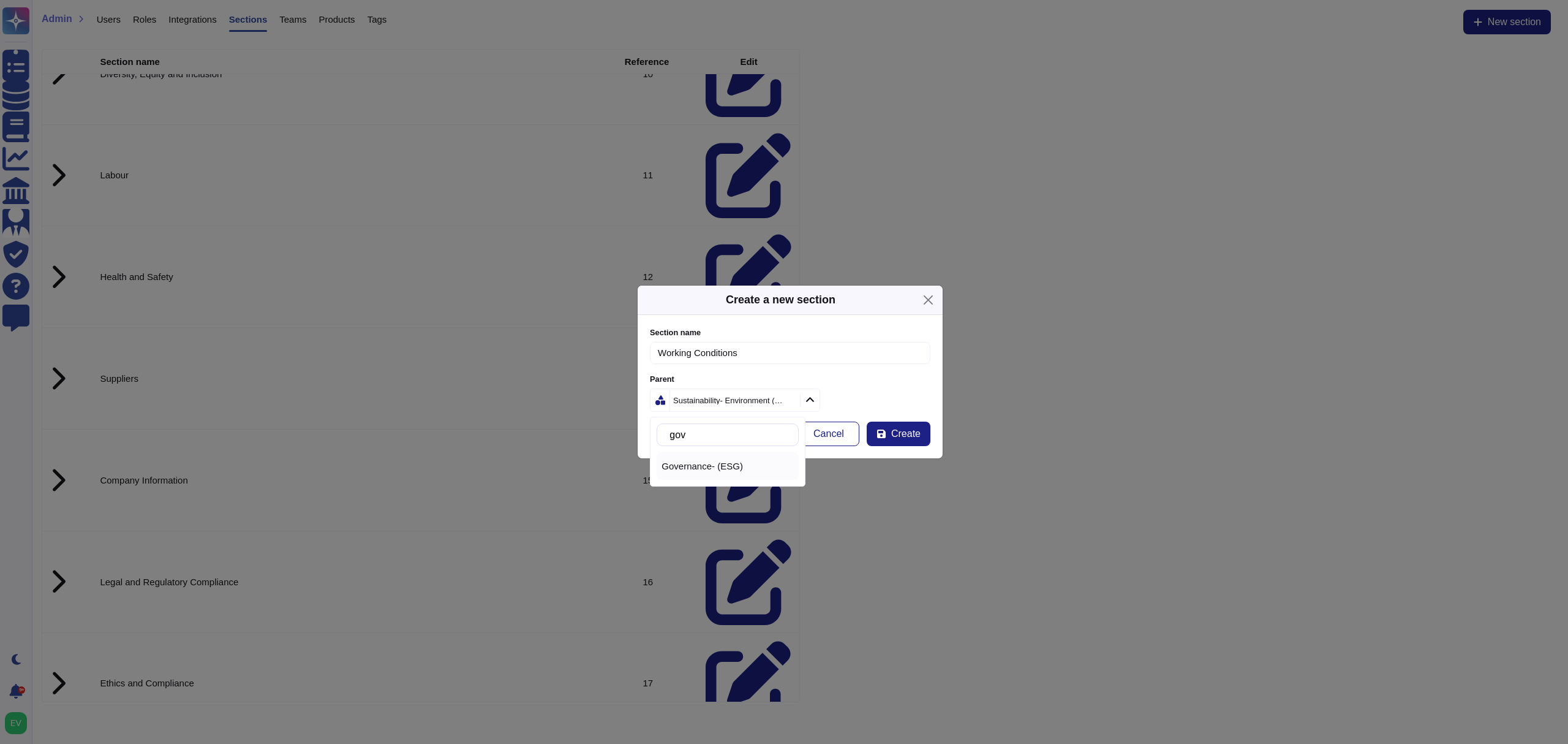
click at [697, 471] on span "Governance- (ESG)" at bounding box center [702, 466] width 82 height 11
click at [931, 439] on div "Section name Working Conditions Parent Governance- (ESG) Cancel Create" at bounding box center [790, 386] width 305 height 144
click at [923, 437] on button "Create" at bounding box center [898, 434] width 64 height 24
